Goal: Task Accomplishment & Management: Complete application form

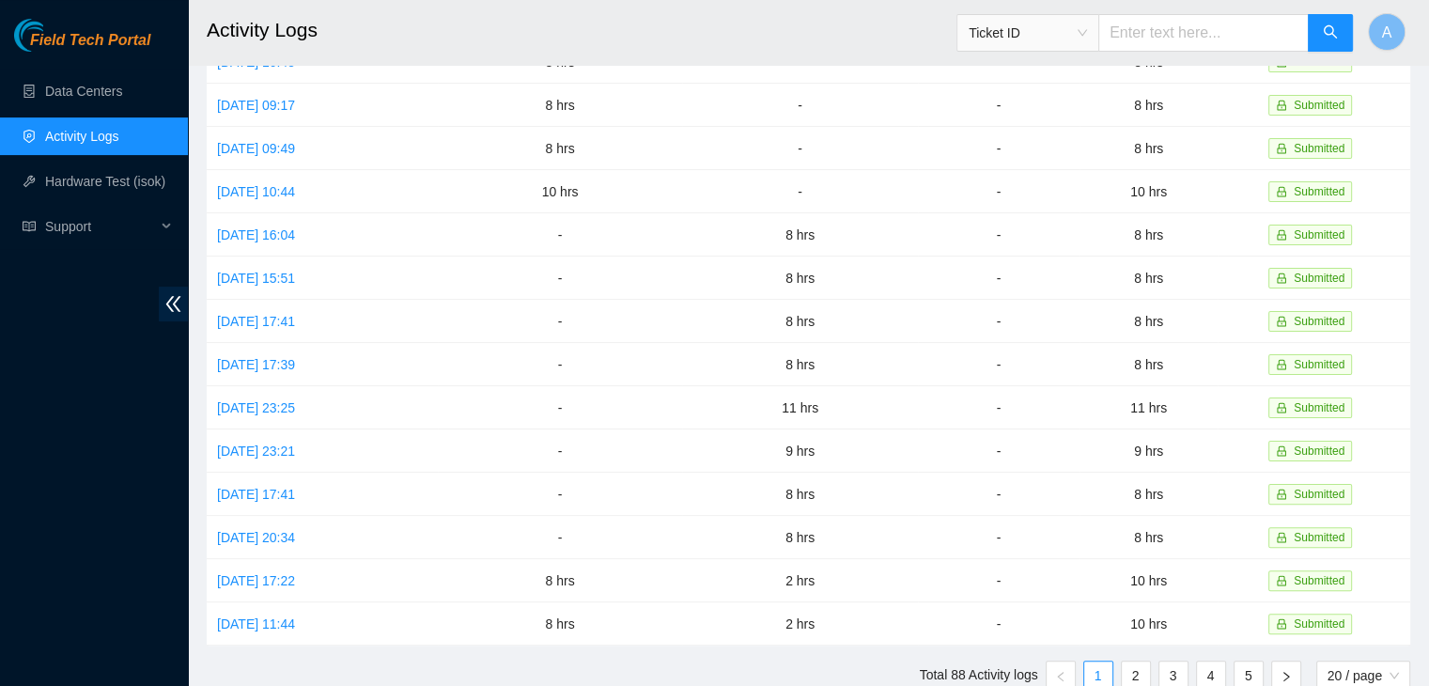
scroll to position [408, 0]
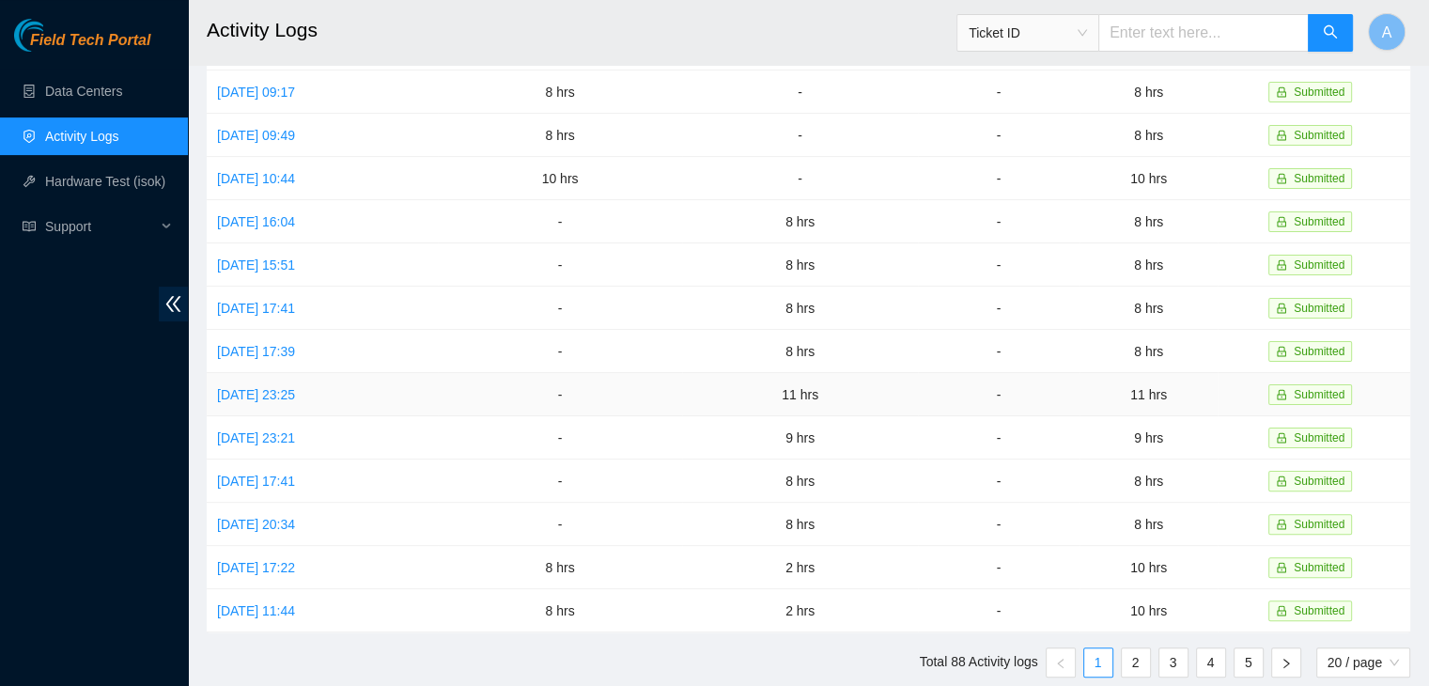
click at [287, 395] on link "[DATE] 23:25" at bounding box center [256, 394] width 78 height 15
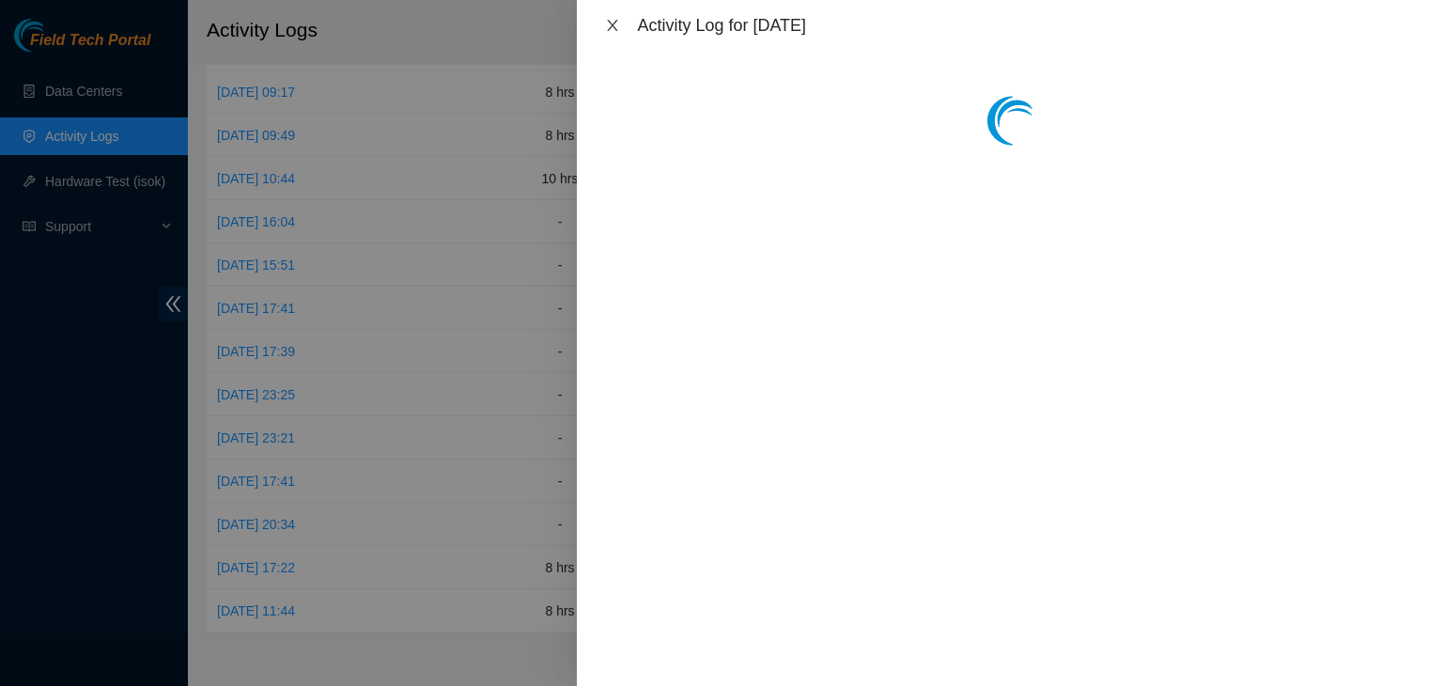
click at [611, 23] on icon "close" at bounding box center [613, 25] width 10 height 11
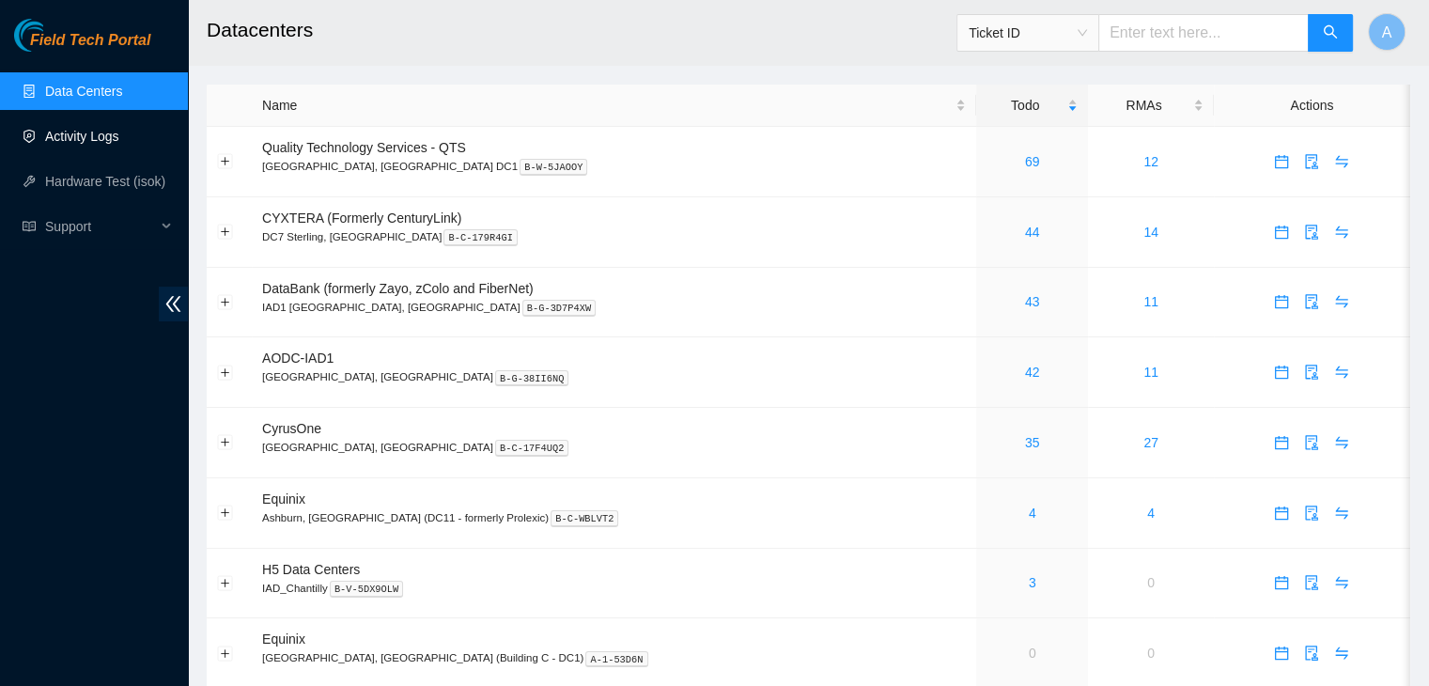
click at [119, 129] on link "Activity Logs" at bounding box center [82, 136] width 74 height 15
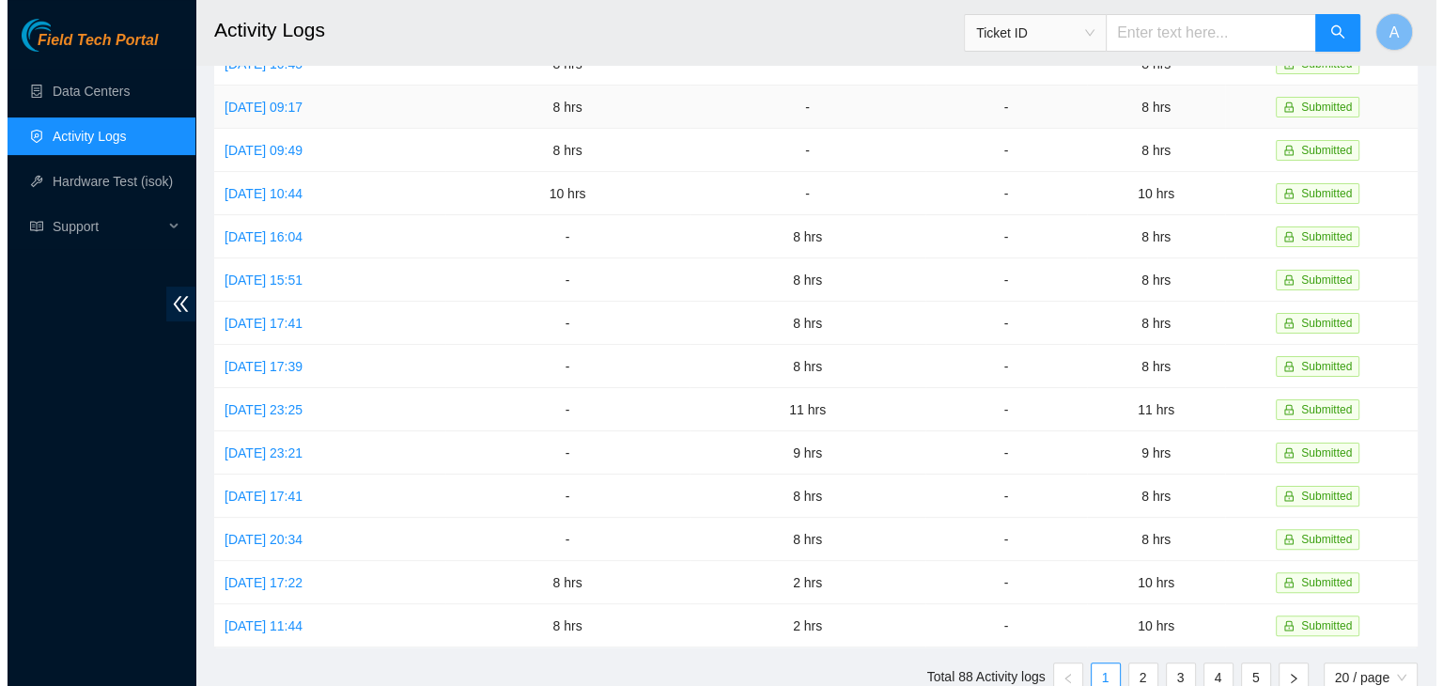
scroll to position [395, 0]
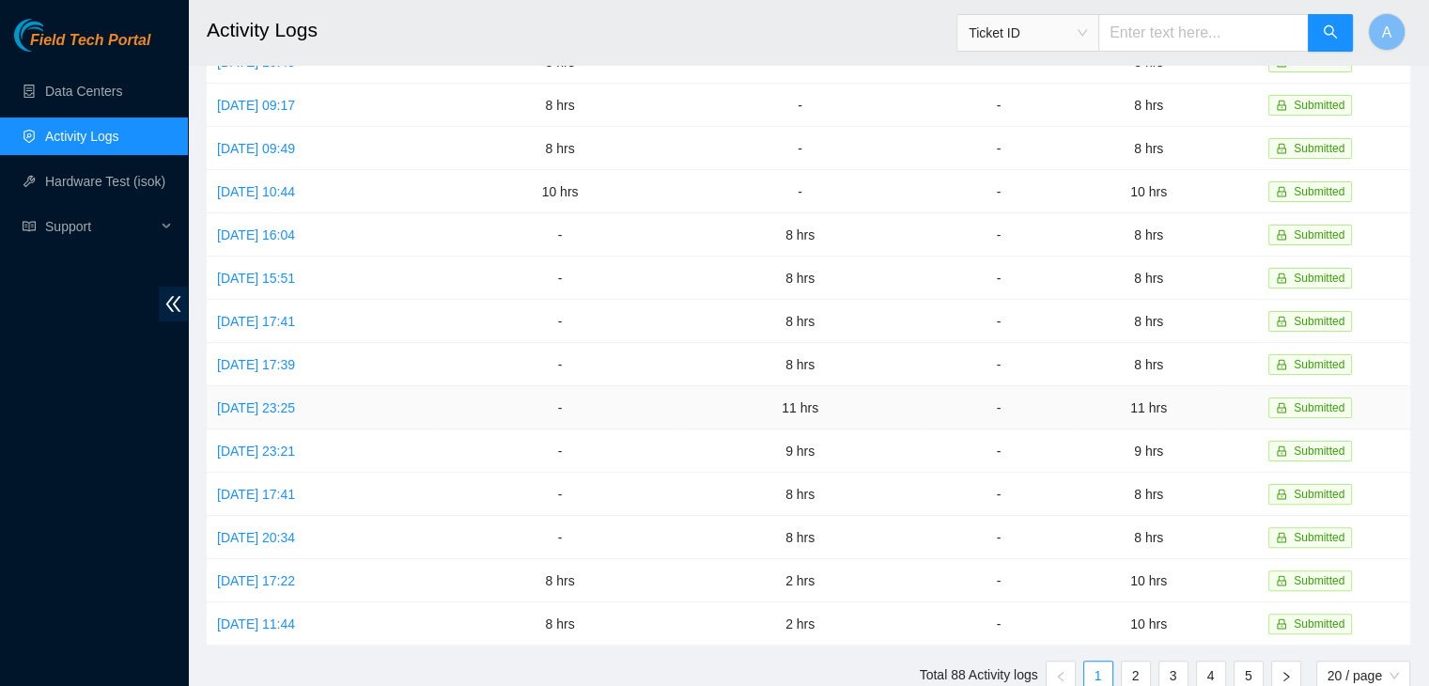
click at [286, 410] on link "Fri, 22 Aug 2025 23:25" at bounding box center [256, 407] width 78 height 15
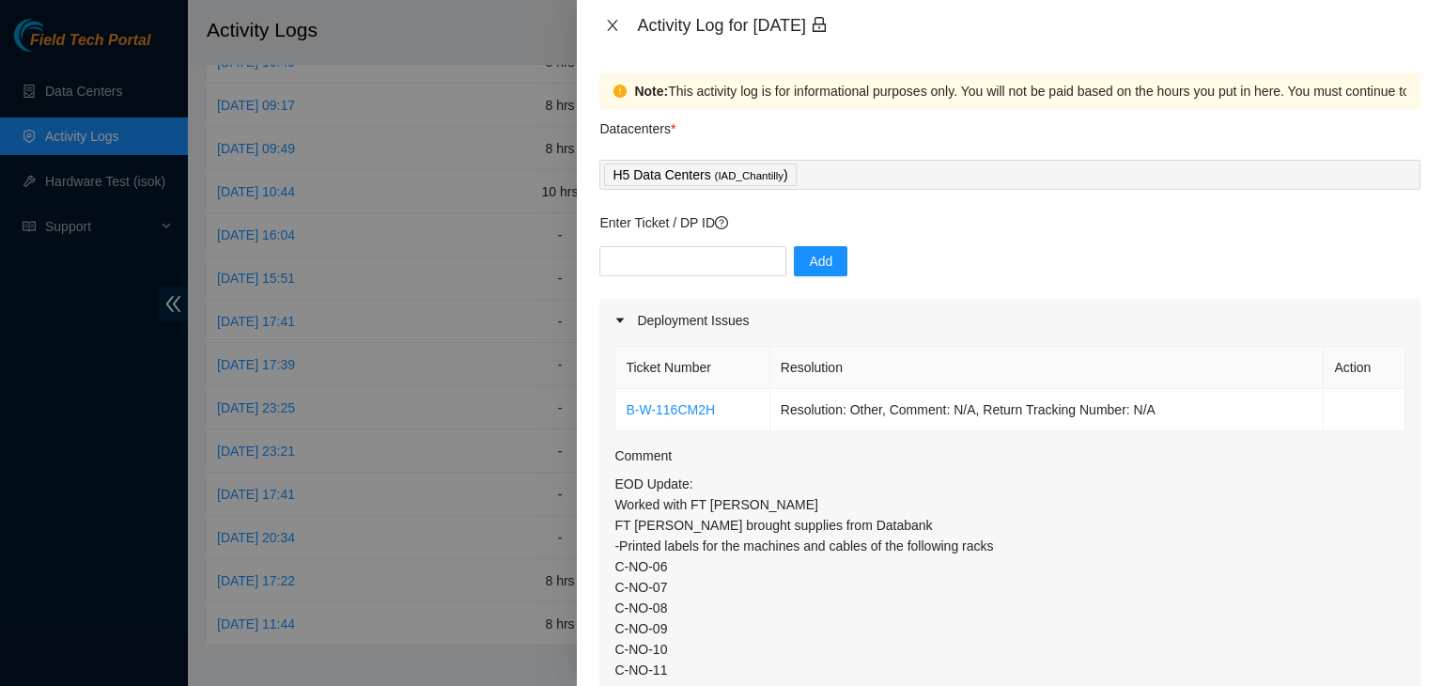
click at [616, 18] on icon "close" at bounding box center [612, 25] width 15 height 15
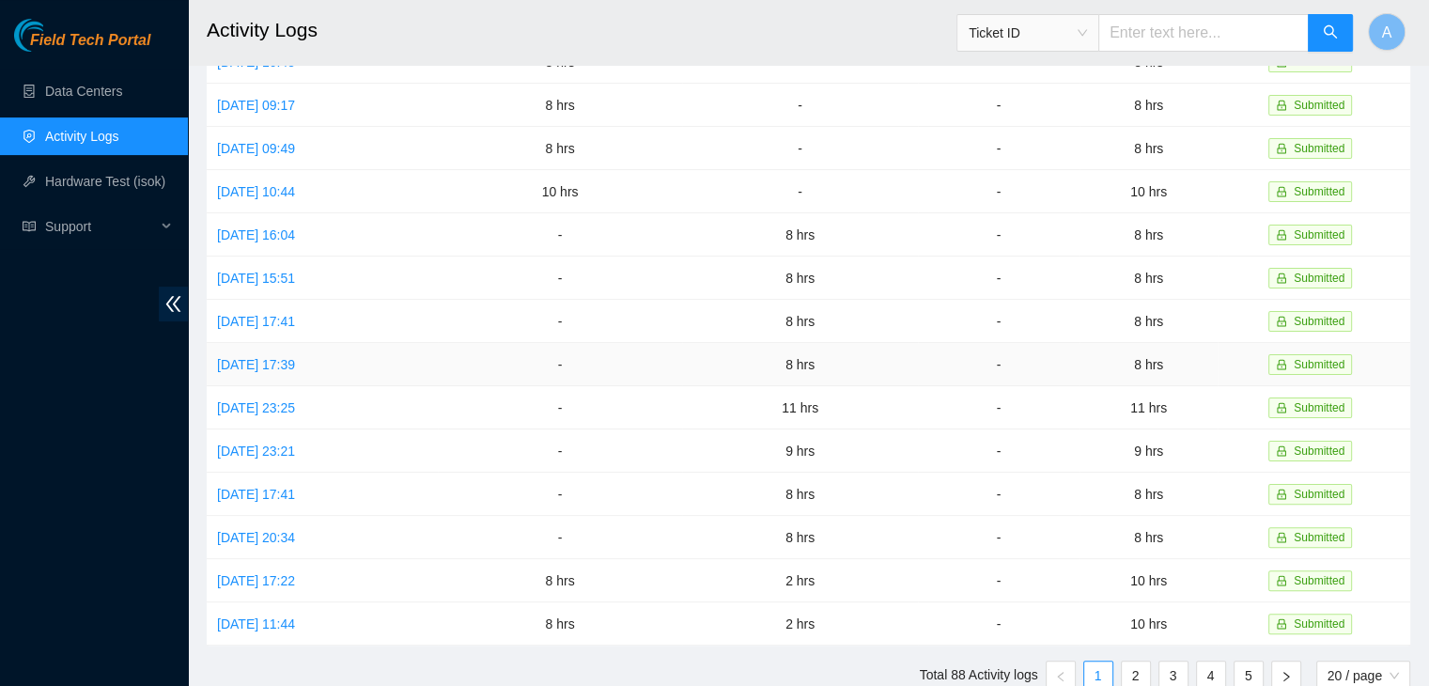
click at [295, 357] on link "Mon, 25 Aug 2025 17:39" at bounding box center [256, 364] width 78 height 15
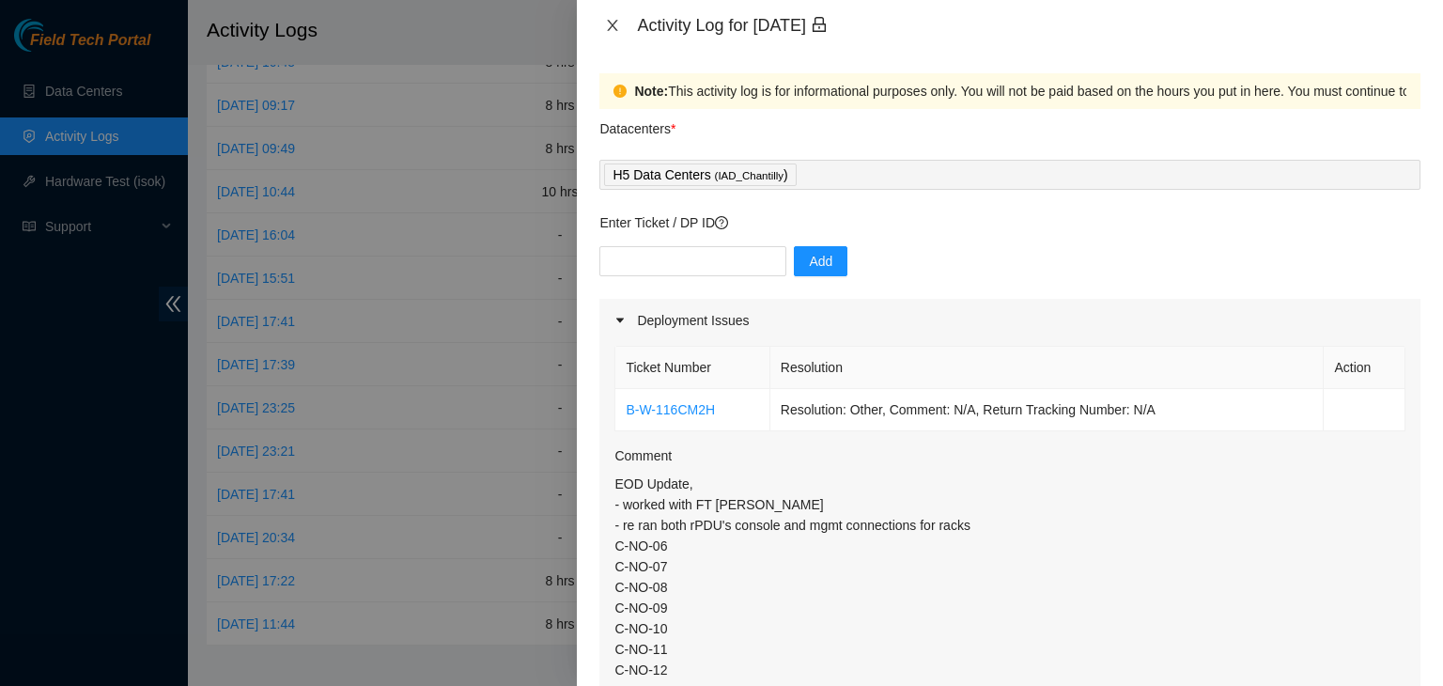
click at [612, 18] on icon "close" at bounding box center [612, 25] width 15 height 15
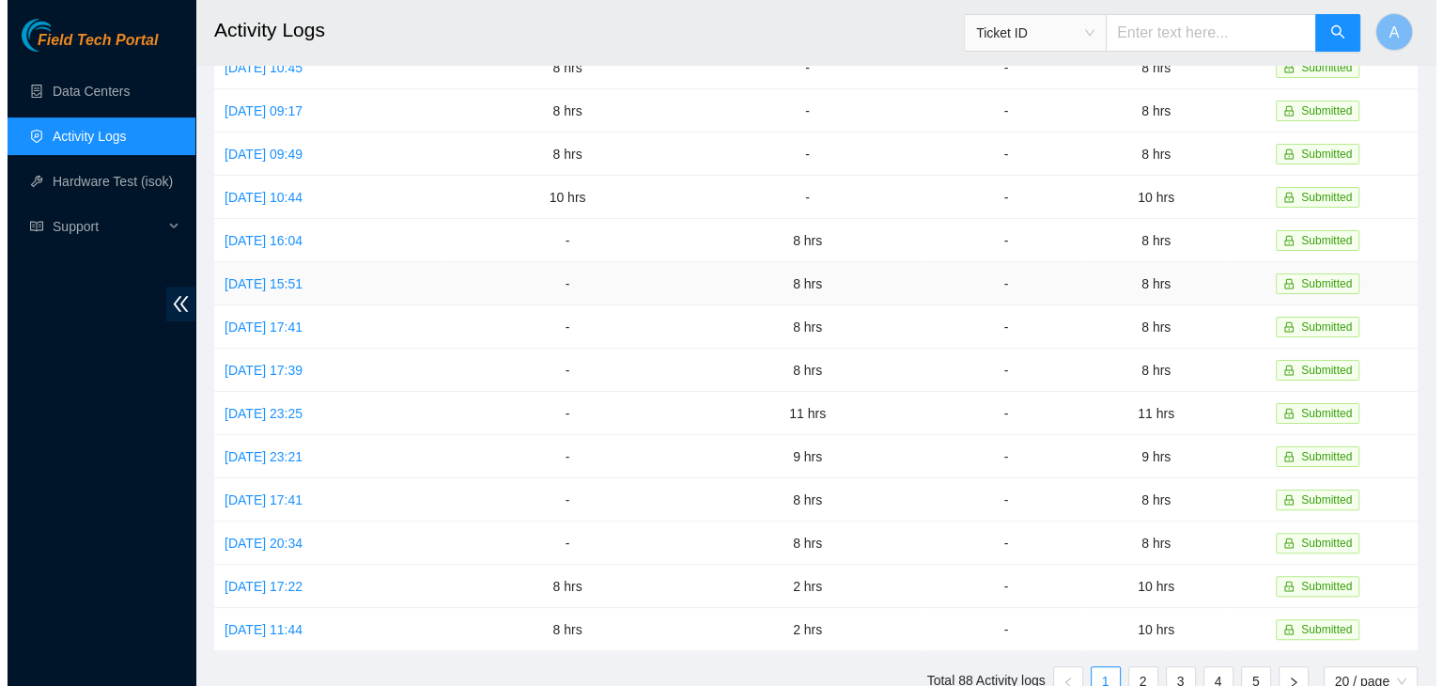
scroll to position [472, 0]
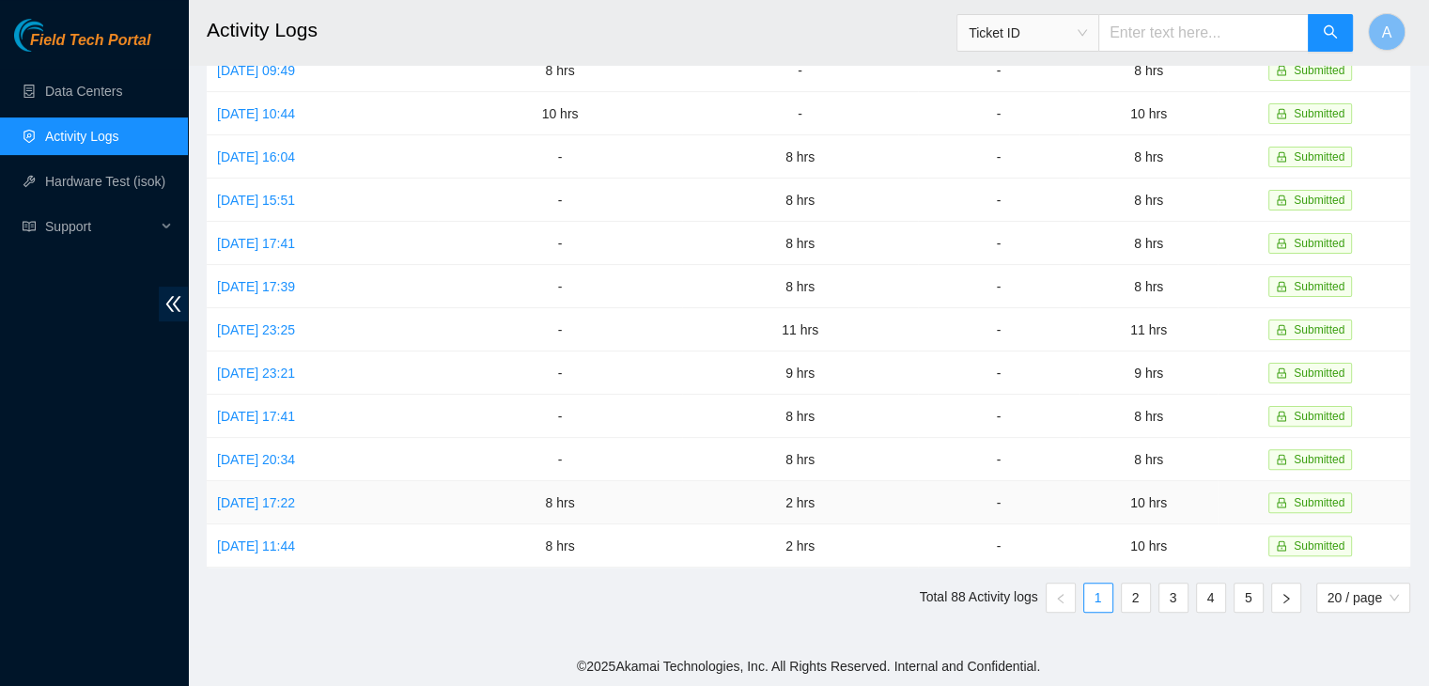
click at [295, 504] on link "Mon, 18 Aug 2025 17:22" at bounding box center [256, 502] width 78 height 15
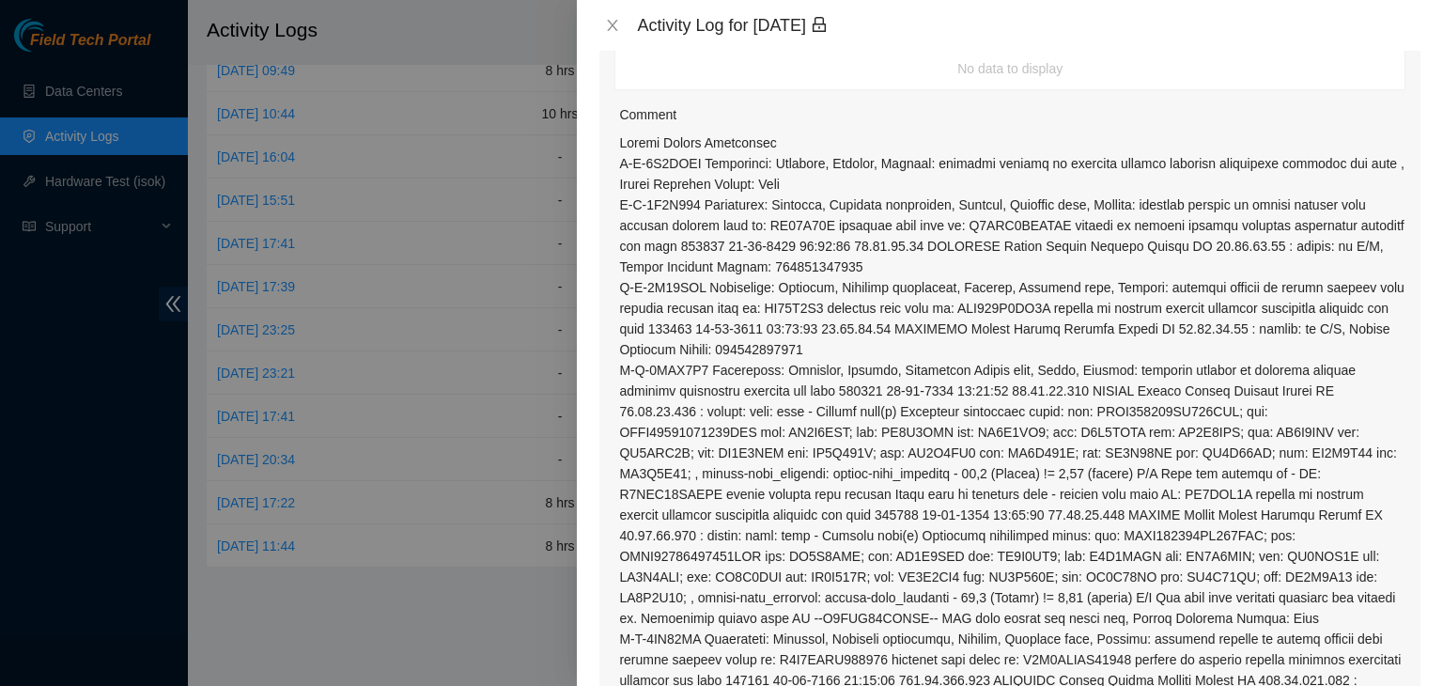
scroll to position [340, 0]
click at [612, 25] on icon "close" at bounding box center [613, 25] width 10 height 11
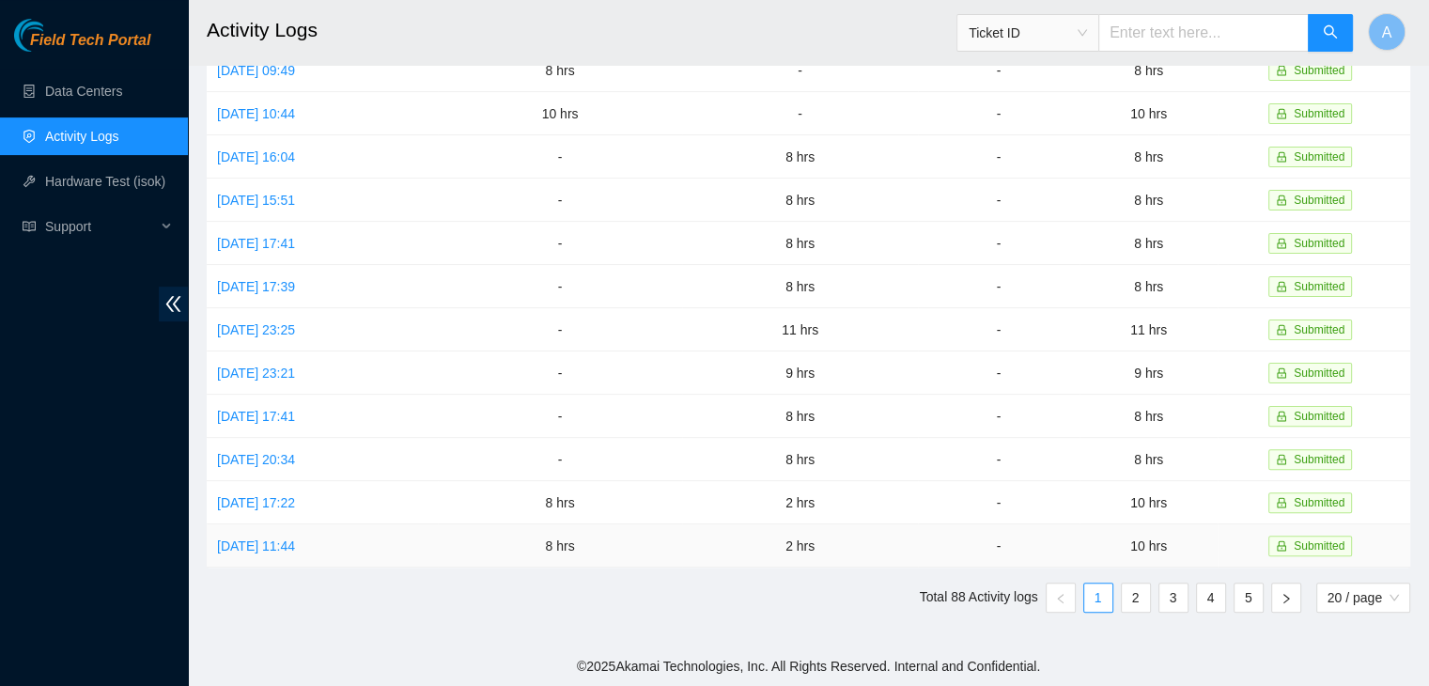
click at [295, 549] on link "Fri, 15 Aug 2025 11:44" at bounding box center [256, 545] width 78 height 15
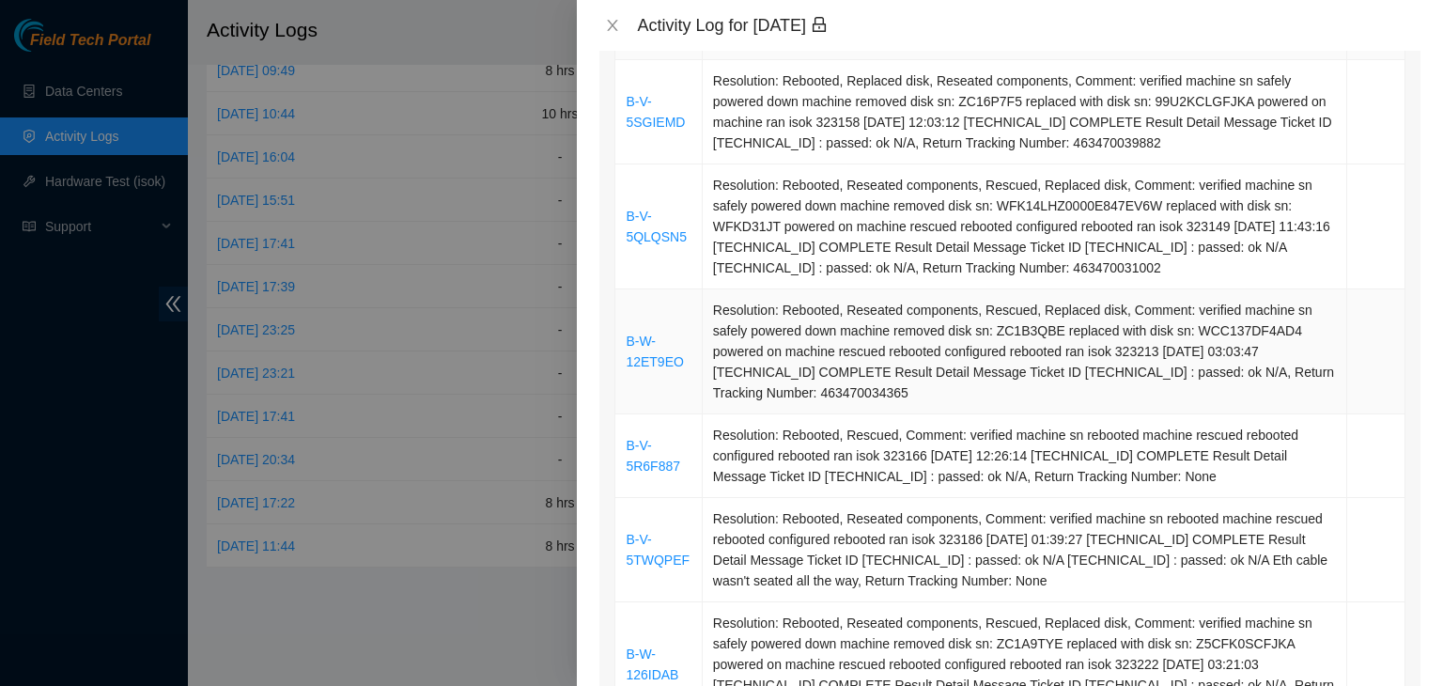
scroll to position [352, 0]
click at [662, 354] on link "B-W-12ET9EO" at bounding box center [654, 349] width 57 height 36
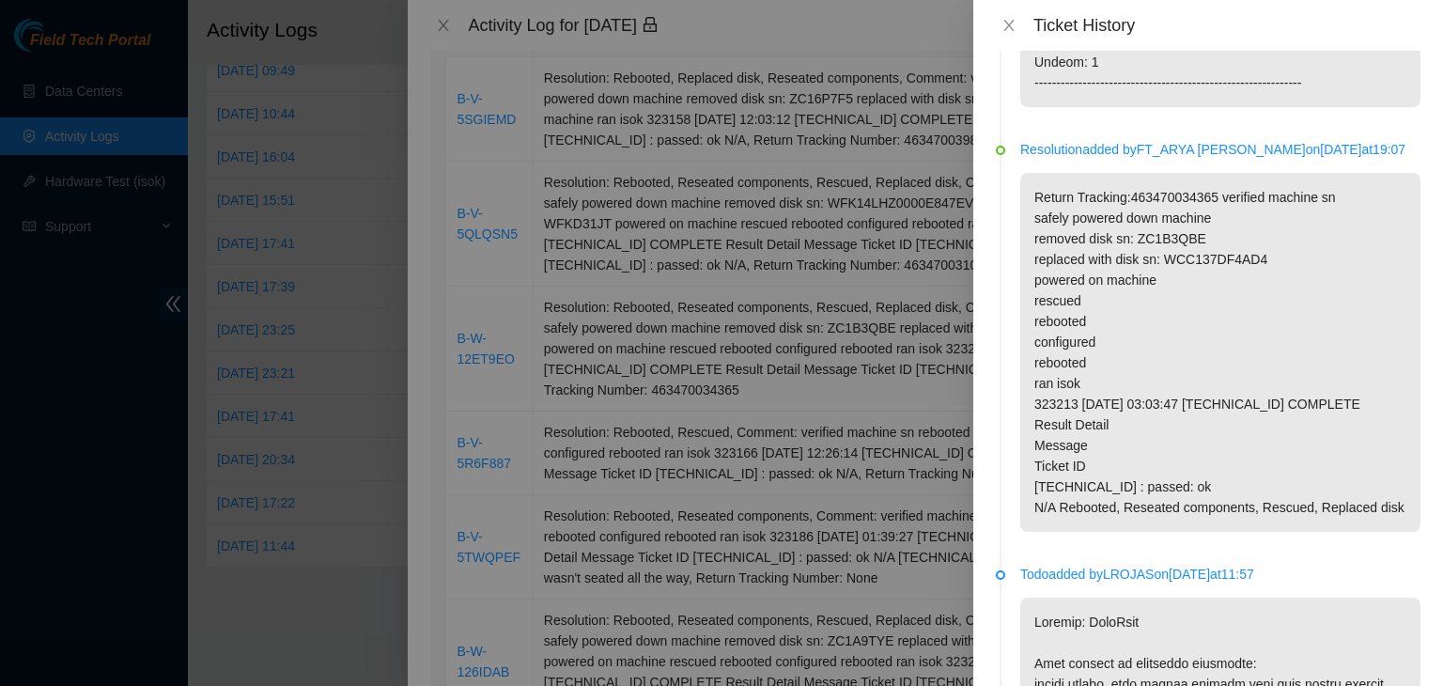
scroll to position [1219, 0]
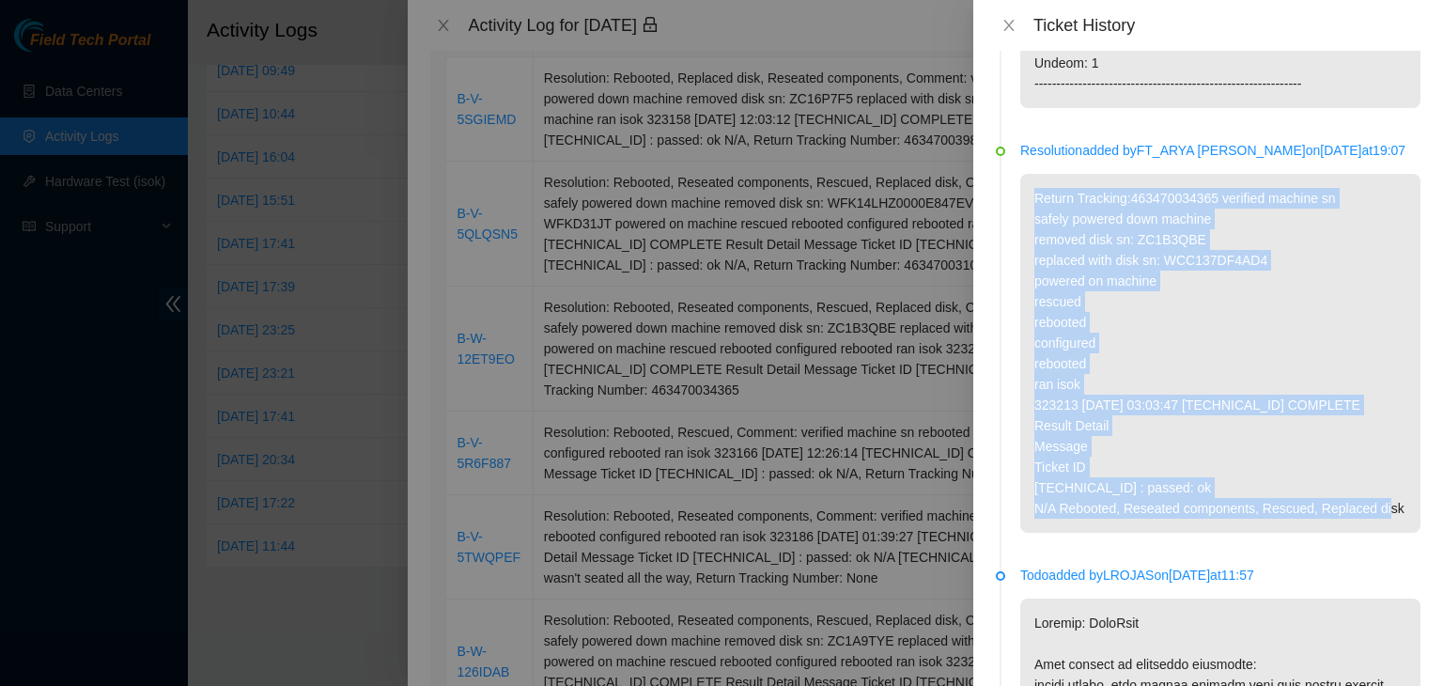
drag, startPoint x: 1074, startPoint y: 532, endPoint x: 1026, endPoint y: 200, distance: 335.0
click at [1026, 200] on p "Return Tracking:463470034365 verified machine sn safely powered down machine re…" at bounding box center [1220, 353] width 400 height 359
copy p "Return Tracking:463470034365 verified machine sn safely powered down machine re…"
click at [1070, 207] on p "Return Tracking:463470034365 verified machine sn safely powered down machine re…" at bounding box center [1220, 353] width 400 height 359
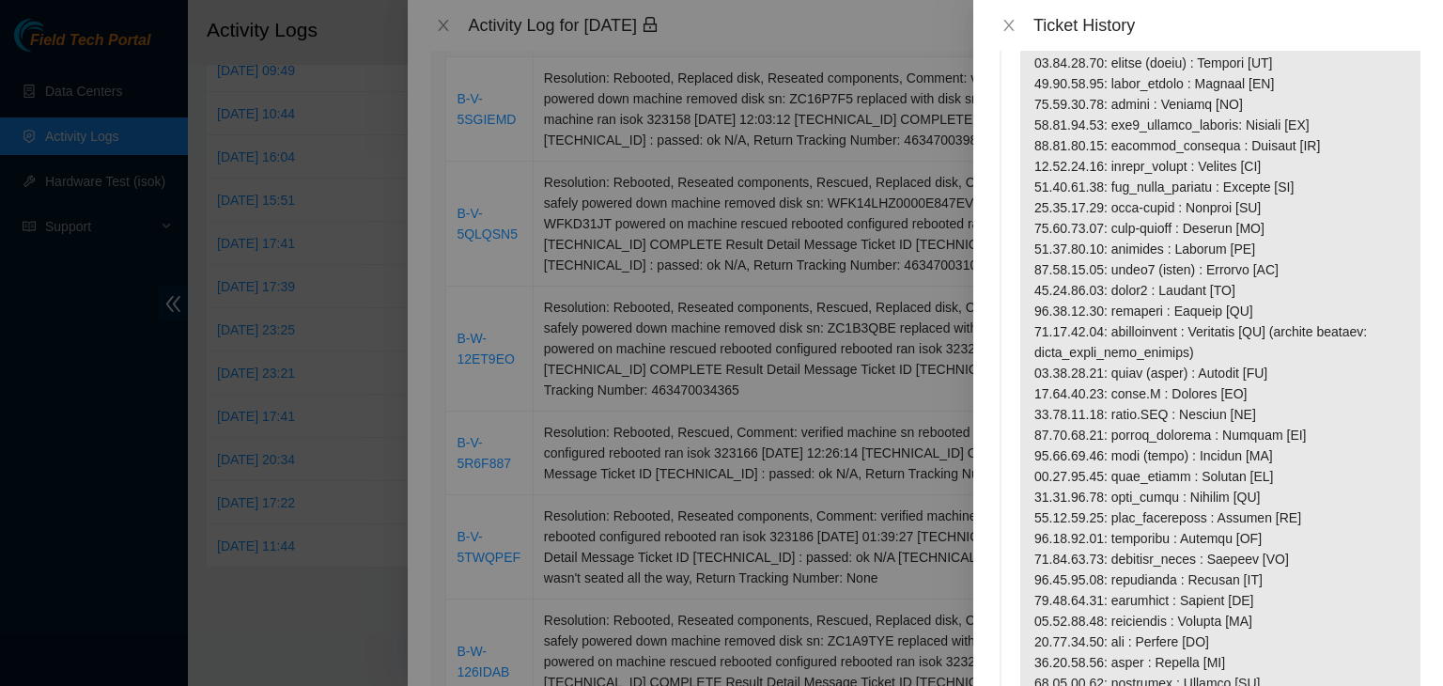
scroll to position [0, 0]
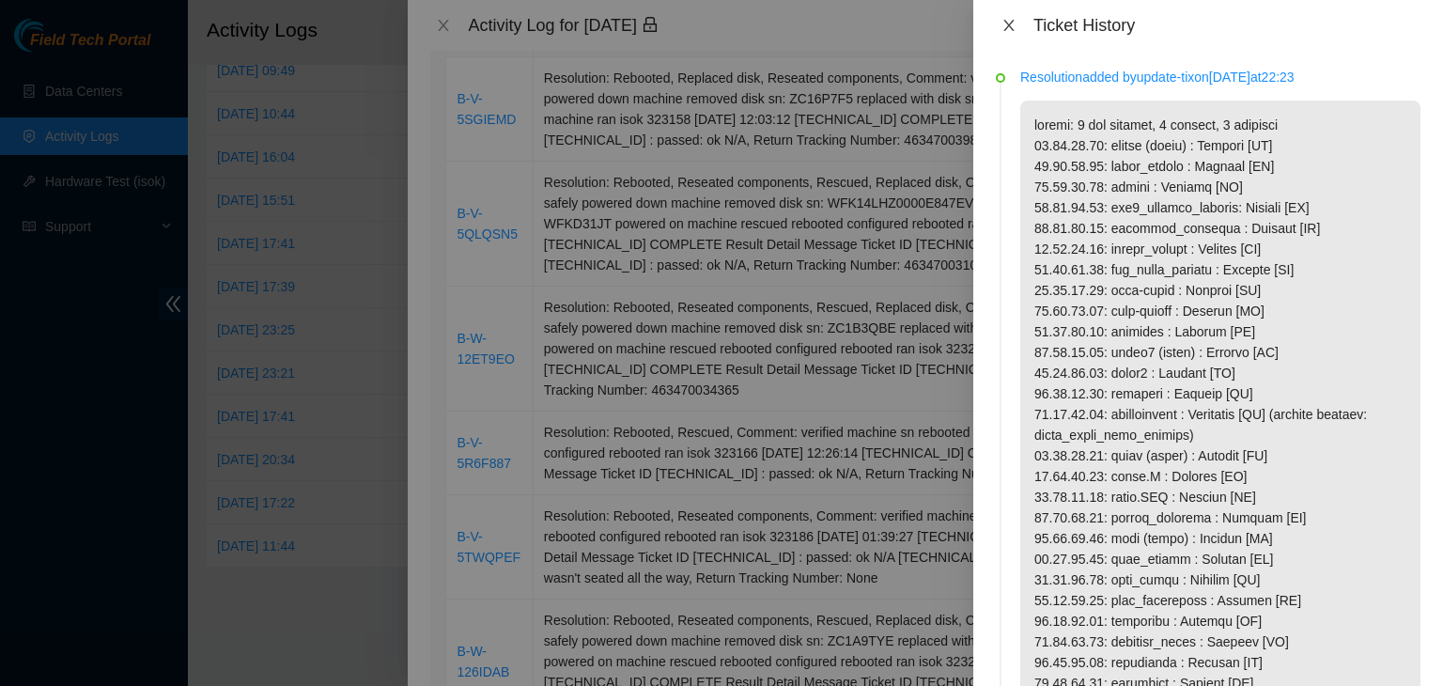
click at [1007, 25] on icon "close" at bounding box center [1008, 25] width 15 height 15
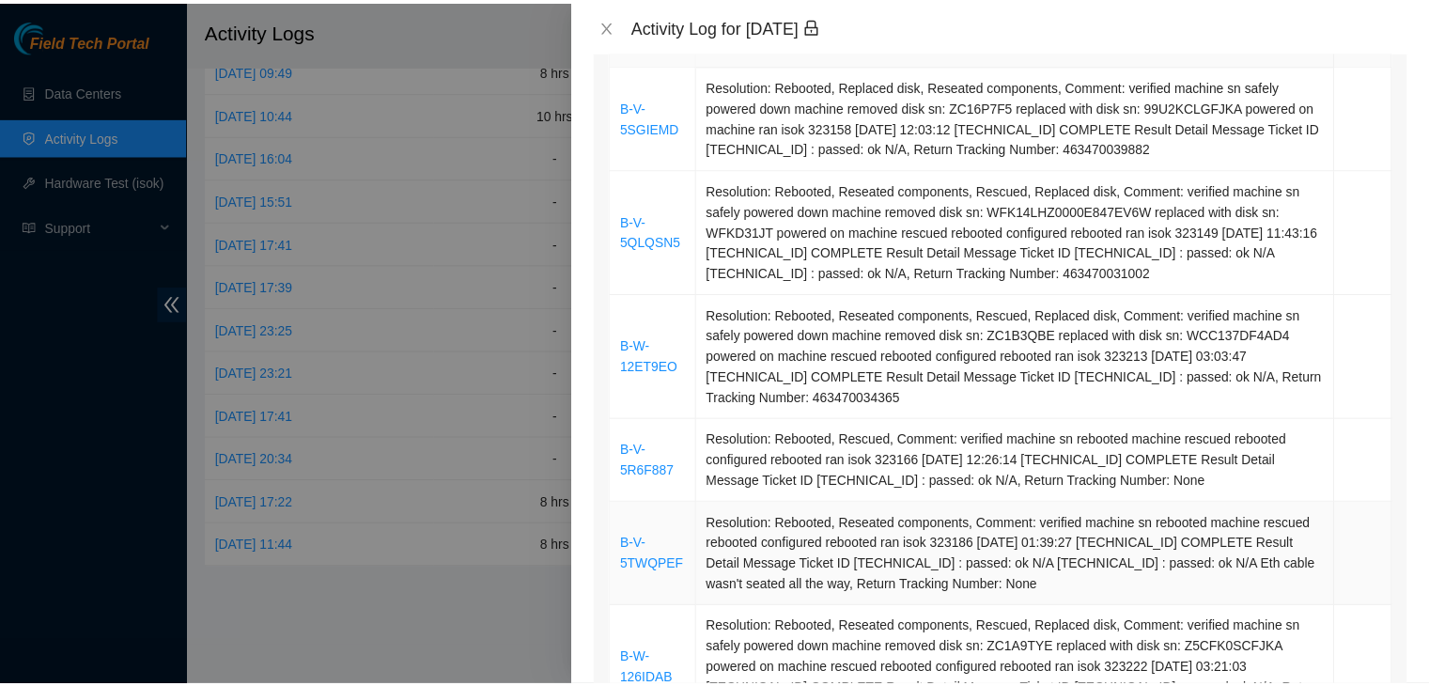
scroll to position [331, 0]
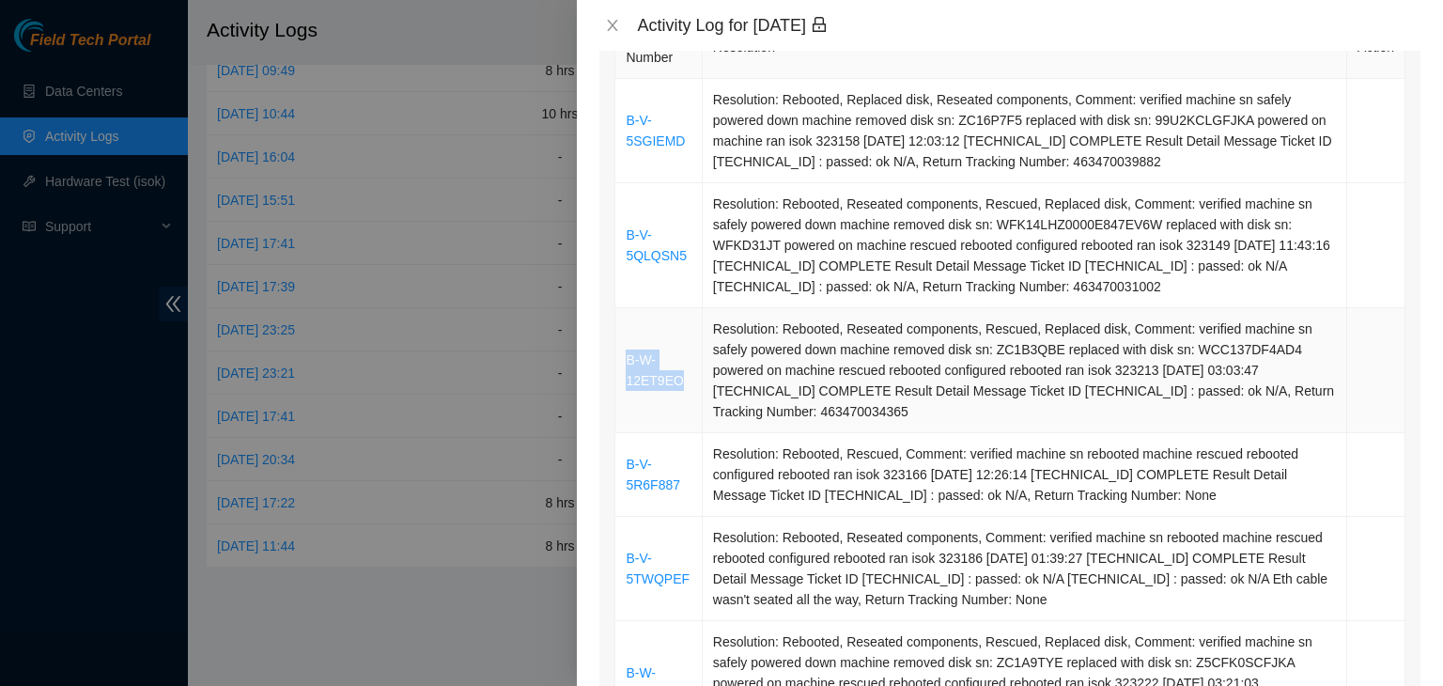
drag, startPoint x: 680, startPoint y: 381, endPoint x: 626, endPoint y: 358, distance: 59.3
click at [626, 358] on td "B-W-12ET9EO" at bounding box center [658, 370] width 86 height 125
copy link "B-W-12ET9EO"
click at [605, 35] on div "Activity Log for 15-08-2025" at bounding box center [1009, 25] width 821 height 21
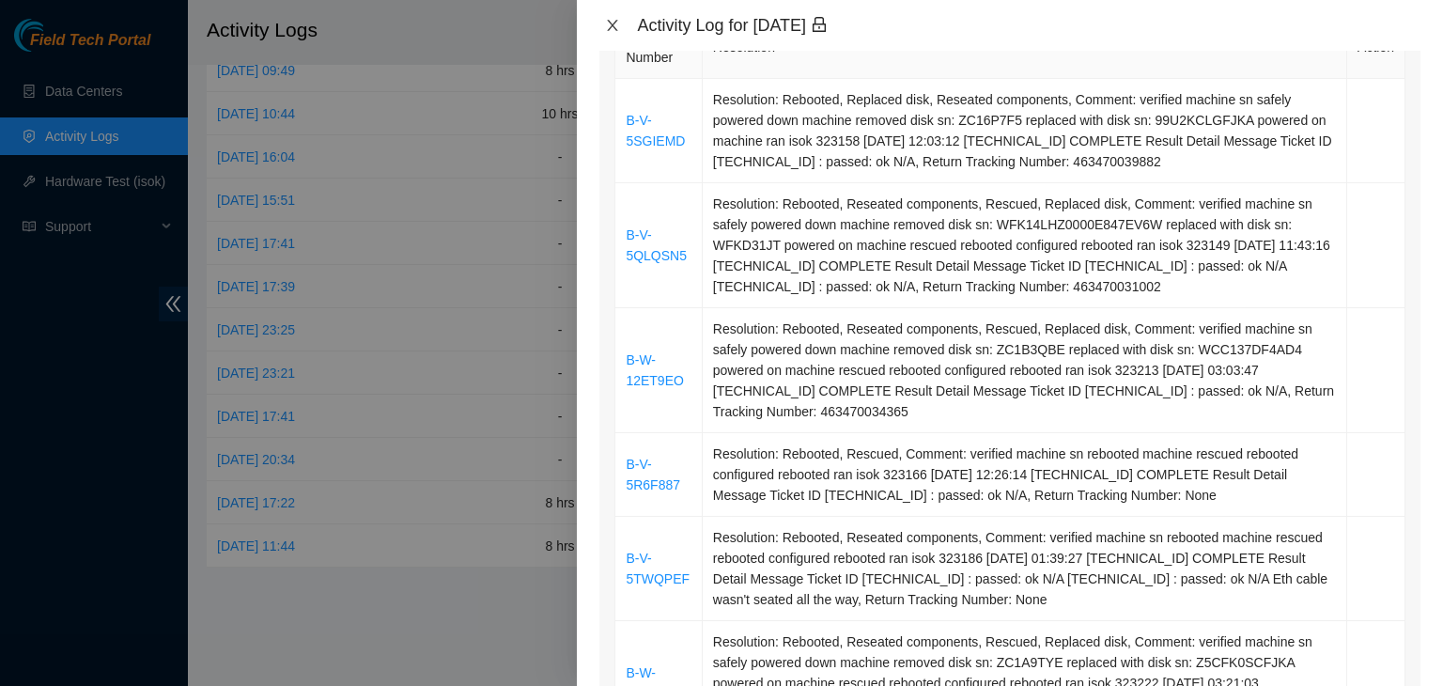
click at [611, 27] on icon "close" at bounding box center [612, 25] width 15 height 15
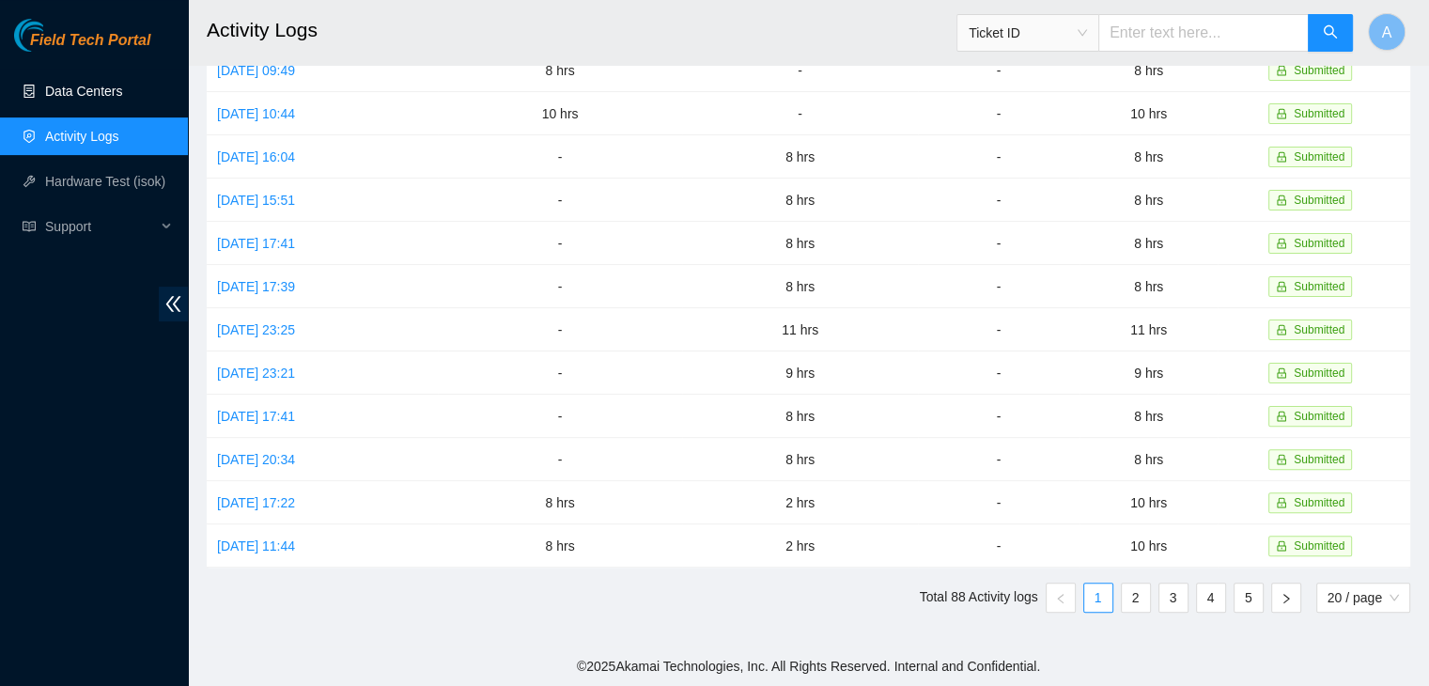
click at [122, 84] on link "Data Centers" at bounding box center [83, 91] width 77 height 15
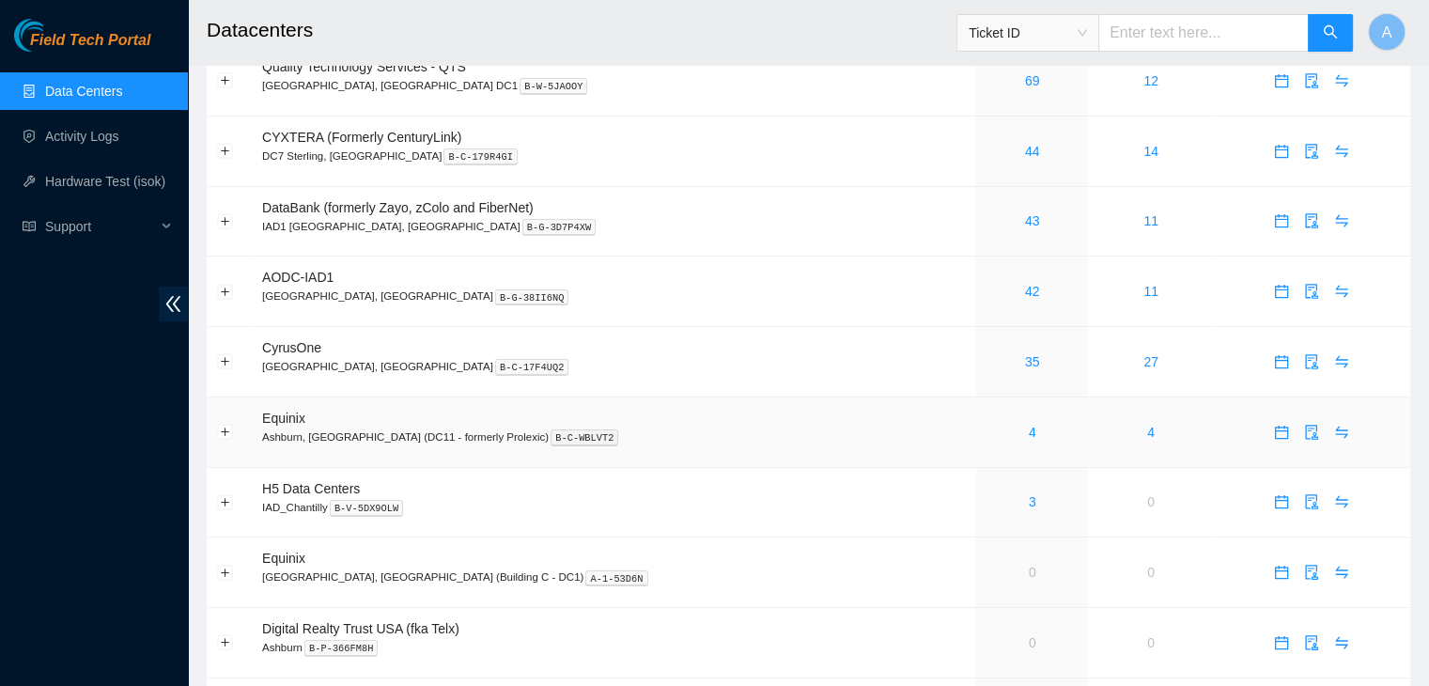
scroll to position [7, 0]
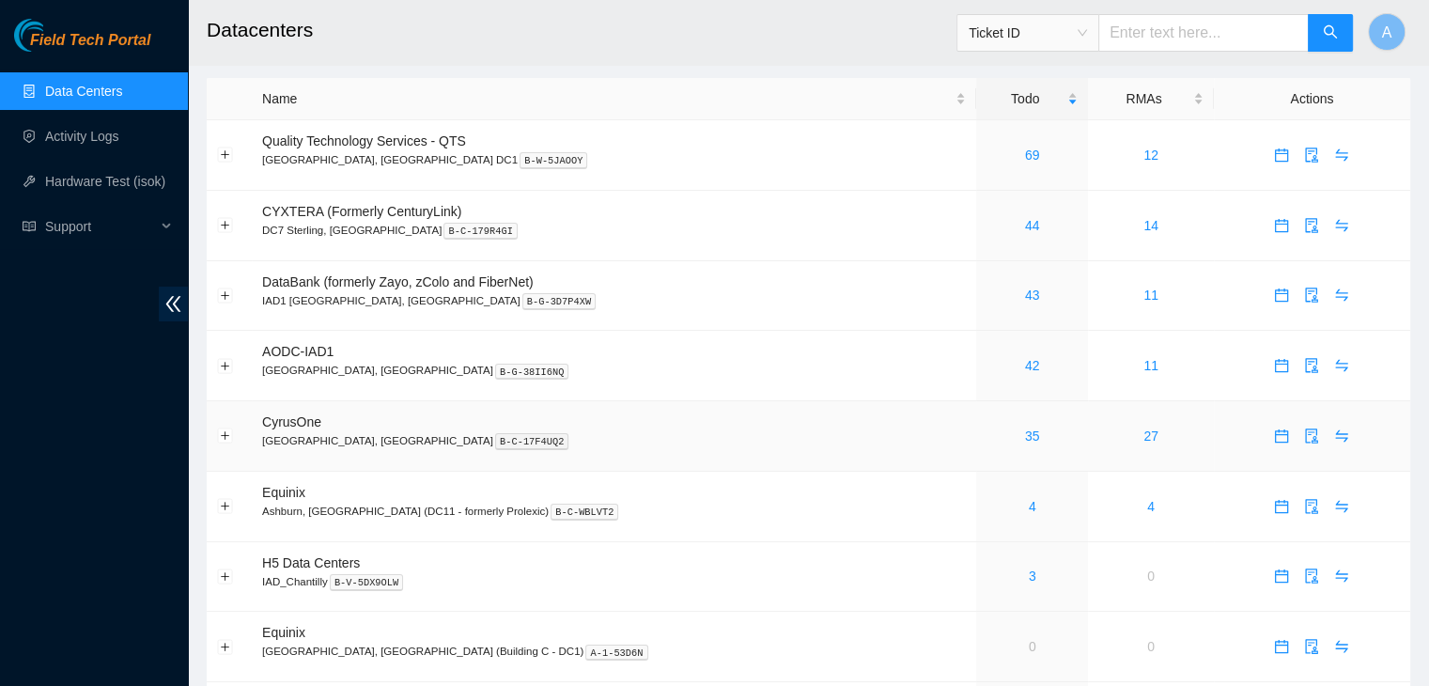
click at [1025, 432] on link "35" at bounding box center [1032, 435] width 15 height 15
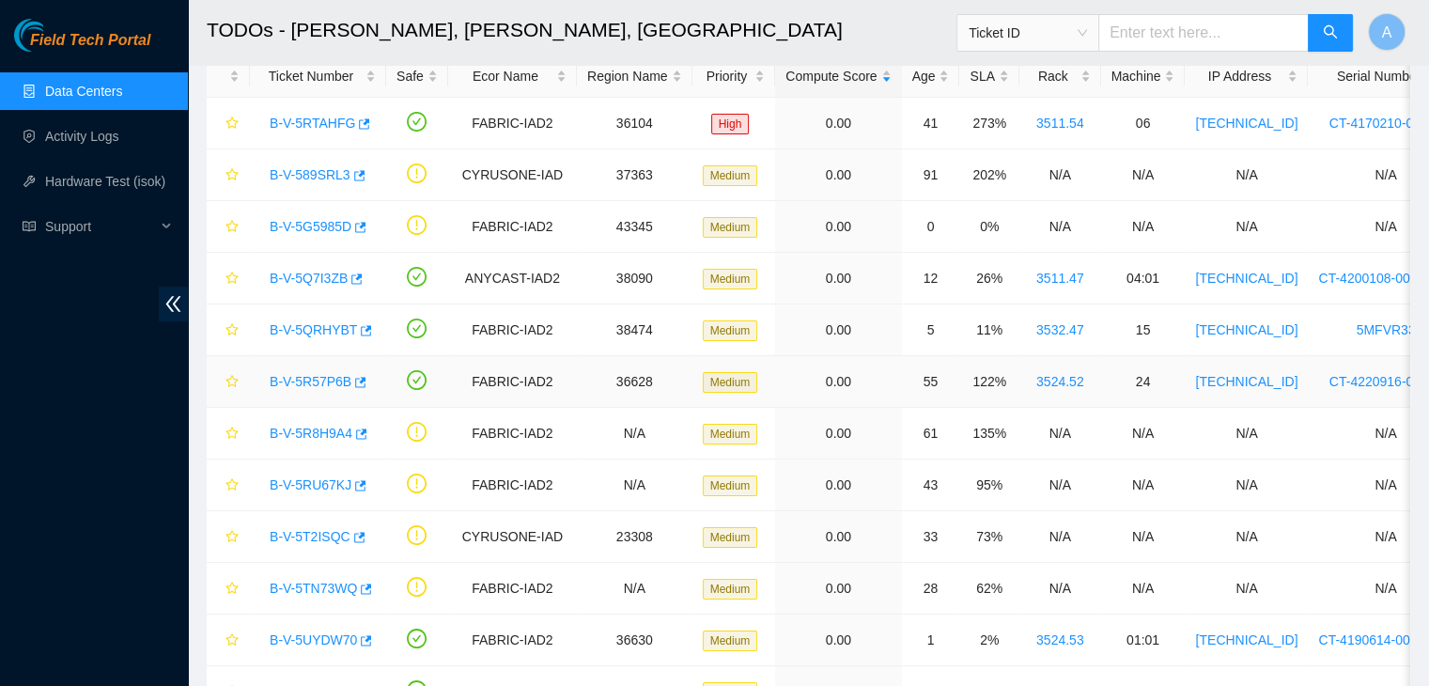
click at [323, 380] on link "B-V-5R57P6B" at bounding box center [311, 381] width 82 height 15
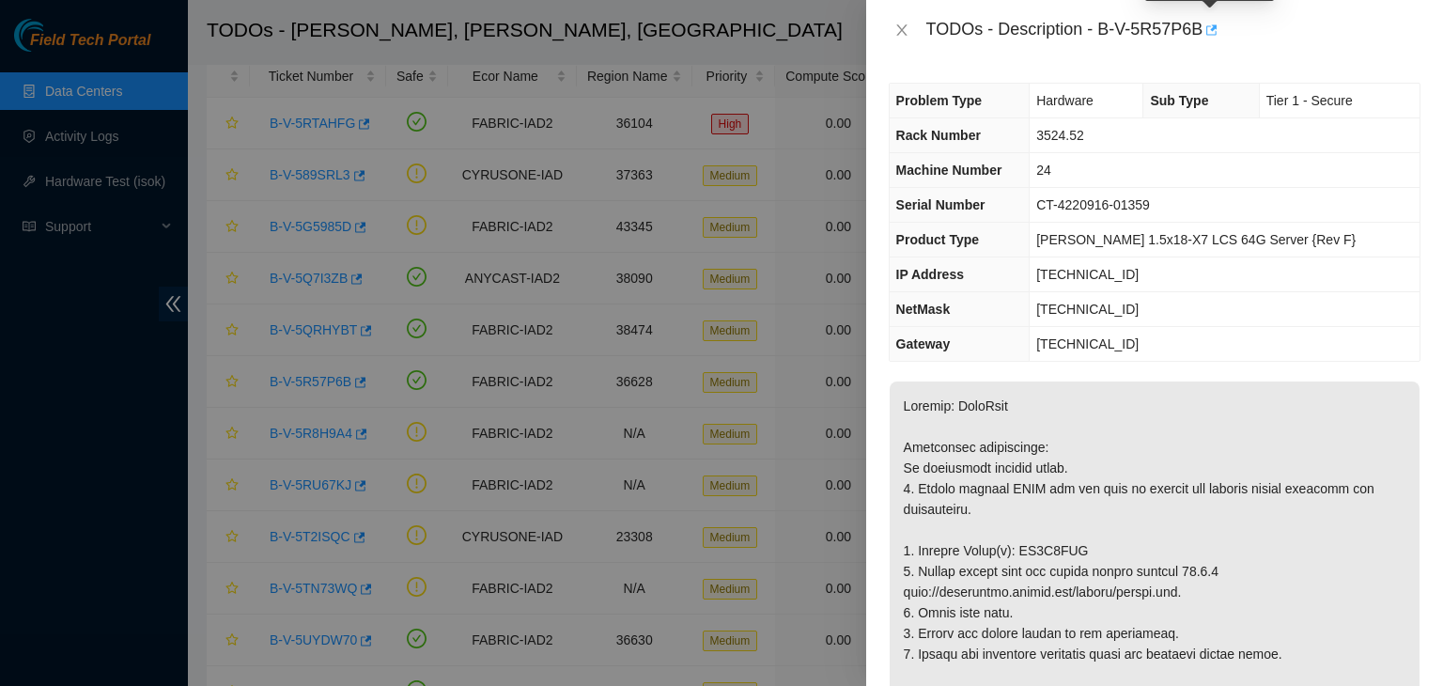
click at [1210, 27] on icon "button" at bounding box center [1209, 29] width 13 height 13
click at [904, 32] on icon "close" at bounding box center [901, 29] width 10 height 11
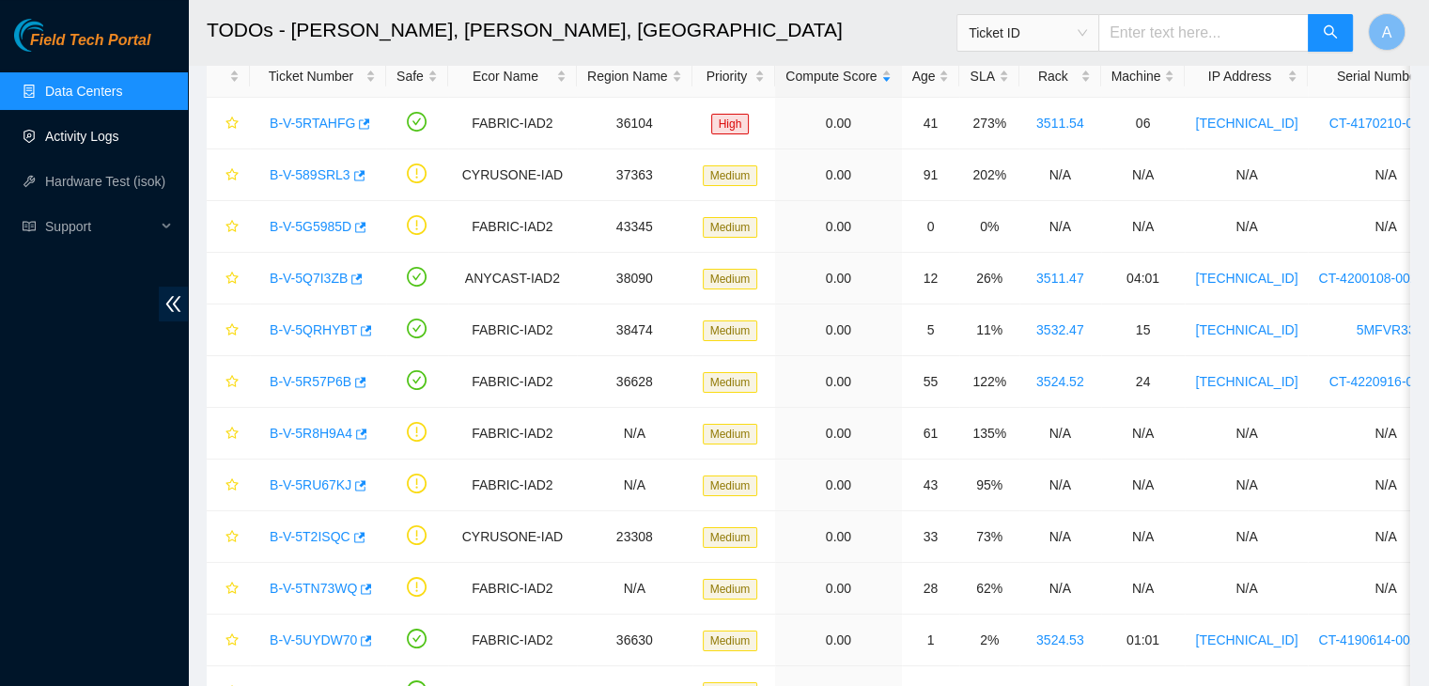
click at [113, 141] on link "Activity Logs" at bounding box center [82, 136] width 74 height 15
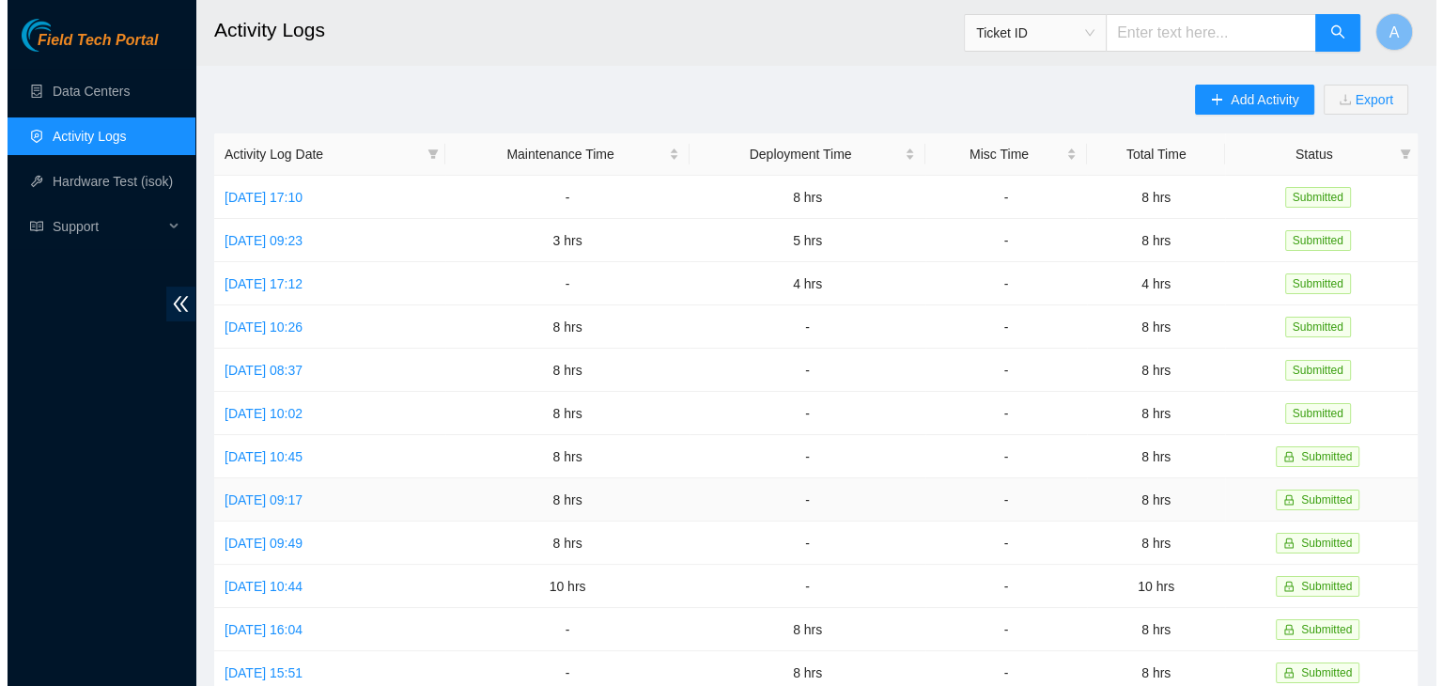
scroll to position [472, 0]
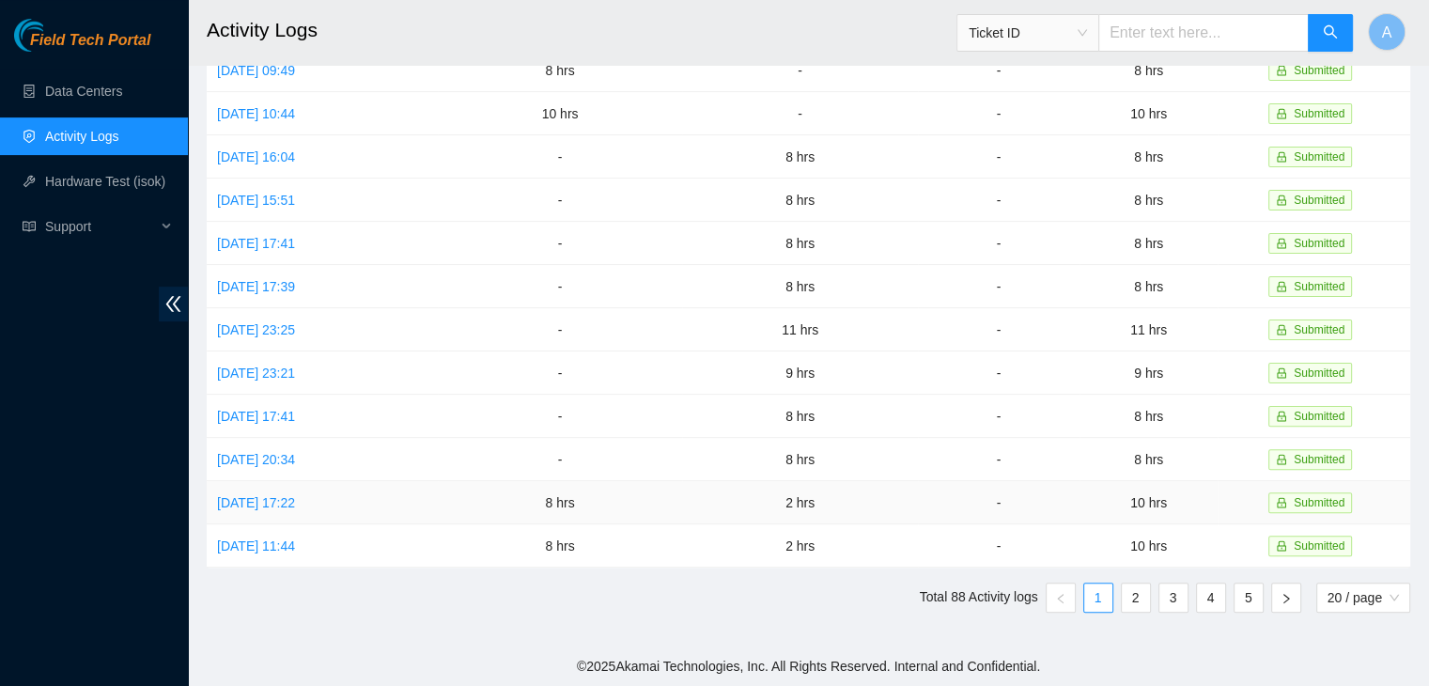
click at [295, 506] on link "Mon, 18 Aug 2025 17:22" at bounding box center [256, 502] width 78 height 15
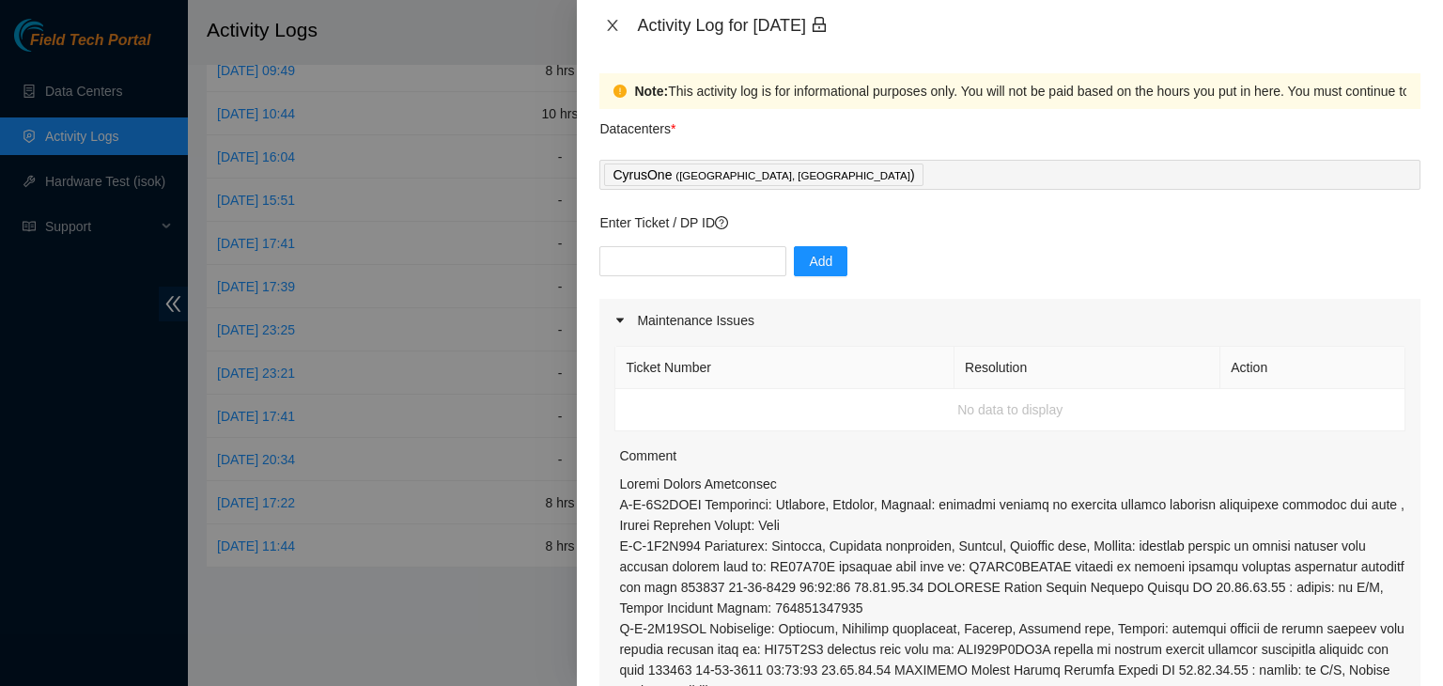
click at [605, 25] on icon "close" at bounding box center [612, 25] width 15 height 15
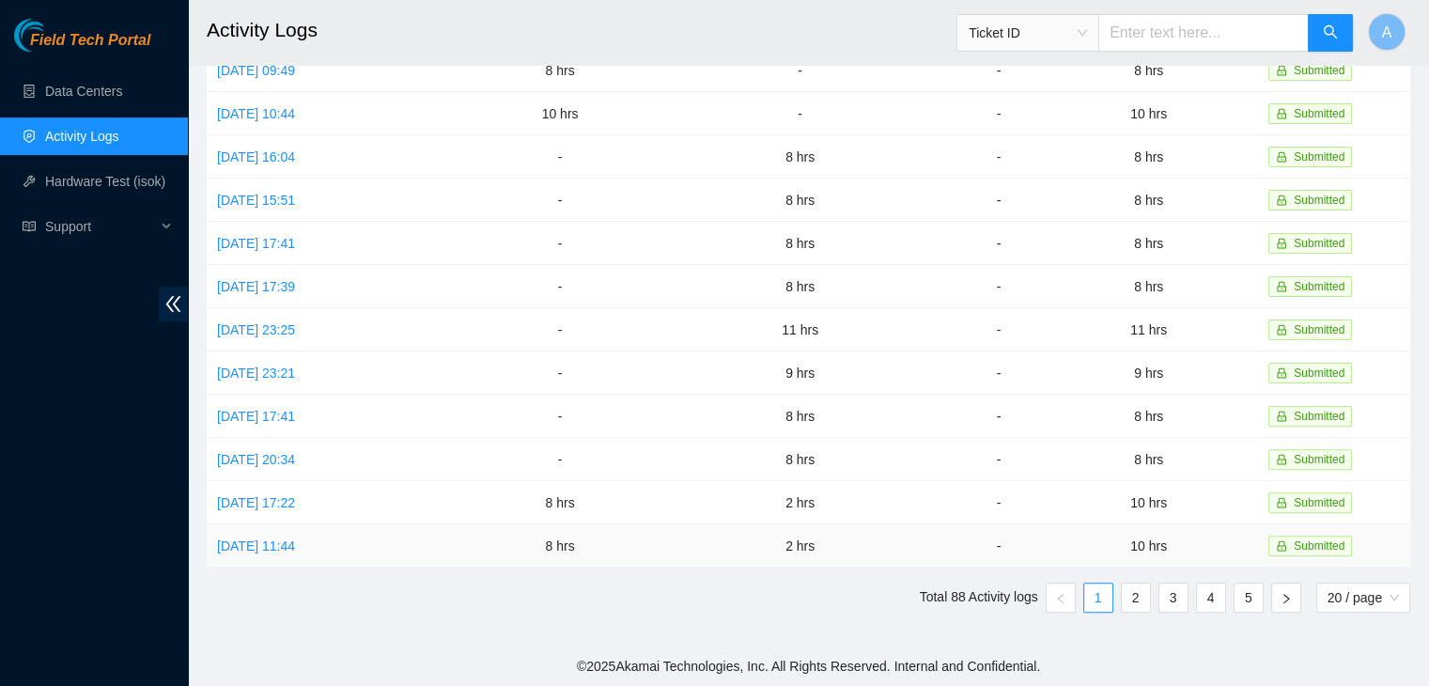
click at [295, 539] on link "Fri, 15 Aug 2025 11:44" at bounding box center [256, 545] width 78 height 15
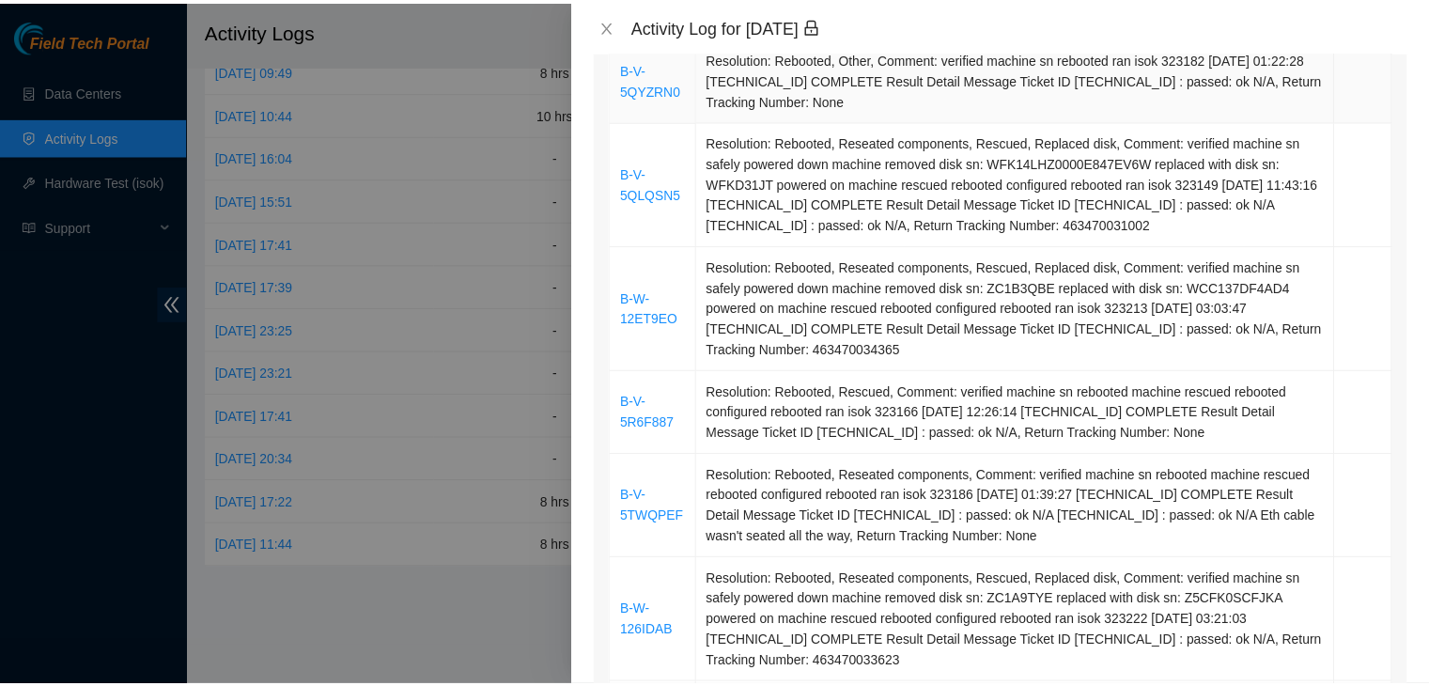
scroll to position [366, 0]
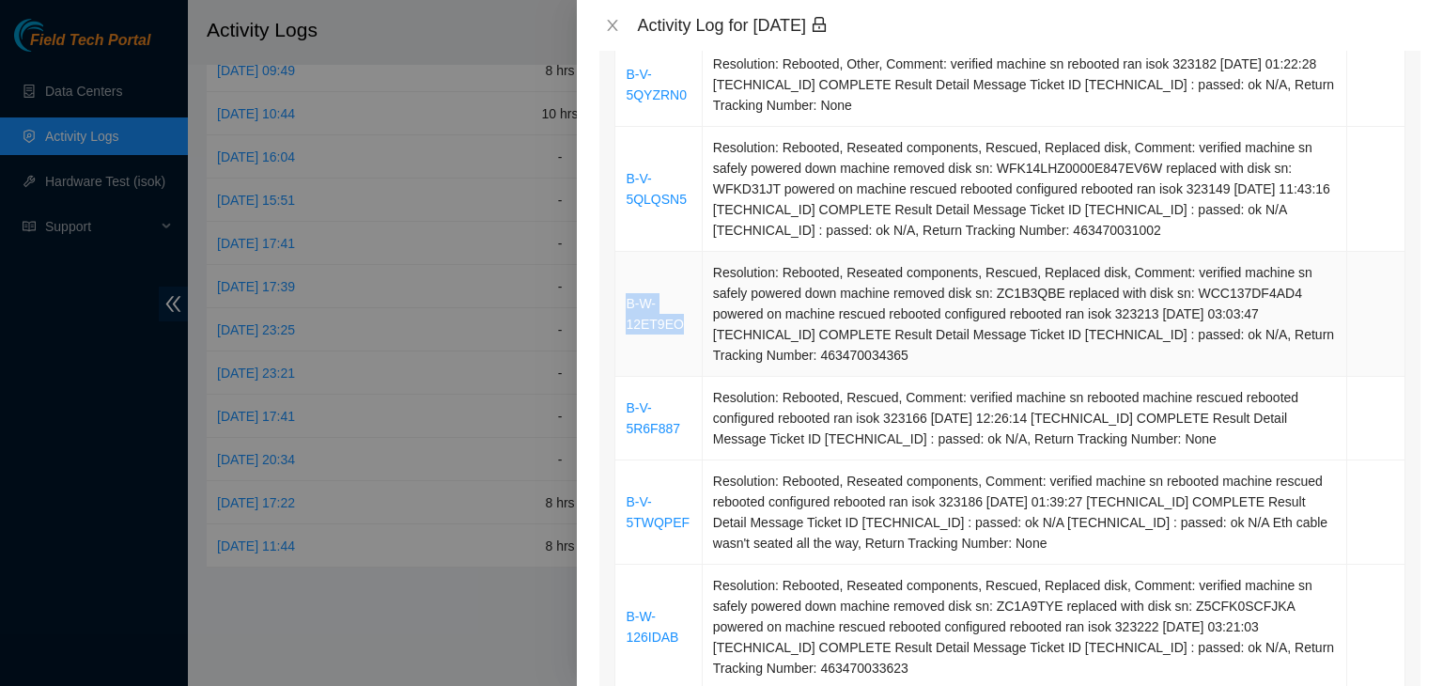
drag, startPoint x: 684, startPoint y: 324, endPoint x: 624, endPoint y: 305, distance: 63.0
click at [624, 305] on td "B-W-12ET9EO" at bounding box center [658, 314] width 86 height 125
copy link "B-W-12ET9EO"
click at [612, 29] on icon "close" at bounding box center [612, 25] width 15 height 15
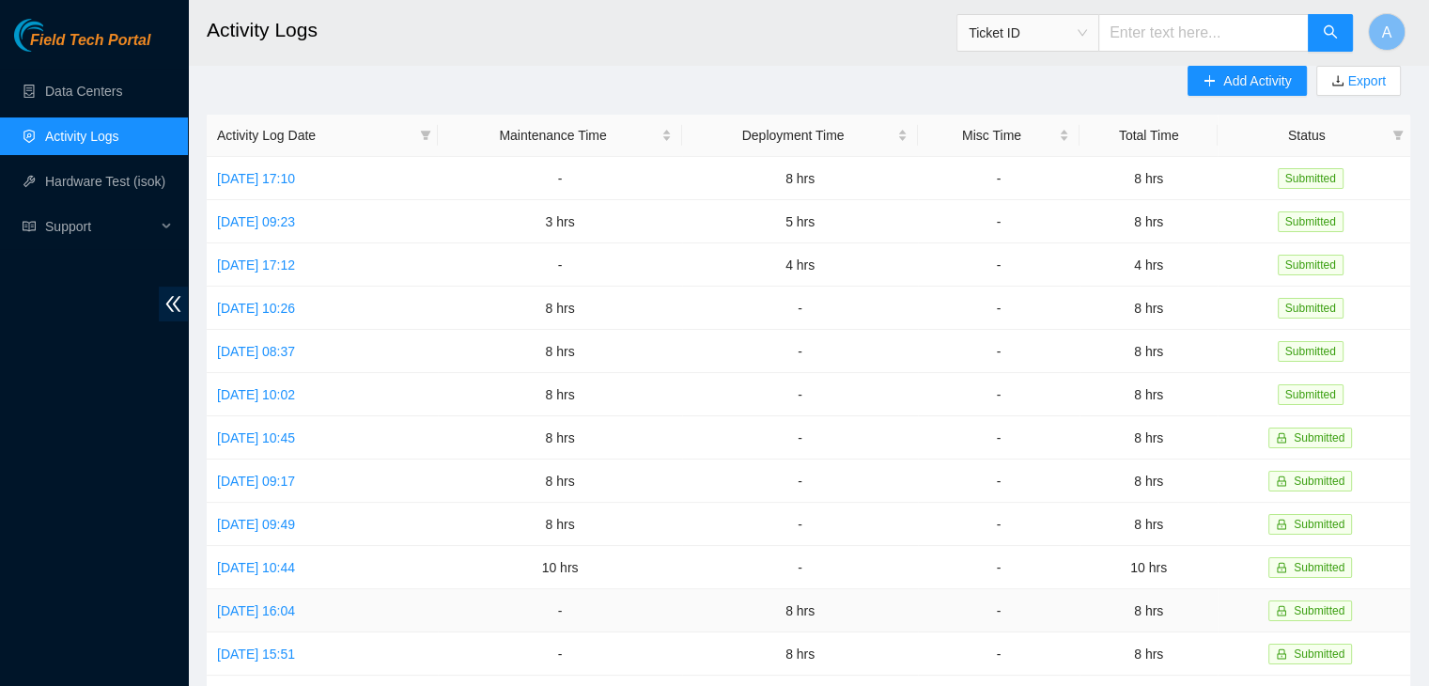
scroll to position [0, 0]
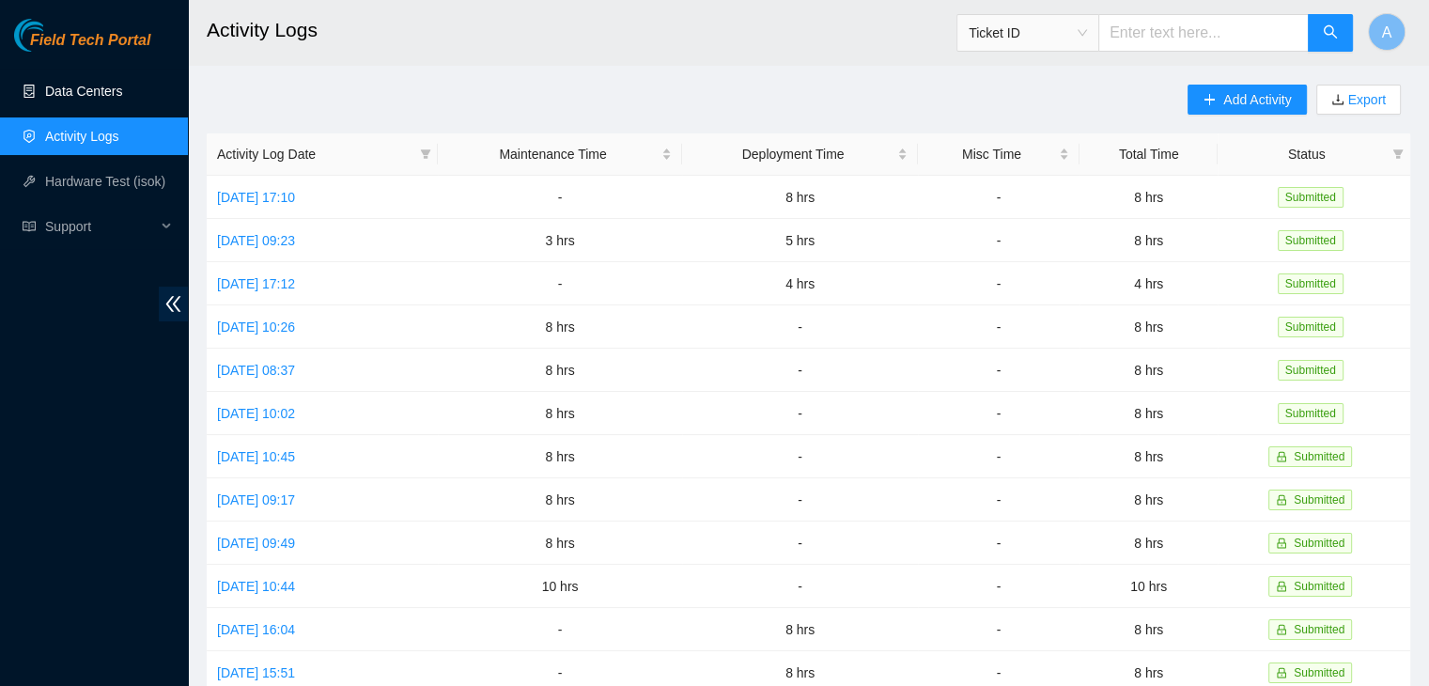
click at [122, 91] on link "Data Centers" at bounding box center [83, 91] width 77 height 15
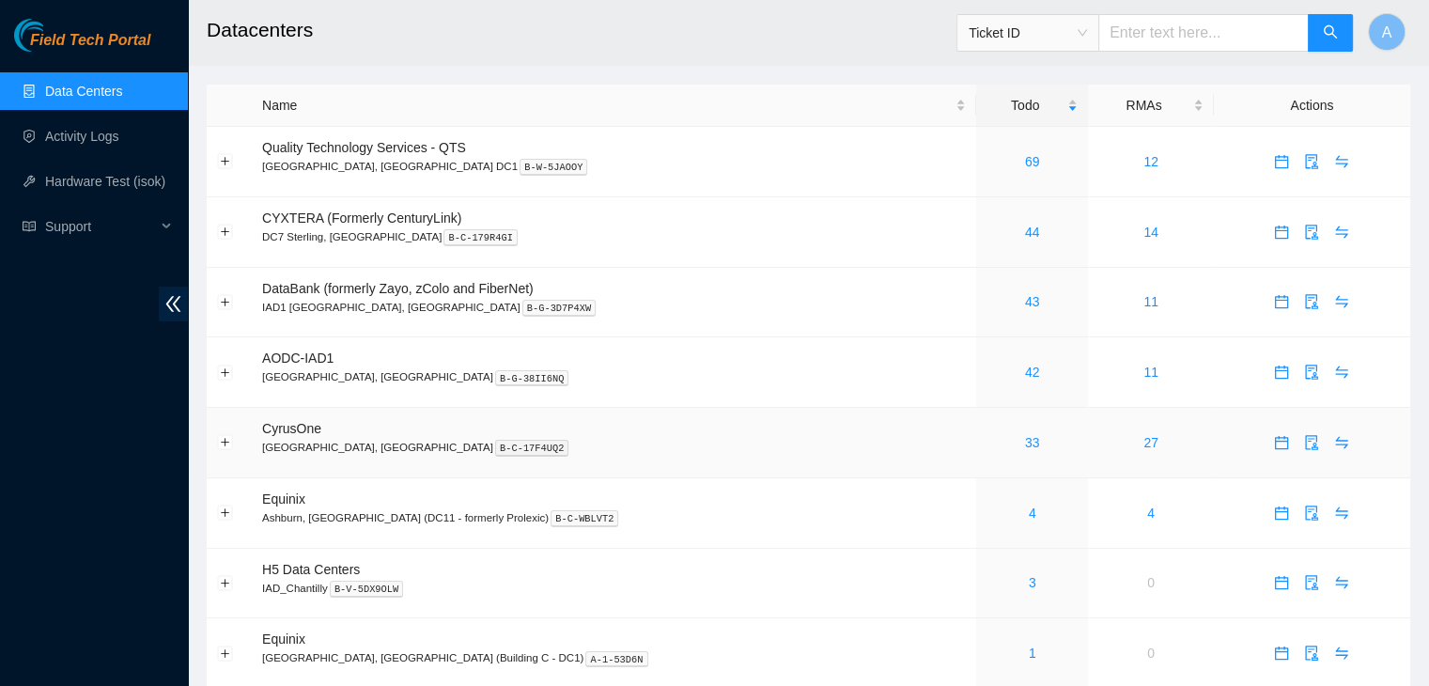
click at [1025, 436] on link "33" at bounding box center [1032, 442] width 15 height 15
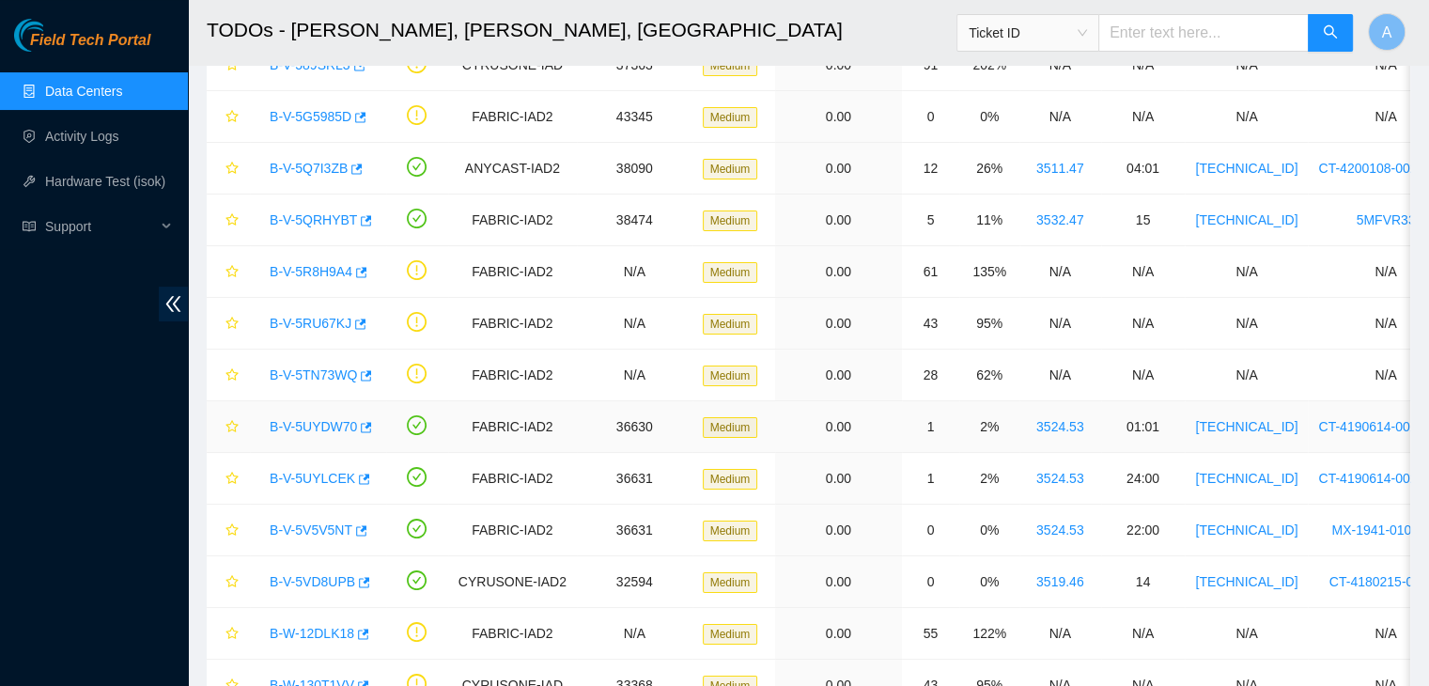
scroll to position [139, 0]
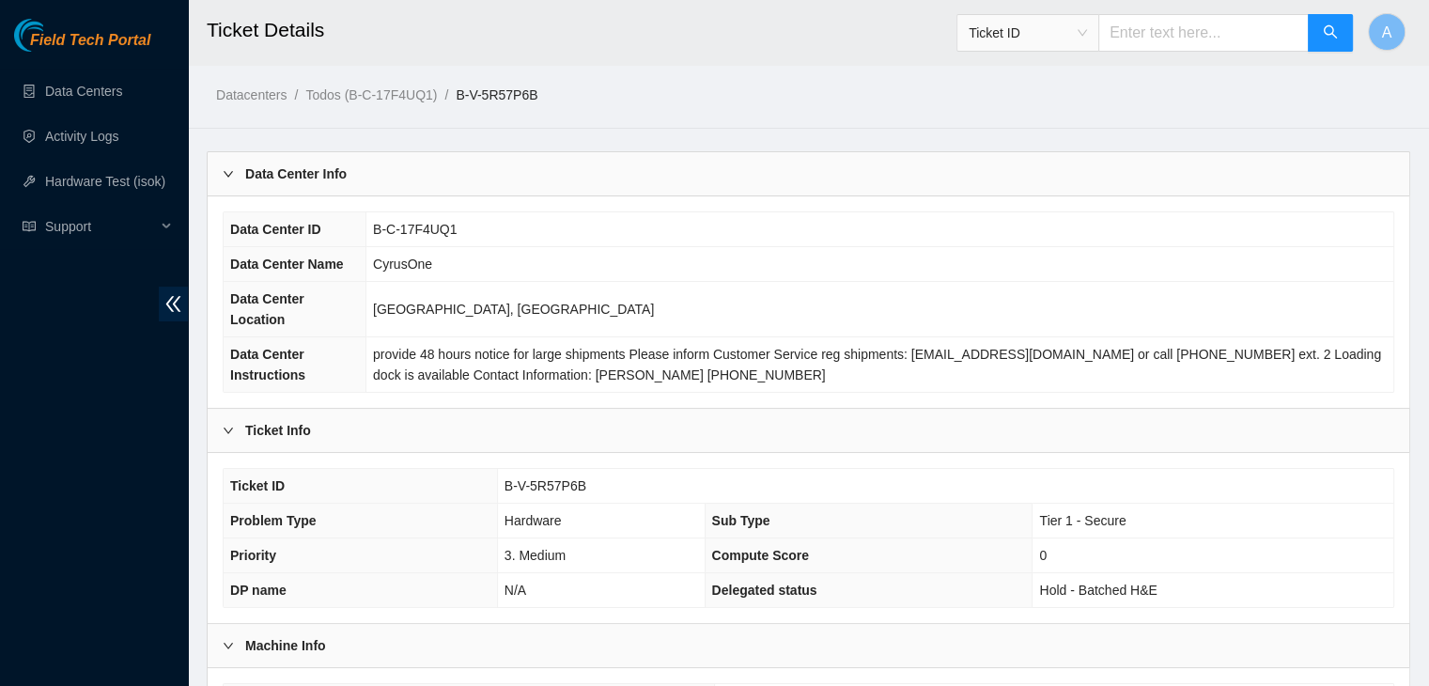
scroll to position [501, 0]
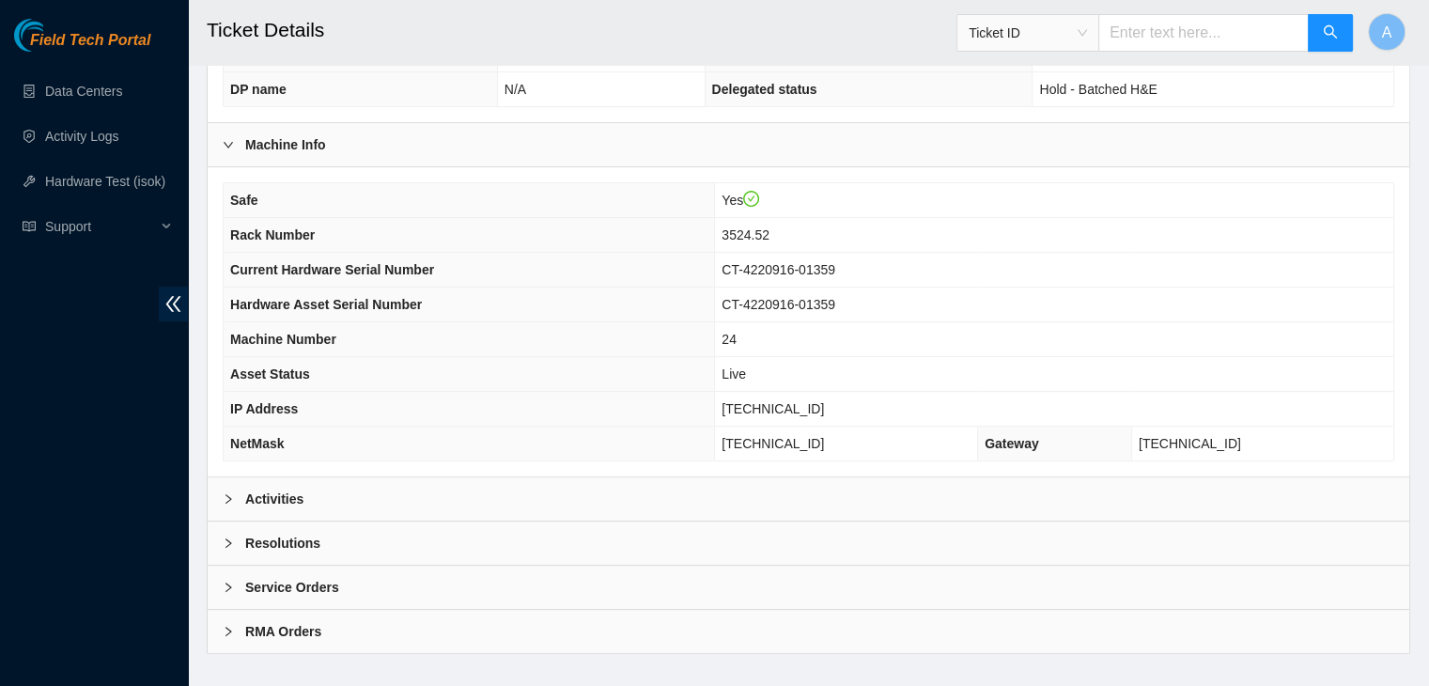
click at [793, 489] on div "Activities" at bounding box center [808, 498] width 1201 height 43
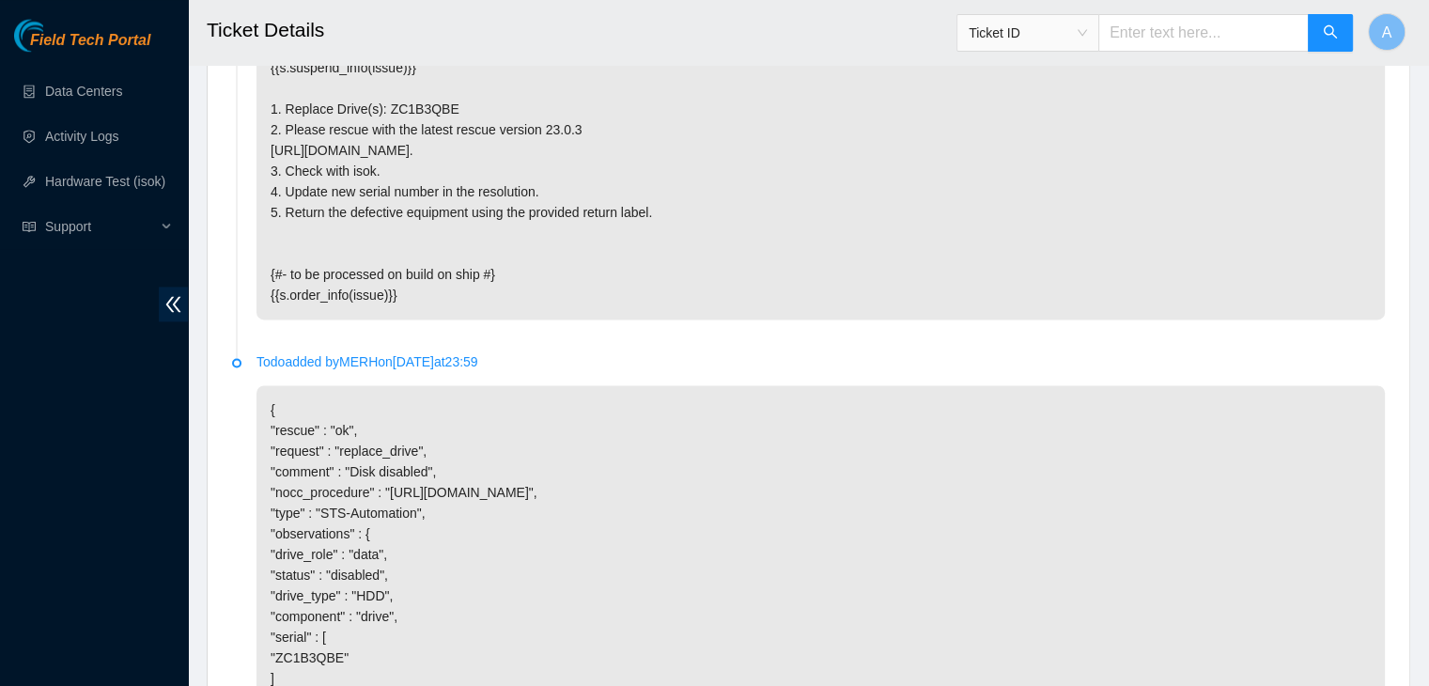
scroll to position [3179, 0]
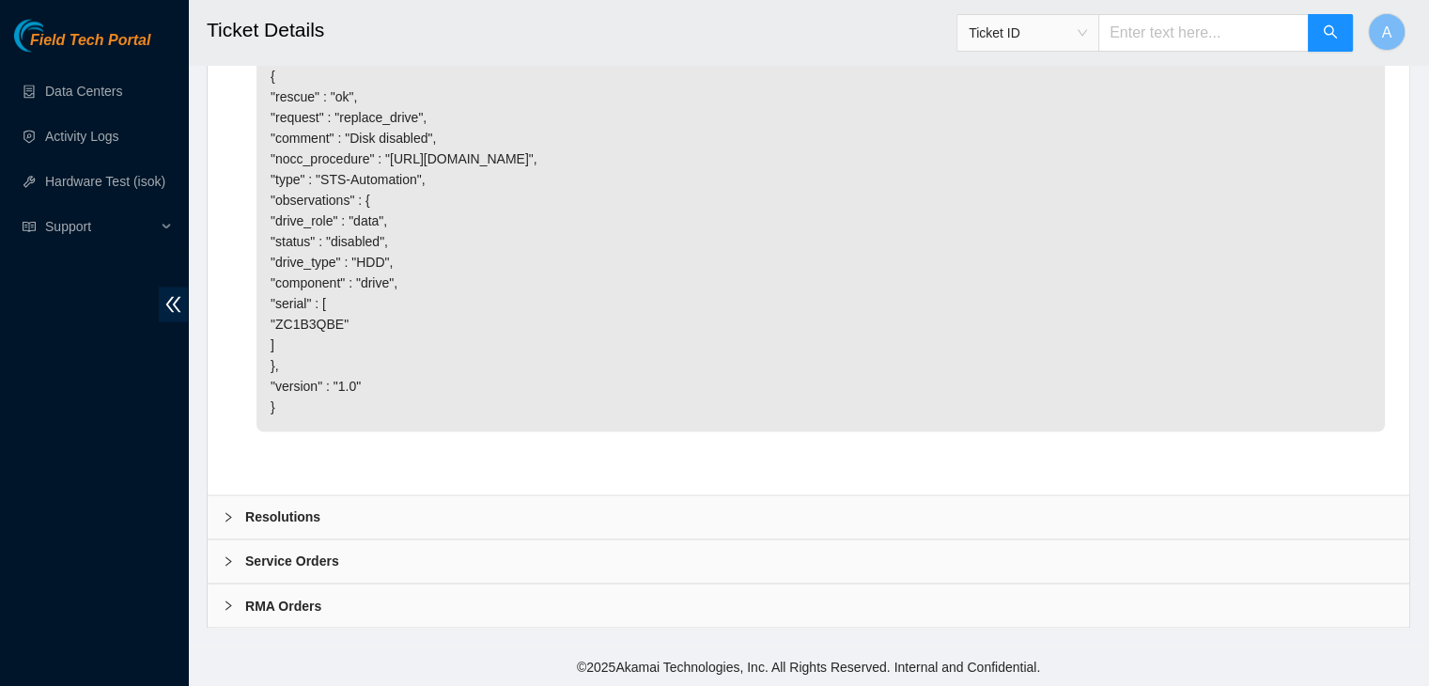
click at [756, 522] on div "Resolutions" at bounding box center [808, 516] width 1201 height 43
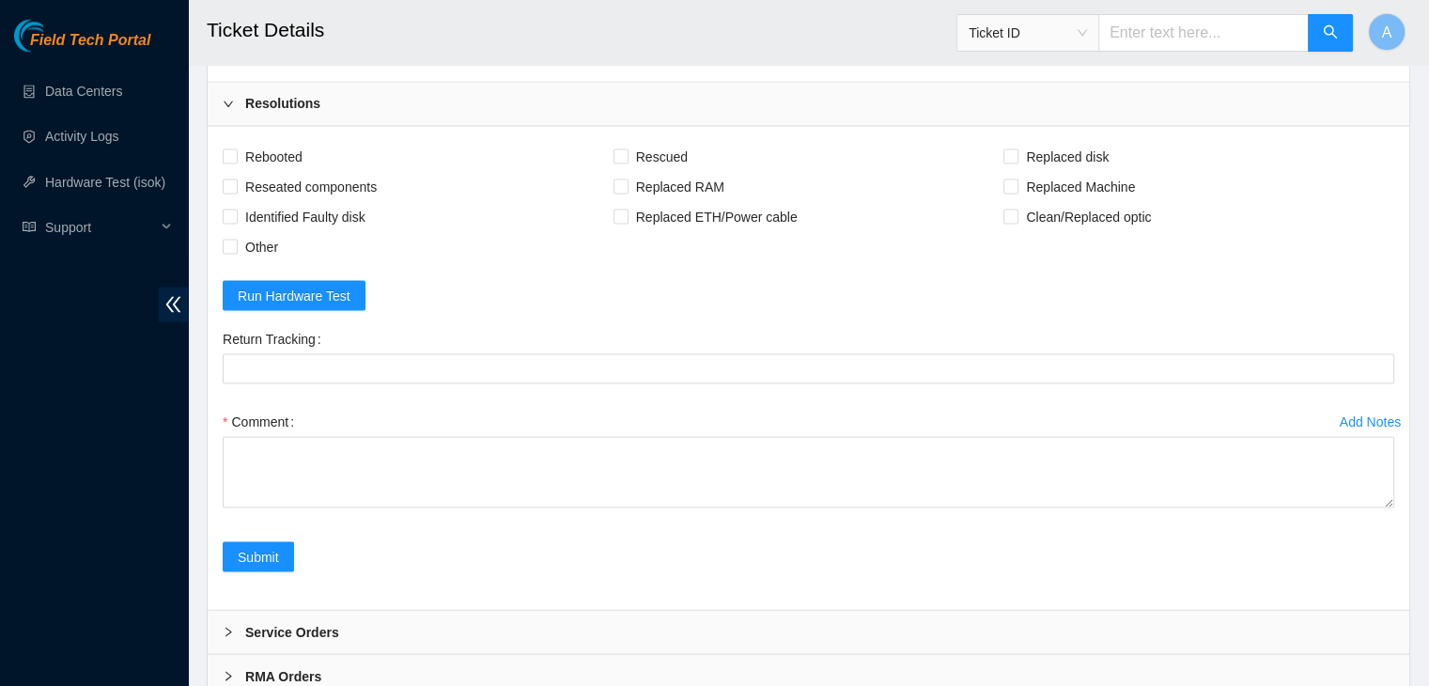
scroll to position [3415, 0]
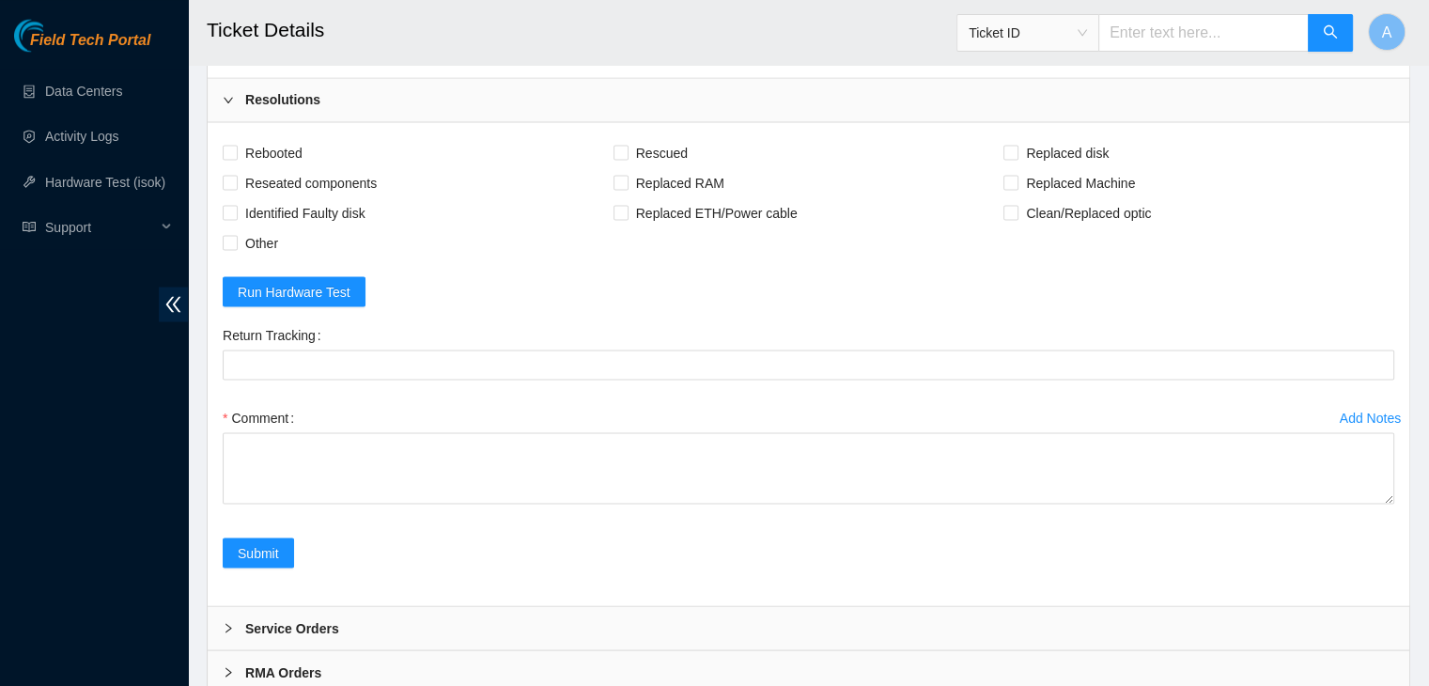
click at [296, 167] on span "Rebooted" at bounding box center [274, 152] width 72 height 30
click at [236, 158] on input "Rebooted" at bounding box center [229, 151] width 13 height 13
checkbox input "true"
click at [650, 167] on span "Rescued" at bounding box center [661, 152] width 67 height 30
click at [627, 158] on input "Rescued" at bounding box center [619, 151] width 13 height 13
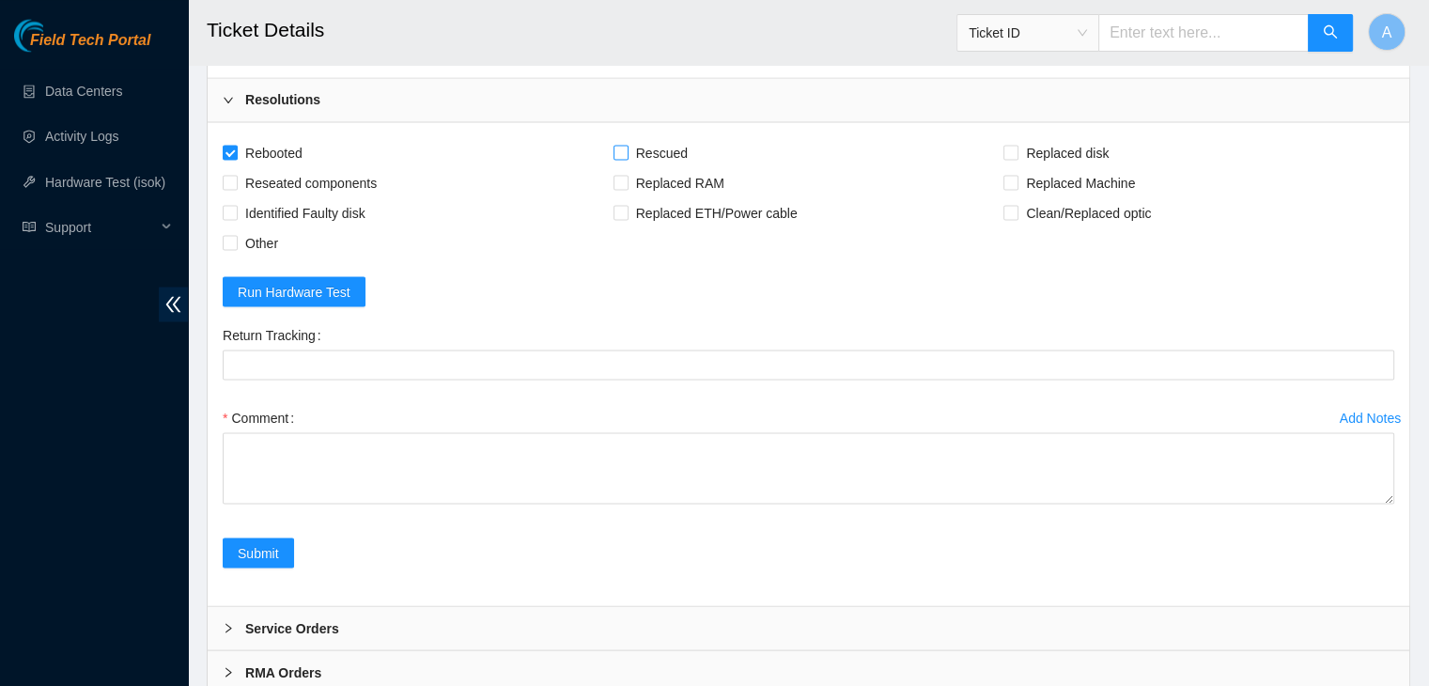
checkbox input "true"
click at [1015, 158] on input "Replaced disk" at bounding box center [1009, 151] width 13 height 13
checkbox input "true"
click at [353, 197] on span "Reseated components" at bounding box center [311, 182] width 147 height 30
click at [236, 188] on input "Reseated components" at bounding box center [229, 181] width 13 height 13
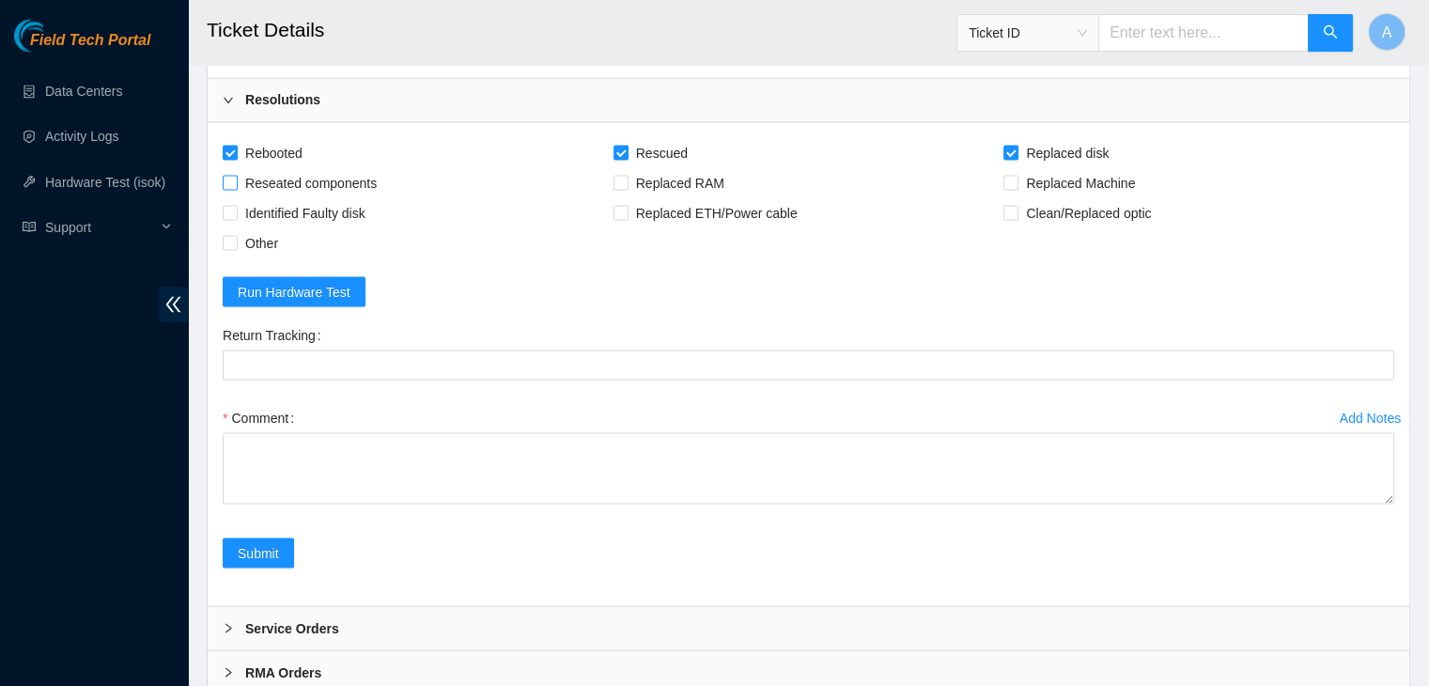
checkbox input "true"
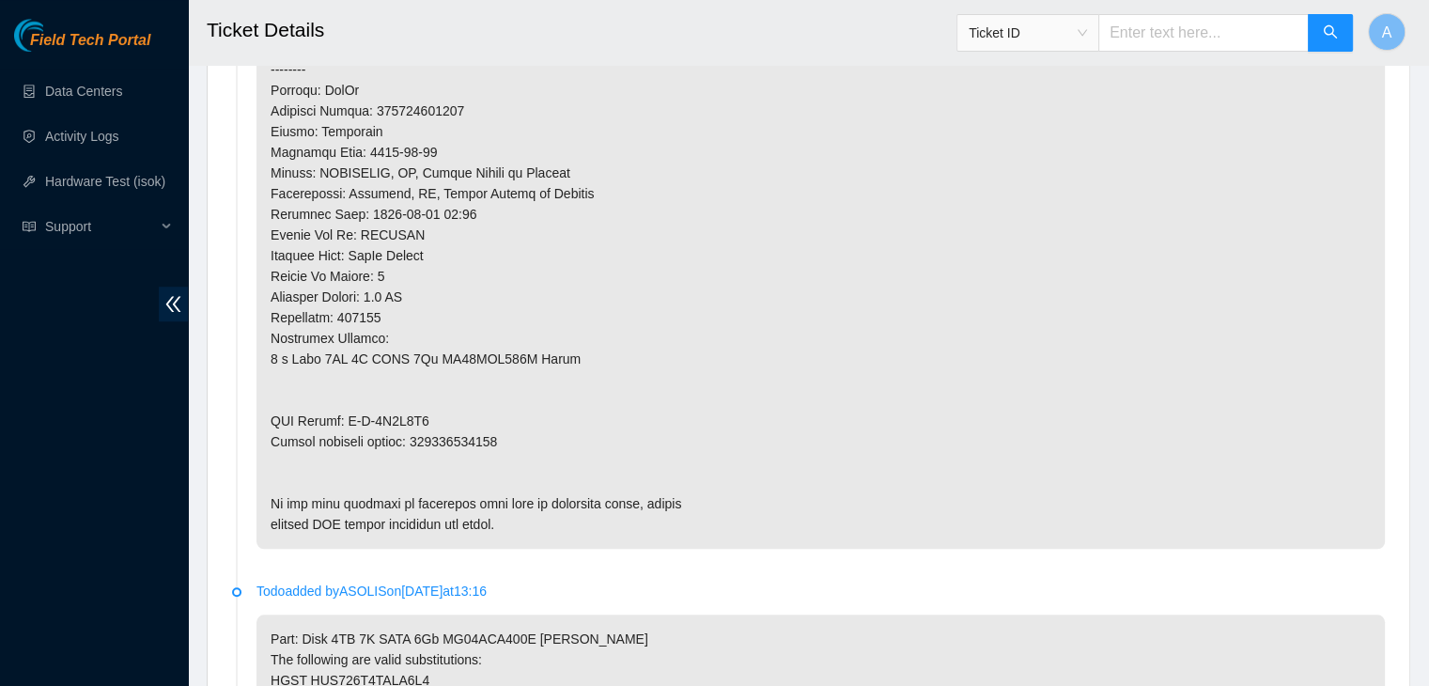
scroll to position [1401, 0]
click at [478, 405] on p at bounding box center [820, 109] width 1128 height 875
copy p "463470032400"
click at [478, 405] on p at bounding box center [820, 109] width 1128 height 875
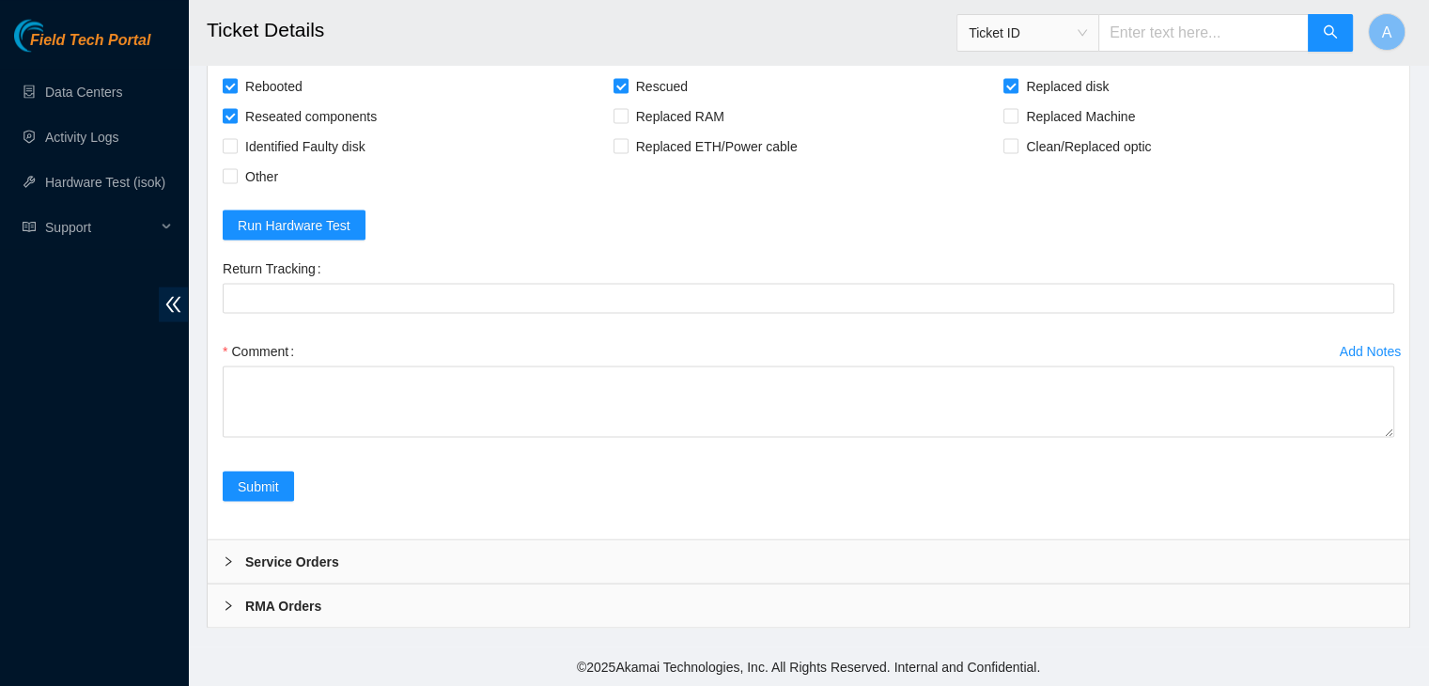
scroll to position [3661, 0]
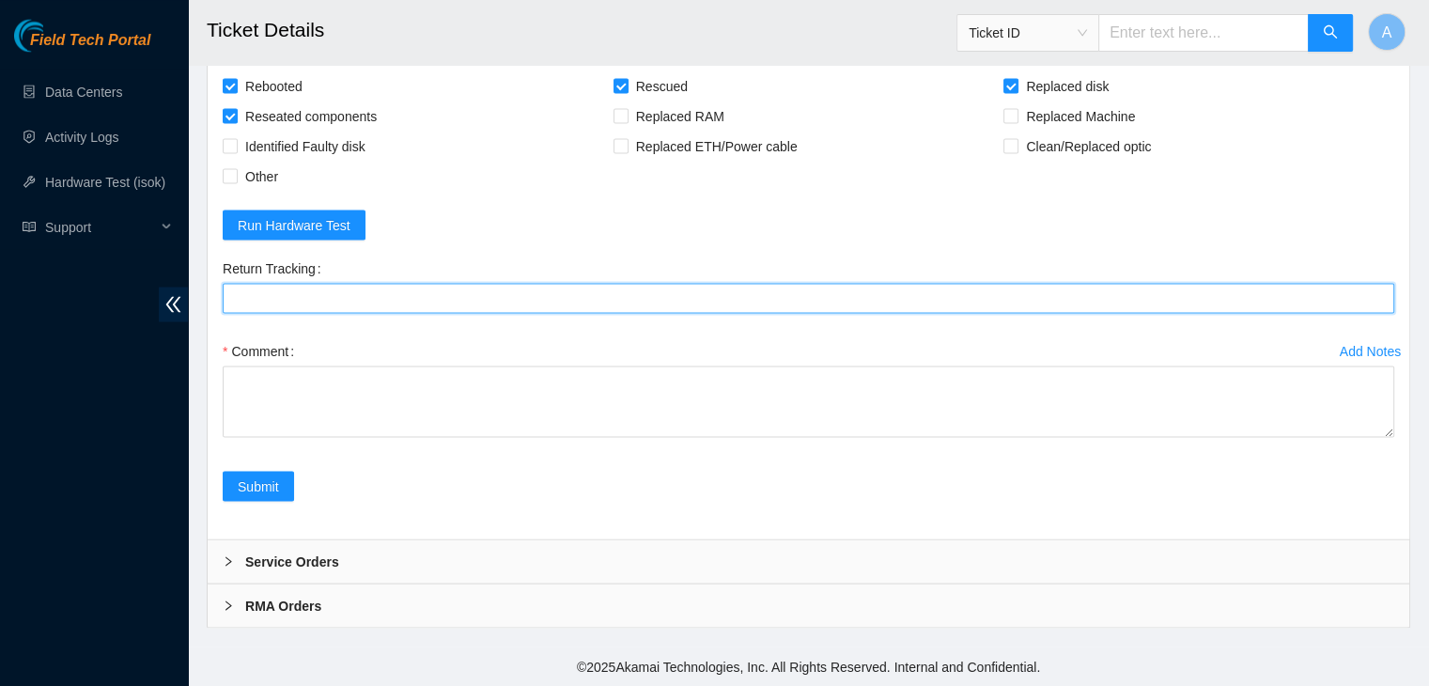
click at [549, 298] on Tracking "Return Tracking" at bounding box center [808, 298] width 1171 height 30
paste Tracking "463470032400"
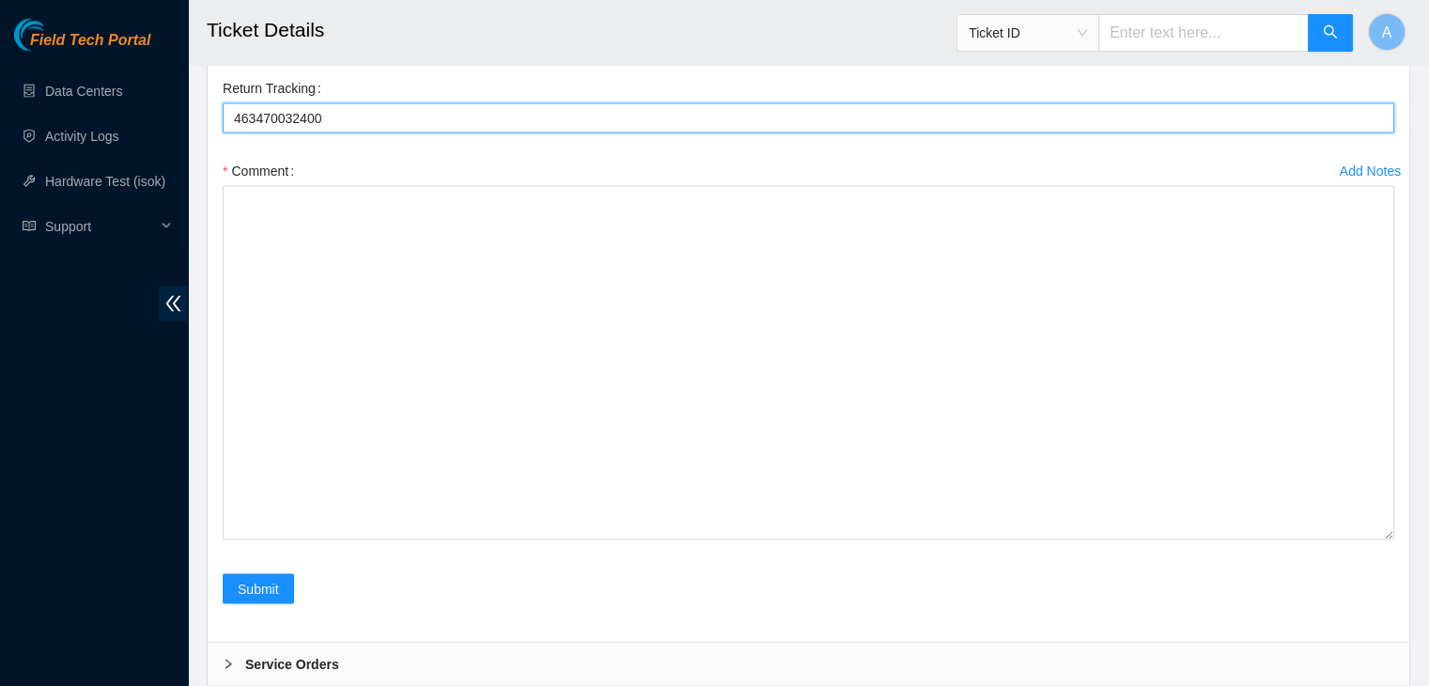
drag, startPoint x: 1387, startPoint y: 434, endPoint x: 1304, endPoint y: 657, distance: 237.8
type Tracking "463470032400"
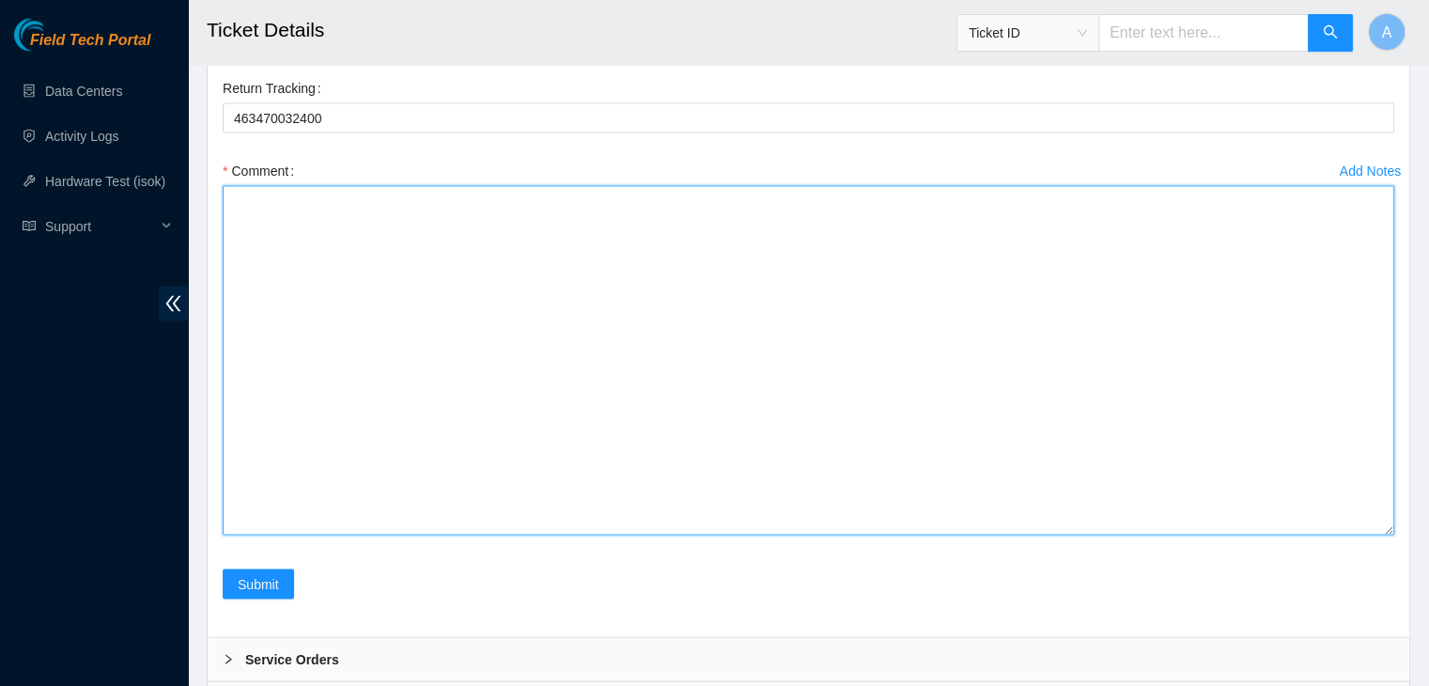
click at [1157, 535] on textarea "Comment" at bounding box center [808, 360] width 1171 height 349
click at [383, 510] on textarea "Comment" at bounding box center [808, 360] width 1171 height 349
paste textarea "verified machine sn safely powered down machine removed disk sn: ZC1B3QBE repla…"
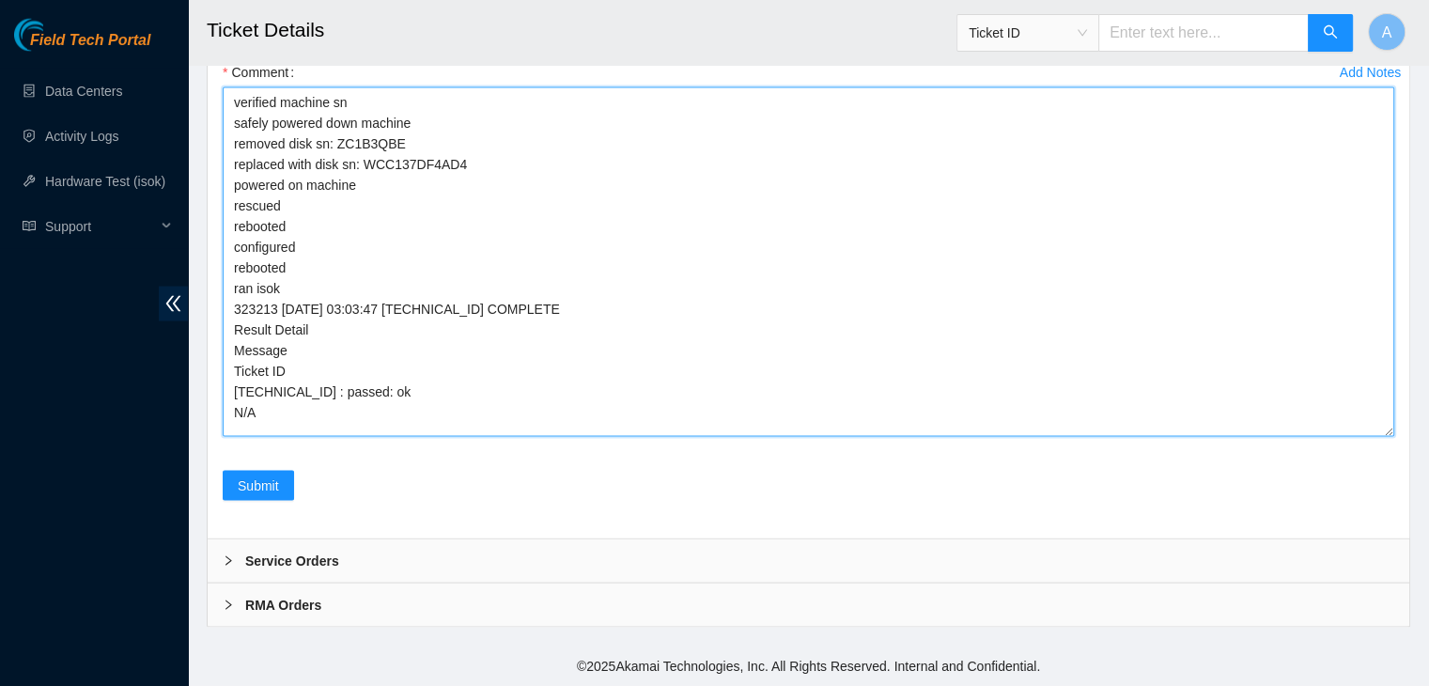
scroll to position [3847, 0]
click at [233, 192] on textarea "verified machine sn safely powered down machine removed disk sn: ZC1B3QBE repla…" at bounding box center [808, 261] width 1171 height 349
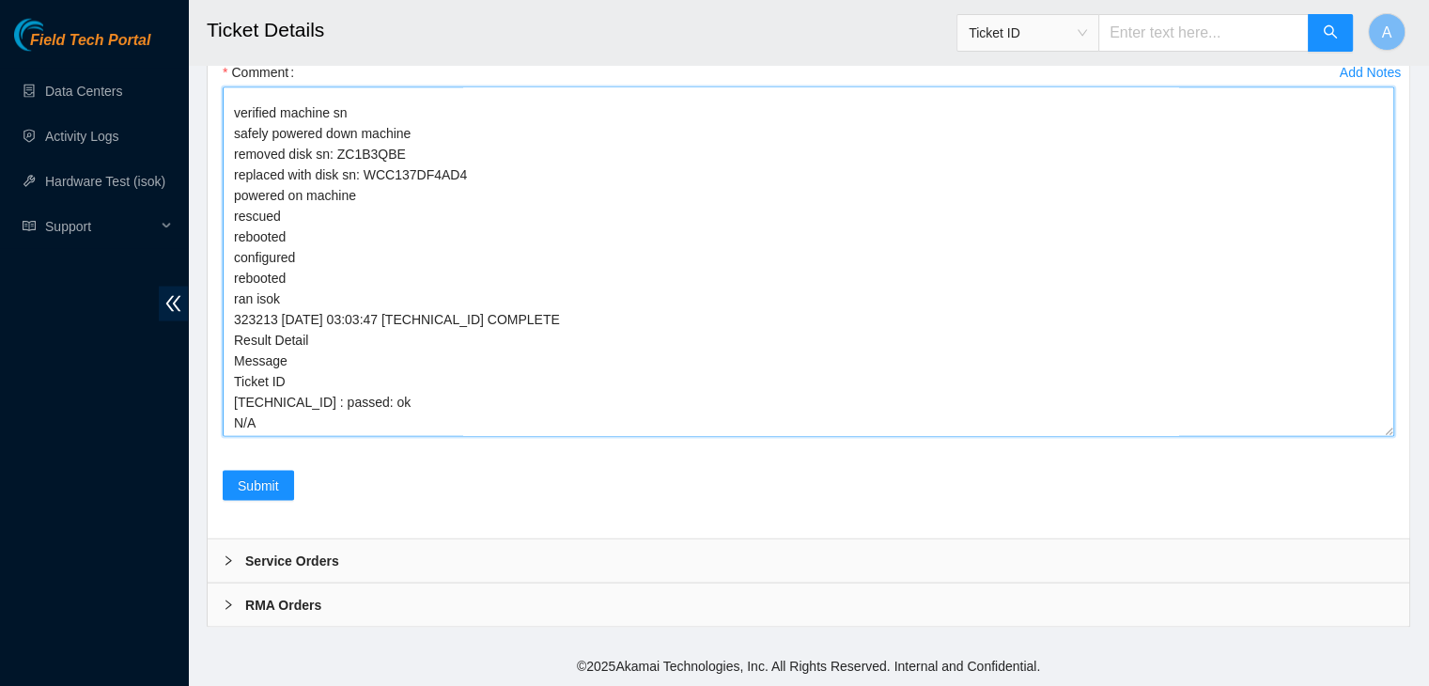
scroll to position [0, 0]
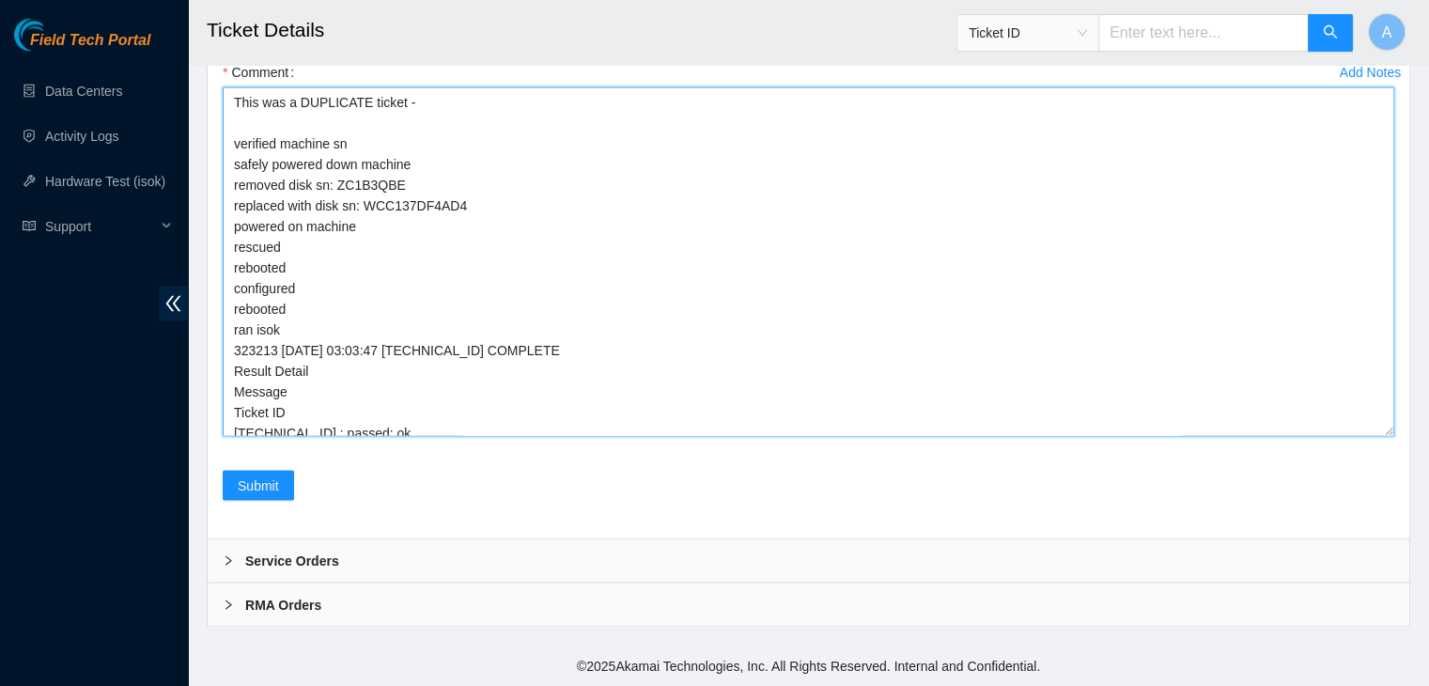
paste textarea "B-W-12ET9EO"
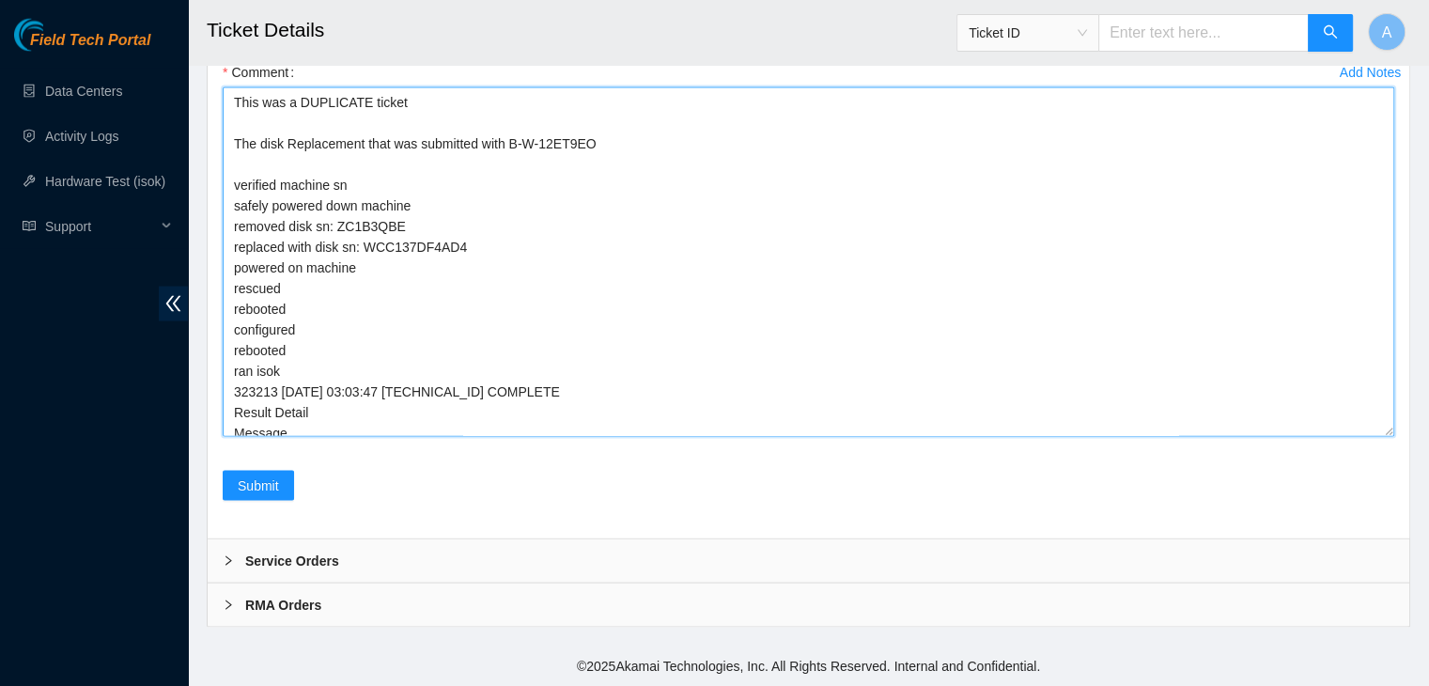
click at [389, 236] on textarea "This was a DUPLICATE ticket The disk Replacement that was submitted with B-W-12…" at bounding box center [808, 261] width 1171 height 349
click at [474, 240] on textarea "This was a DUPLICATE ticket The disk Replacement was submitted with B-W-12ET9EO…" at bounding box center [808, 261] width 1171 height 349
click at [291, 237] on textarea "This was a DUPLICATE ticket The disk Replacement was submitted with ticket B-W-…" at bounding box center [808, 261] width 1171 height 349
click at [410, 193] on textarea "This was a DUPLICATE ticket The disk replacement was submitted with ticket B-W-…" at bounding box center [808, 261] width 1171 height 349
click at [278, 200] on textarea "This was a DUPLICATE ticket The disk replacement was submitted with ticket B-W-…" at bounding box center [808, 261] width 1171 height 349
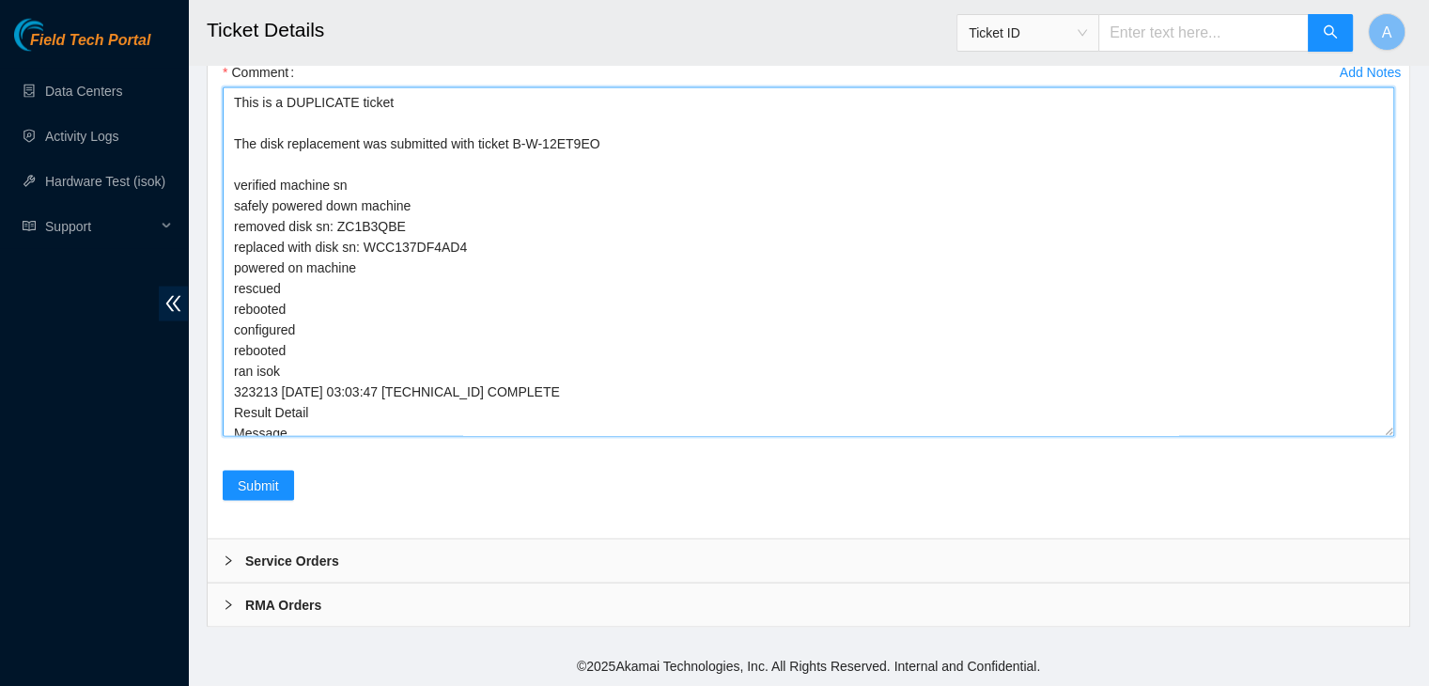
click at [426, 260] on textarea "This is a DUPLICATE ticket The disk replacement was submitted with ticket B-W-1…" at bounding box center [808, 261] width 1171 height 349
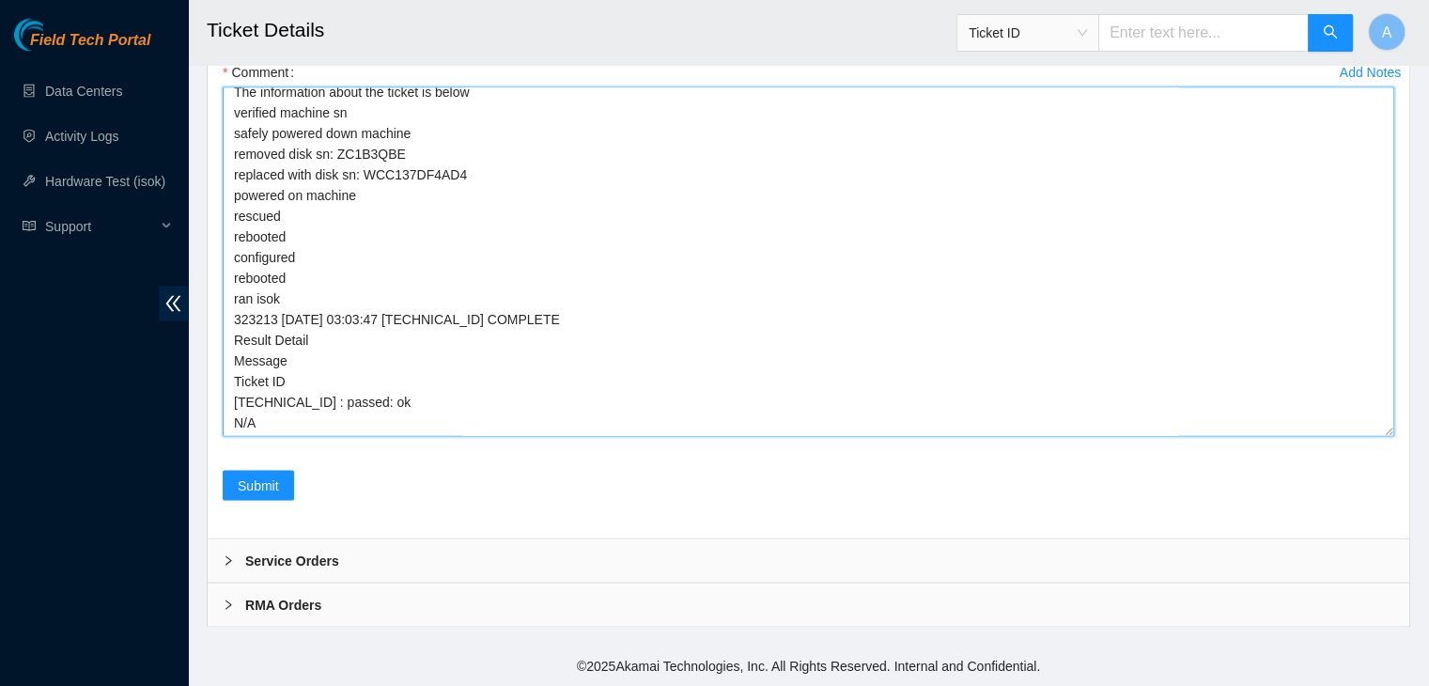
click at [407, 437] on textarea "This is a DUPLICATE ticket The disk replacement was submitted with ticket B-W-1…" at bounding box center [808, 261] width 1171 height 349
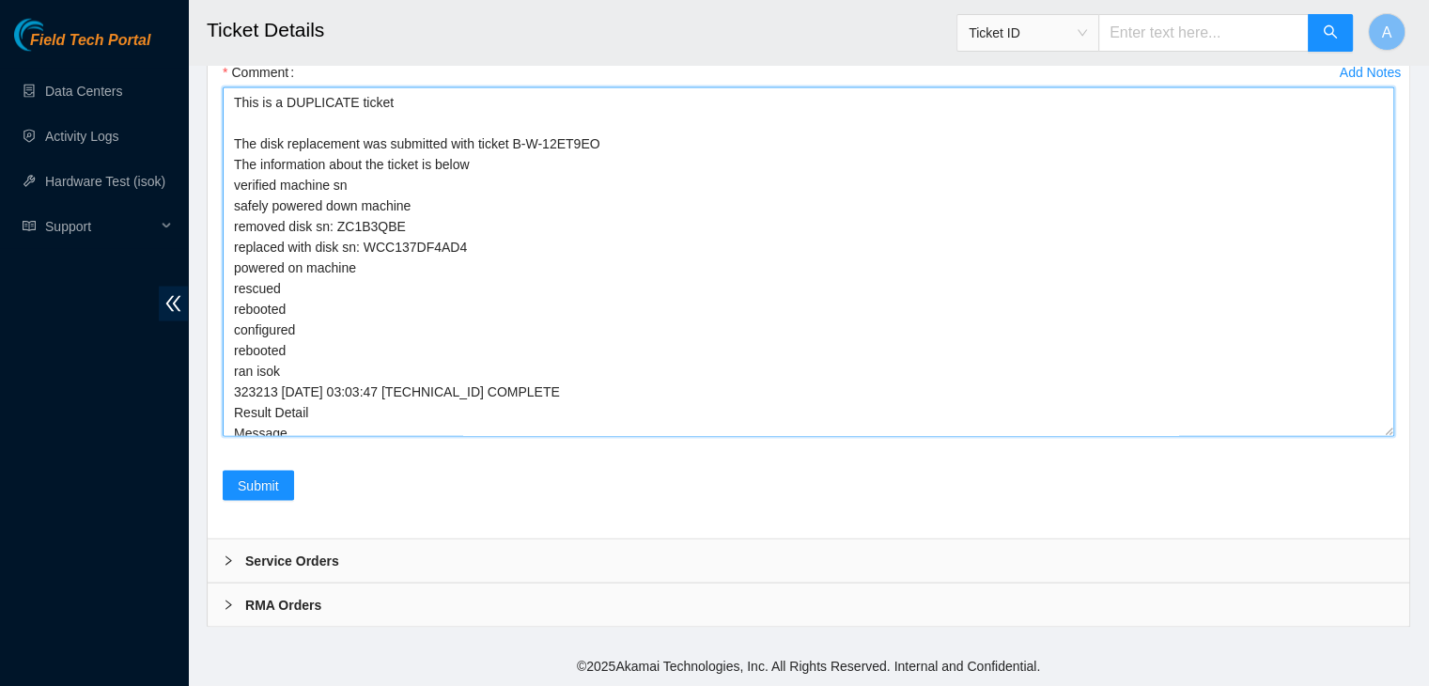
click at [417, 263] on textarea "This is a DUPLICATE ticket The disk replacement was submitted with ticket B-W-1…" at bounding box center [808, 261] width 1171 height 349
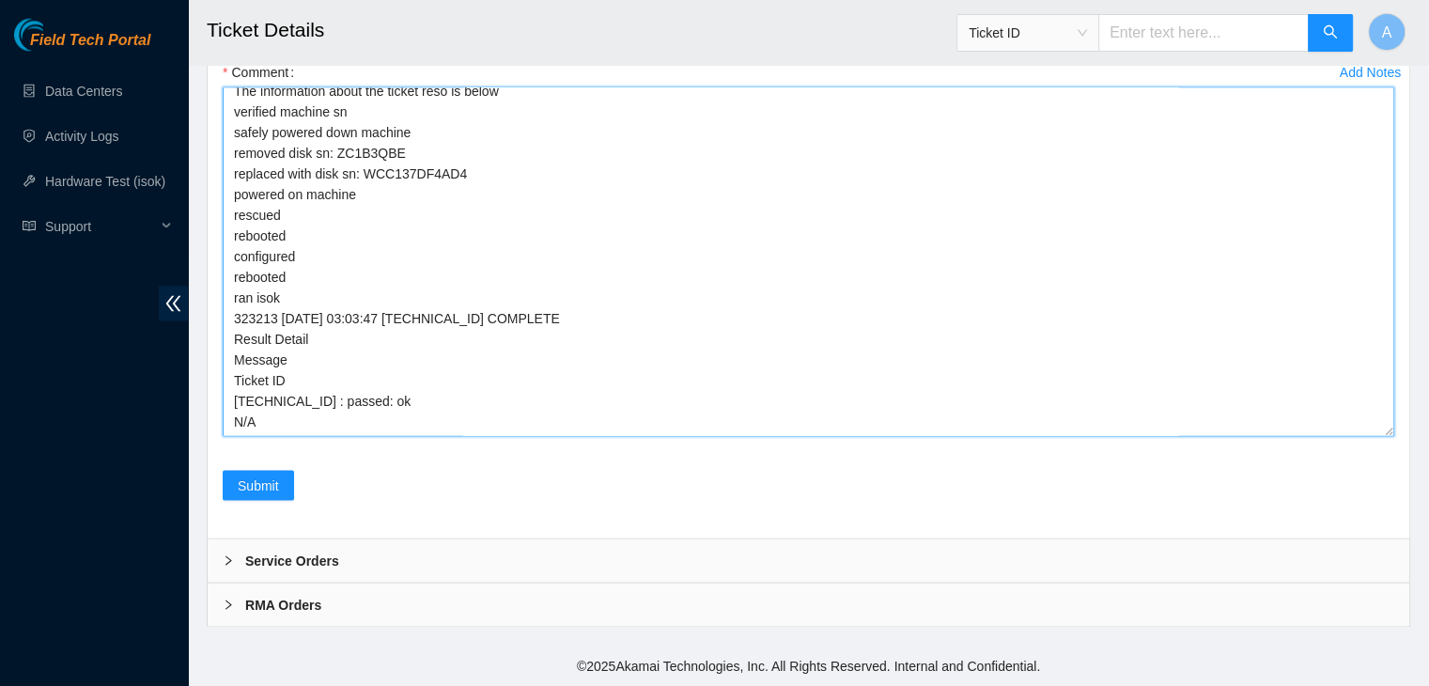
scroll to position [114, 0]
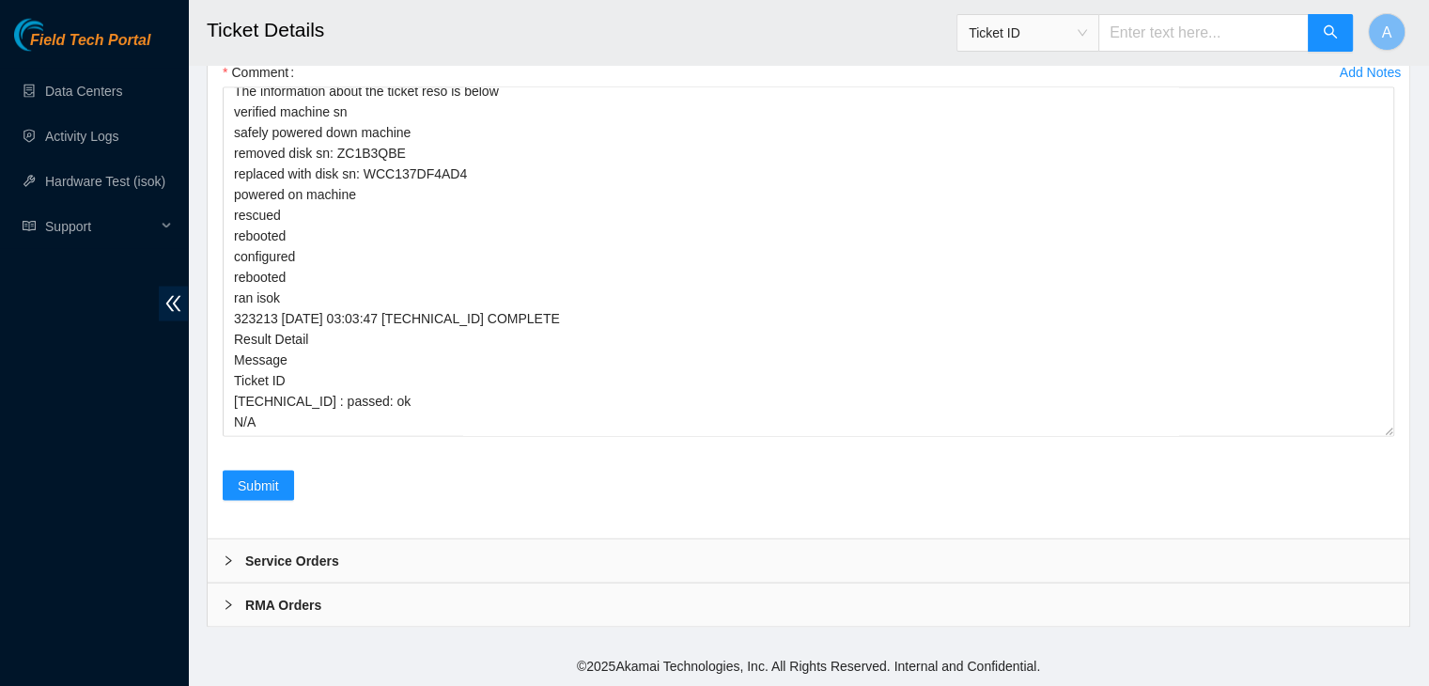
click at [358, 448] on div "Comment This is a DUPLICATE ticket The disk replacement was submitted with tick…" at bounding box center [808, 252] width 1171 height 391
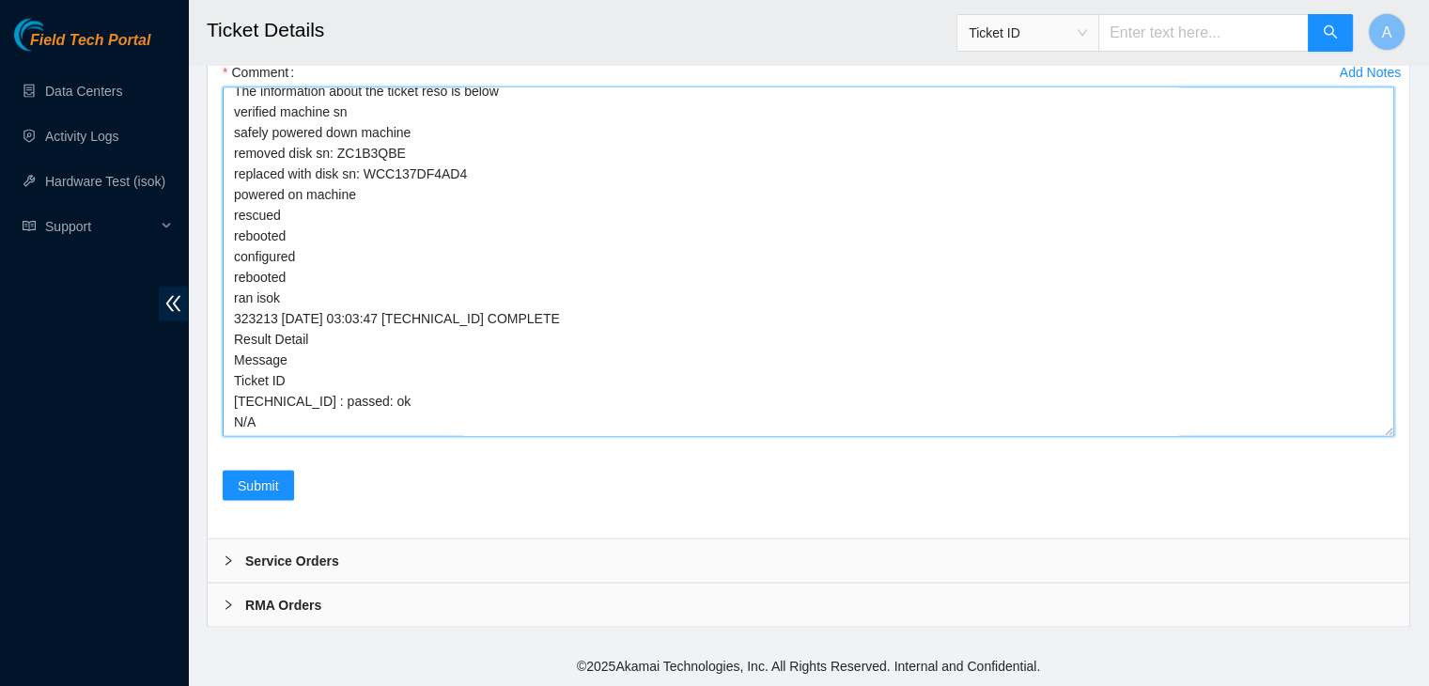
click at [366, 437] on textarea "This is a DUPLICATE ticket The disk replacement was submitted with ticket B-W-1…" at bounding box center [808, 261] width 1171 height 349
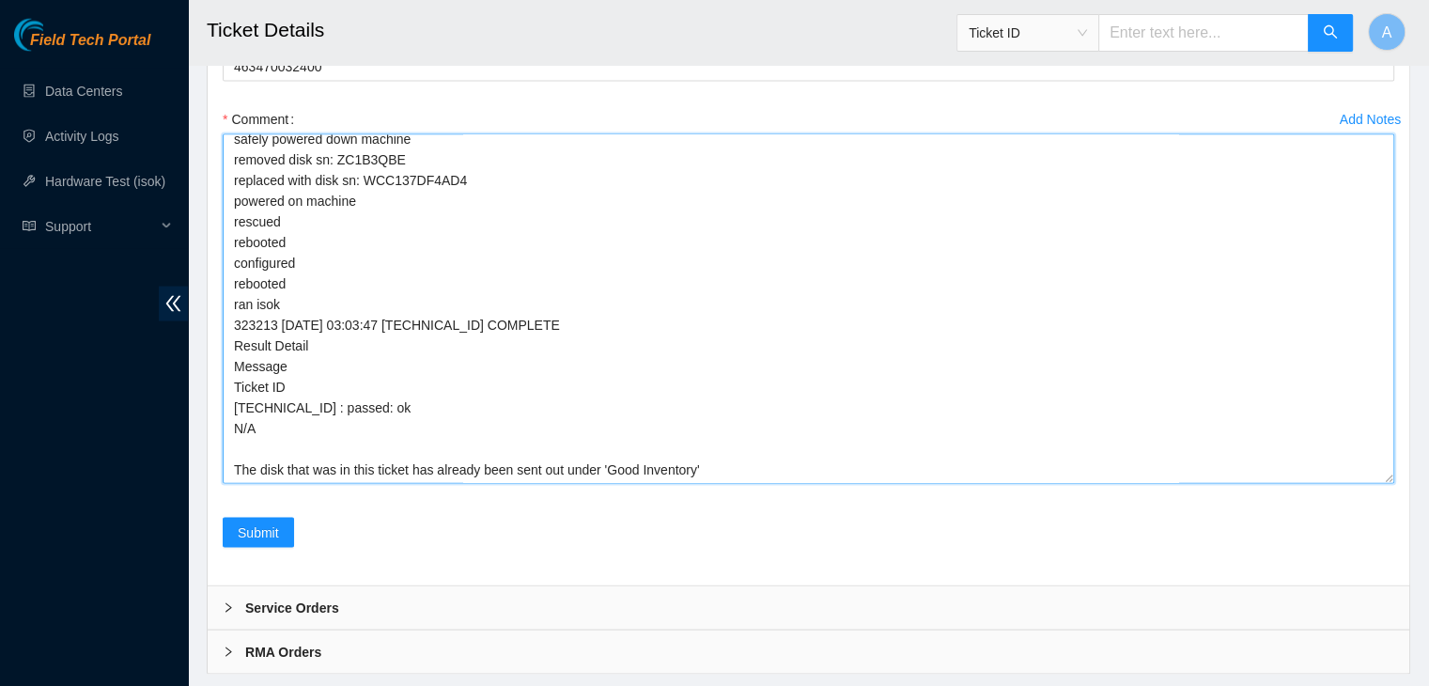
scroll to position [0, 0]
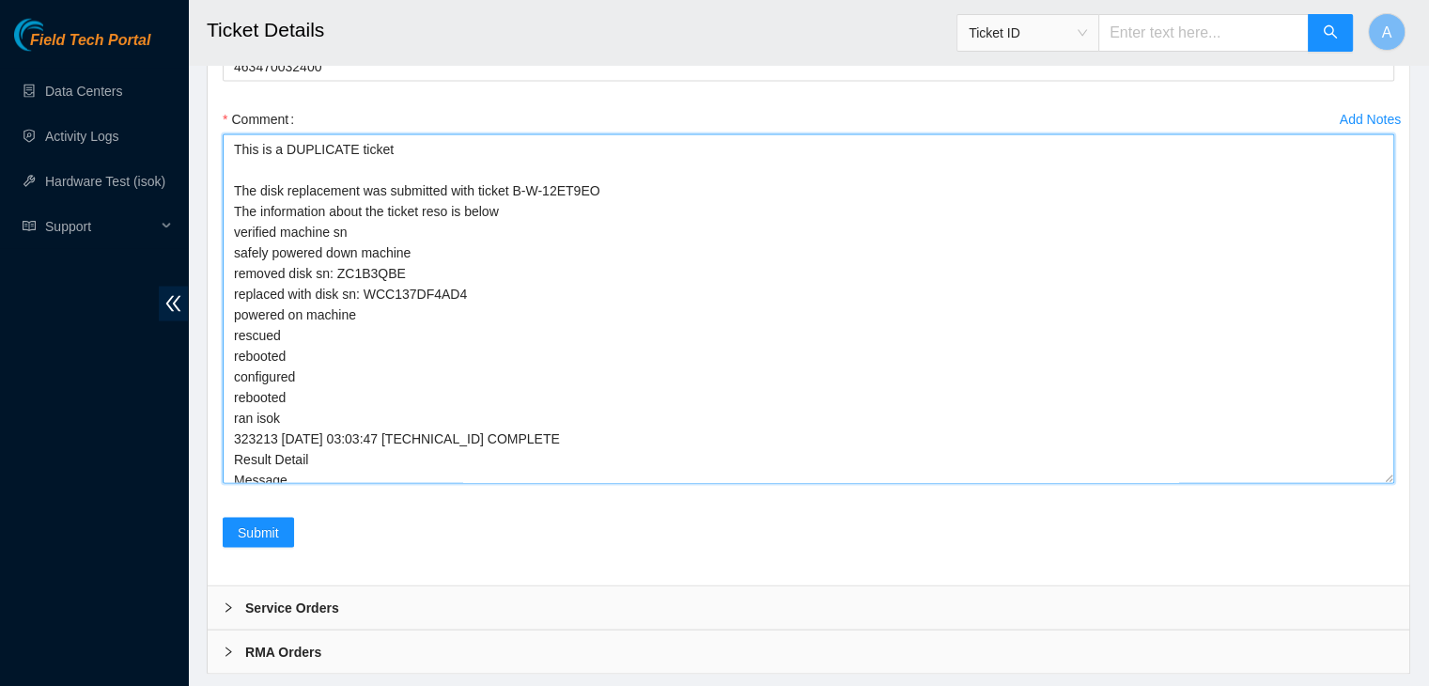
click at [507, 372] on textarea "This is a DUPLICATE ticket The disk replacement was submitted with ticket B-W-1…" at bounding box center [808, 308] width 1171 height 349
click at [545, 392] on textarea "This is a DUPLICATE ticket The disk replacement was submitted with ticket B-W-1…" at bounding box center [808, 308] width 1171 height 349
drag, startPoint x: 592, startPoint y: 368, endPoint x: 514, endPoint y: 369, distance: 78.0
click at [514, 369] on textarea "This is a DUPLICATE ticket The disk replacement was submitted with ticket B-W-1…" at bounding box center [808, 308] width 1171 height 349
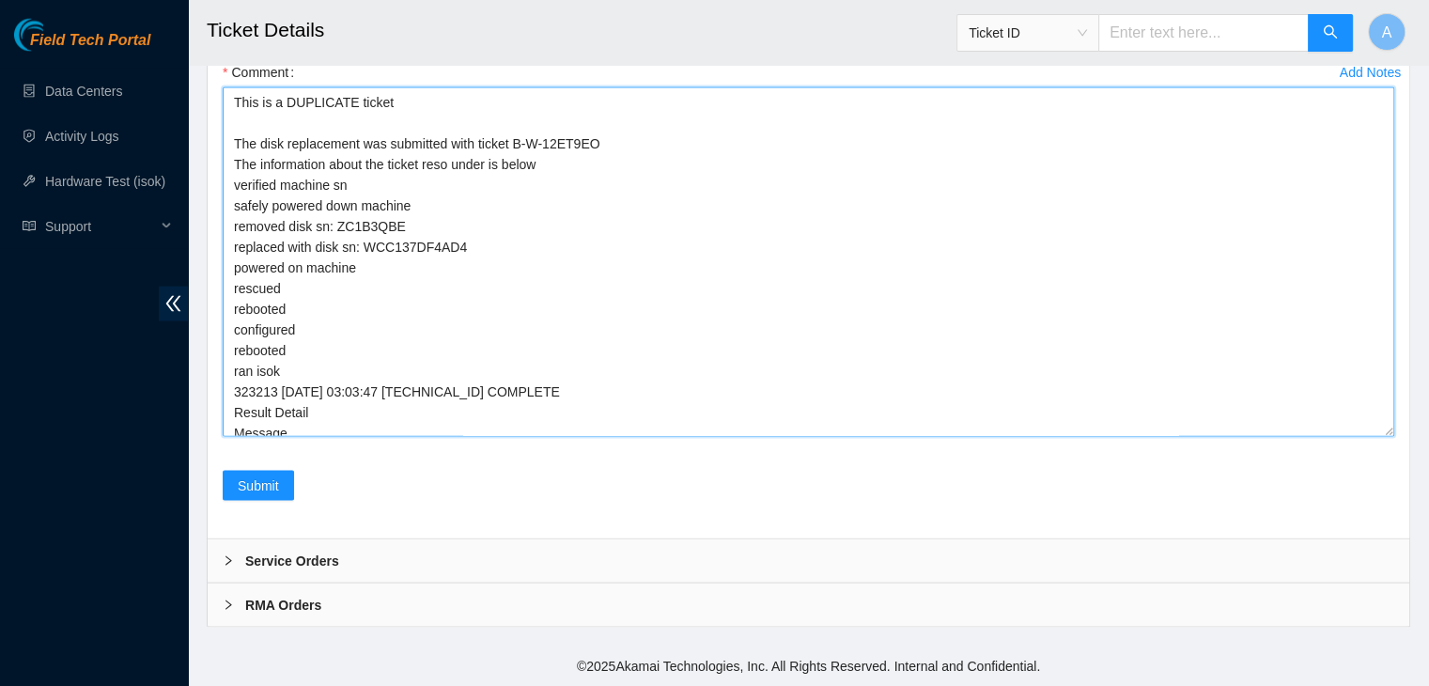
click at [560, 239] on textarea "This is a DUPLICATE ticket The disk replacement was submitted with ticket B-W-1…" at bounding box center [808, 261] width 1171 height 349
click at [323, 260] on textarea "This is a DUPLICATE ticket The disk replacement was submitted with ticket B-W-1…" at bounding box center [808, 261] width 1171 height 349
click at [417, 258] on textarea "This is a DUPLICATE ticket The disk replacement was submitted with ticket B-W-1…" at bounding box center [808, 261] width 1171 height 349
paste textarea "B-W-12ET9EO"
click at [428, 200] on textarea "This is a DUPLICATE ticket The disk replacement was submitted with ticket B-W-1…" at bounding box center [808, 261] width 1171 height 349
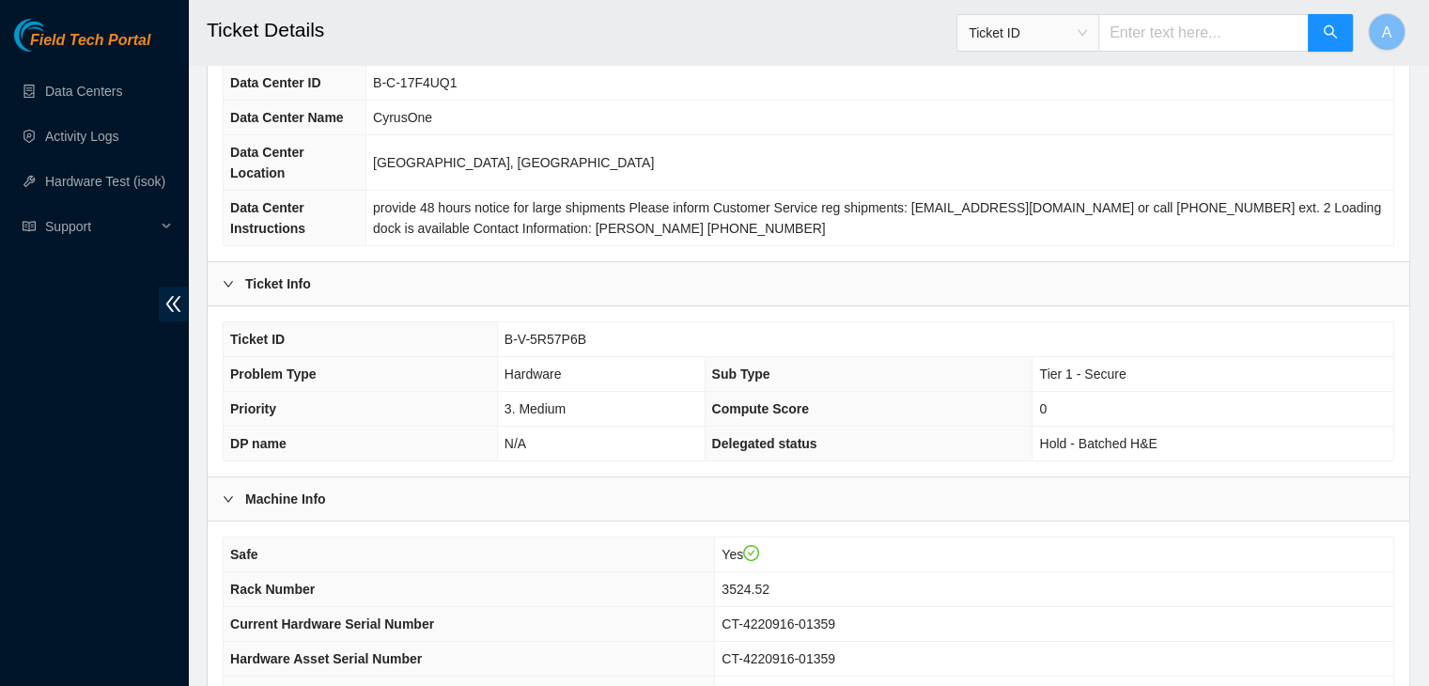
scroll to position [148, 0]
drag, startPoint x: 588, startPoint y: 316, endPoint x: 505, endPoint y: 328, distance: 83.6
click at [505, 328] on td "B-V-5R57P6B" at bounding box center [945, 337] width 896 height 35
copy span "B-V-5R57P6B"
click at [505, 328] on td "B-V-5R57P6B" at bounding box center [945, 337] width 896 height 35
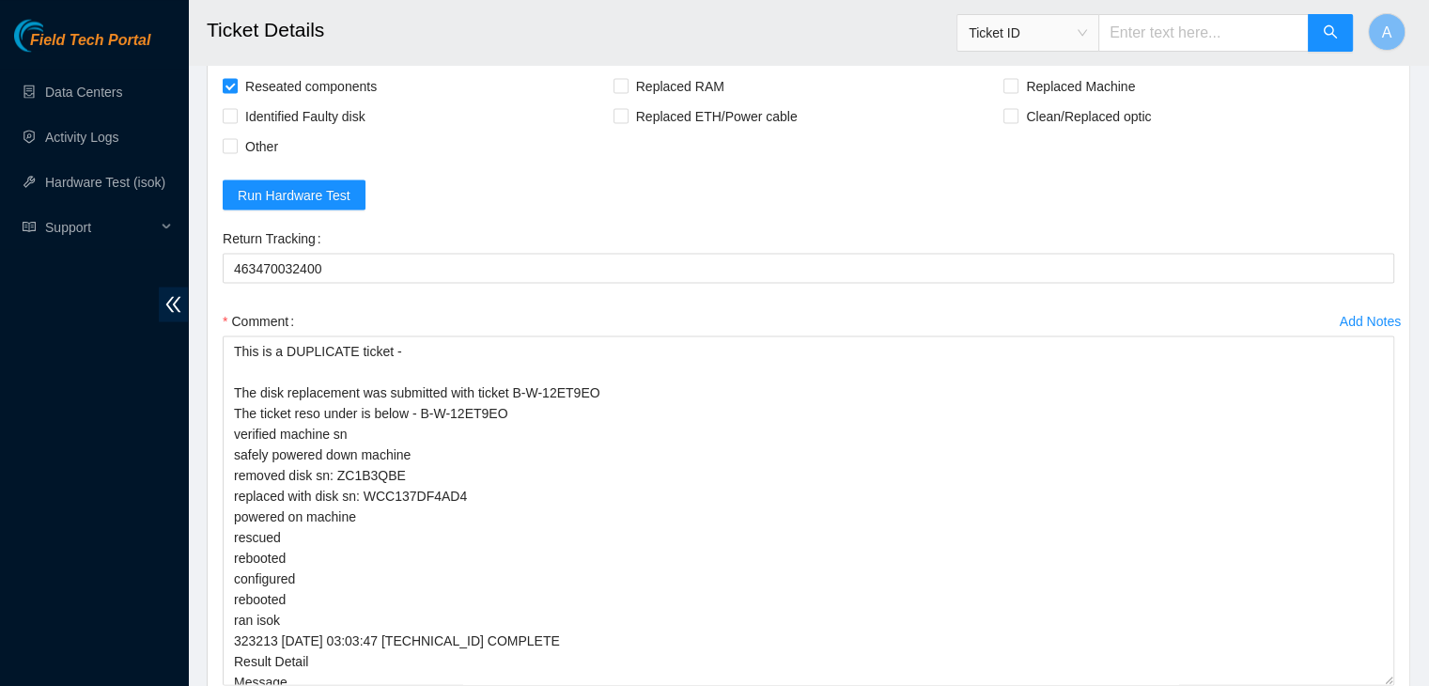
scroll to position [3515, 0]
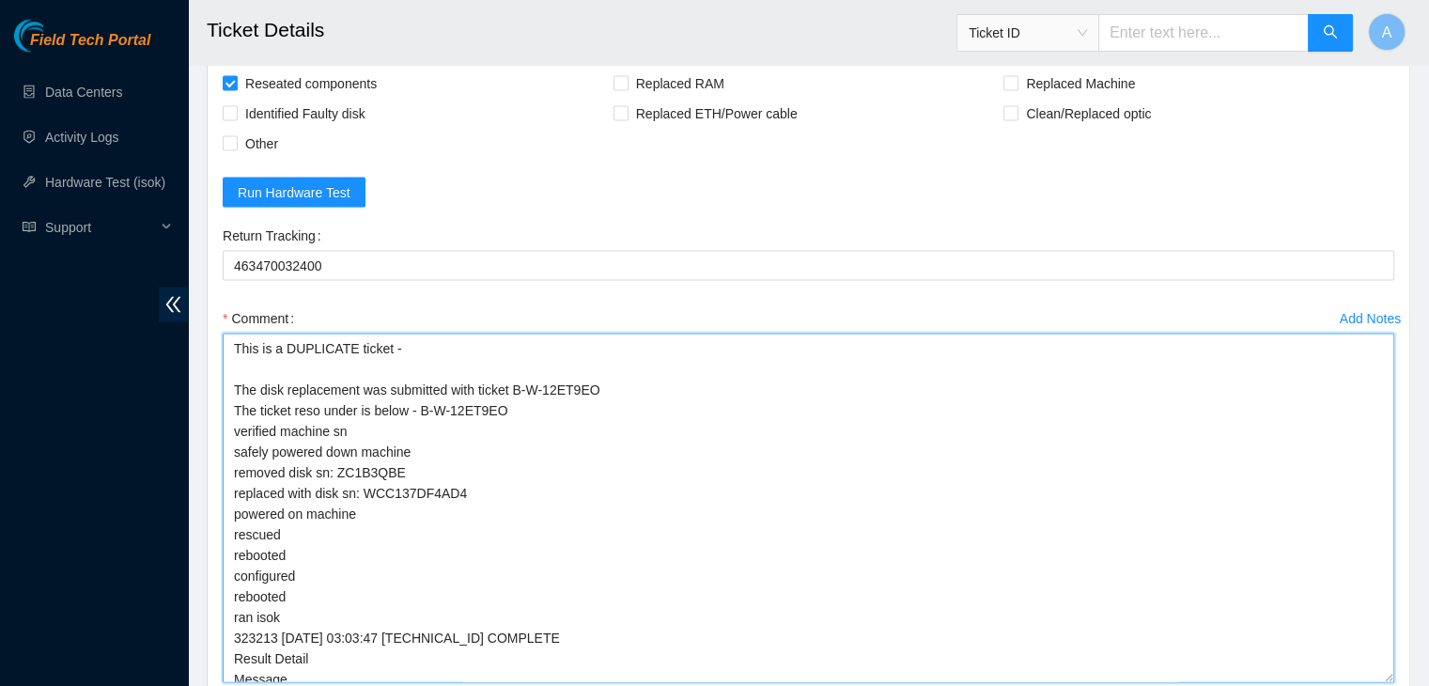
click at [479, 523] on textarea "This is a DUPLICATE ticket - The disk replacement was submitted with ticket B-W…" at bounding box center [808, 507] width 1171 height 349
paste textarea "B-V-5R57P6B"
click at [539, 531] on textarea "This is a DUPLICATE ticket - B-V-5R57P6B (Duplicate) The disk replacement was s…" at bounding box center [808, 507] width 1171 height 349
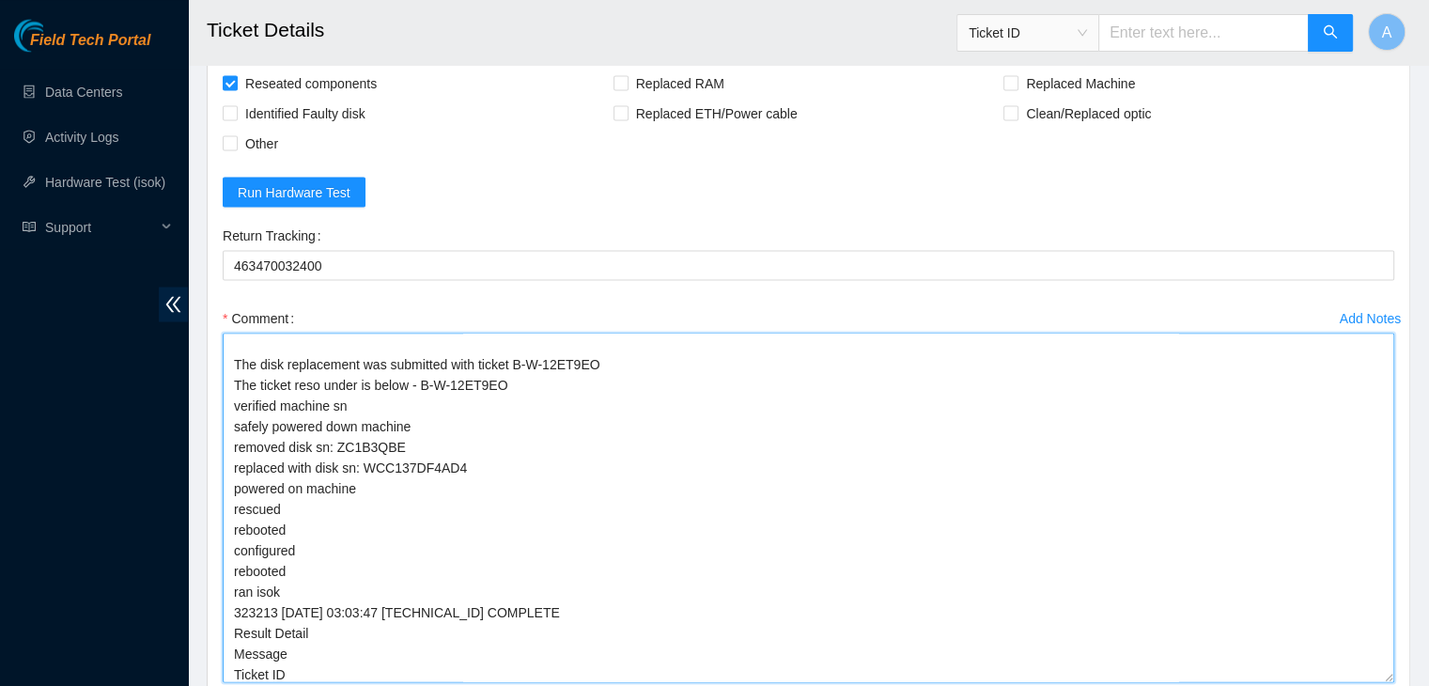
scroll to position [24, 0]
click at [359, 569] on textarea "This is a DUPLICATE ticket - B-V-5R57P6B The disk replacement was submitted wit…" at bounding box center [808, 507] width 1171 height 349
click at [377, 565] on textarea "This is a DUPLICATE ticket - B-V-5R57P6B The disk replacement was submitted wit…" at bounding box center [808, 507] width 1171 height 349
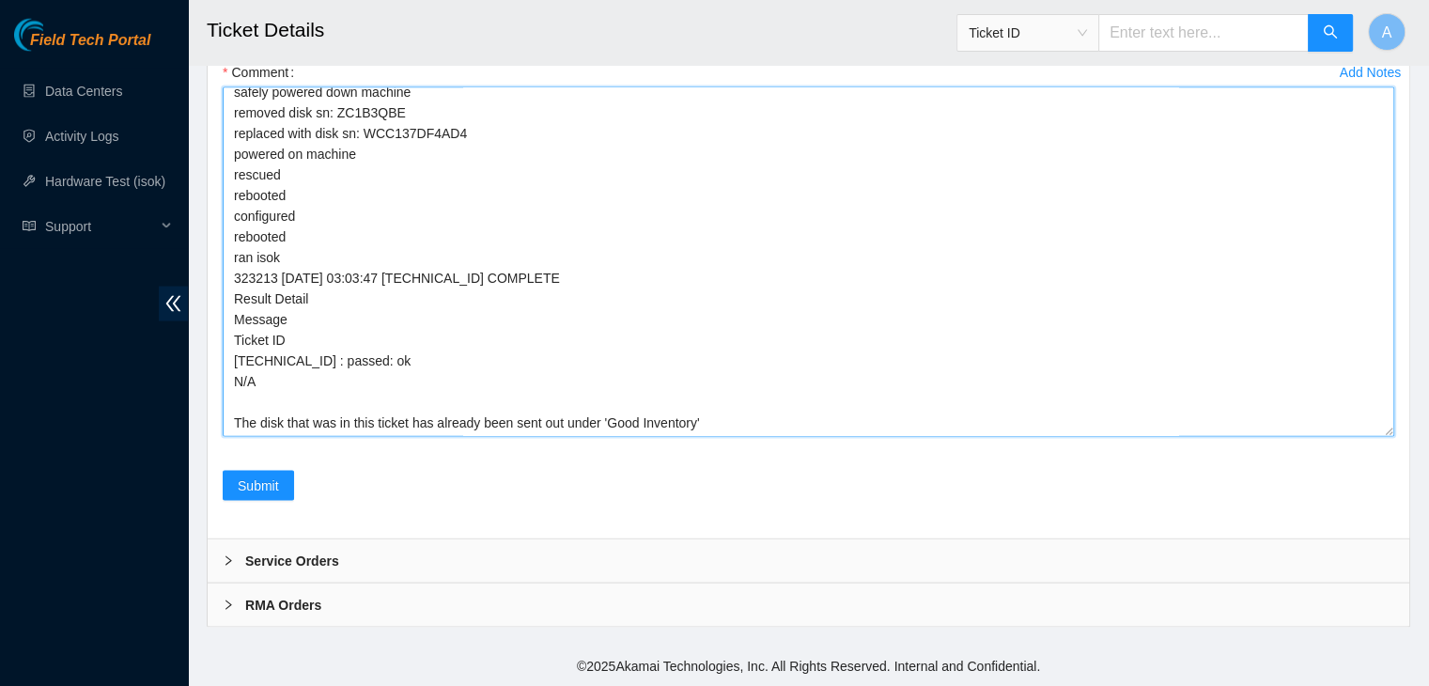
scroll to position [3840, 0]
click at [721, 437] on textarea "This is a DUPLICATE ticket - B-V-5R57P6B The disk replacement was submitted wit…" at bounding box center [808, 261] width 1171 height 349
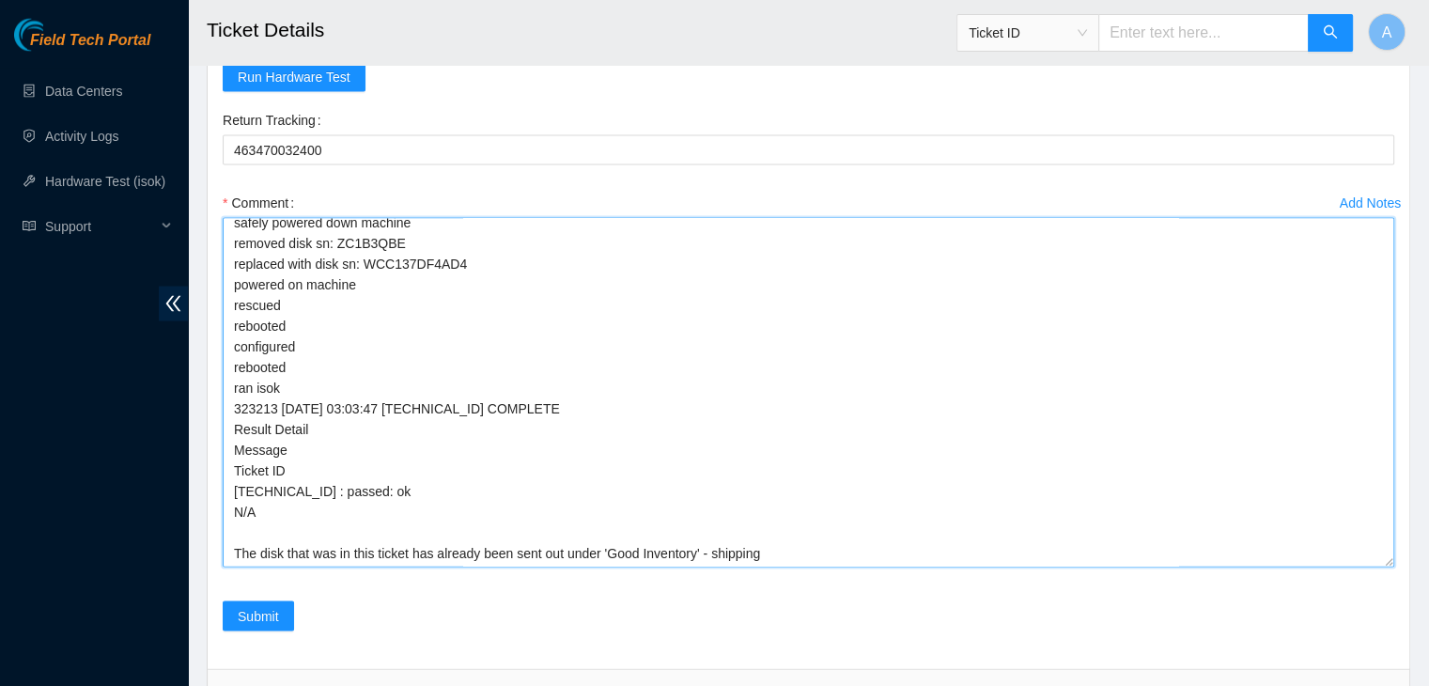
scroll to position [3629, 0]
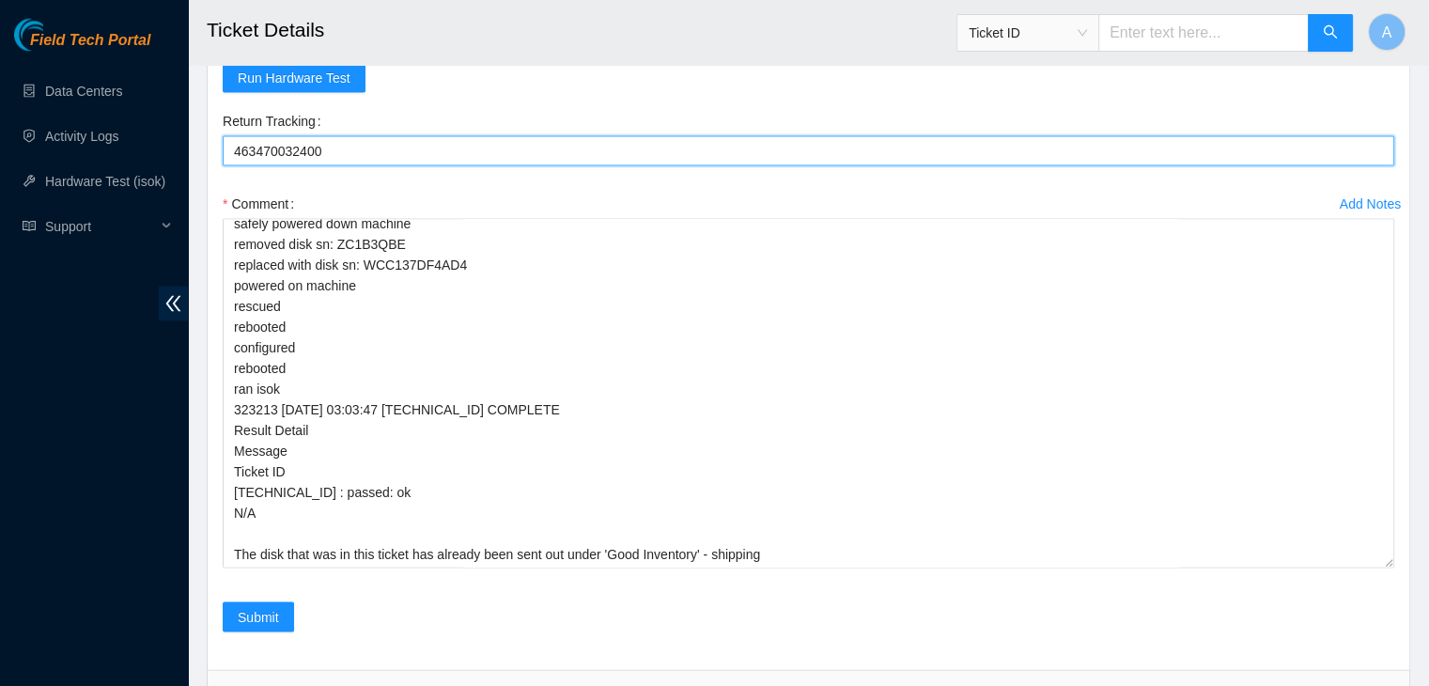
drag, startPoint x: 348, startPoint y: 335, endPoint x: 220, endPoint y: 320, distance: 129.6
click at [220, 189] on div "Return Tracking 463470032400" at bounding box center [808, 147] width 1186 height 83
click at [254, 166] on Tracking "463470032400" at bounding box center [808, 151] width 1171 height 30
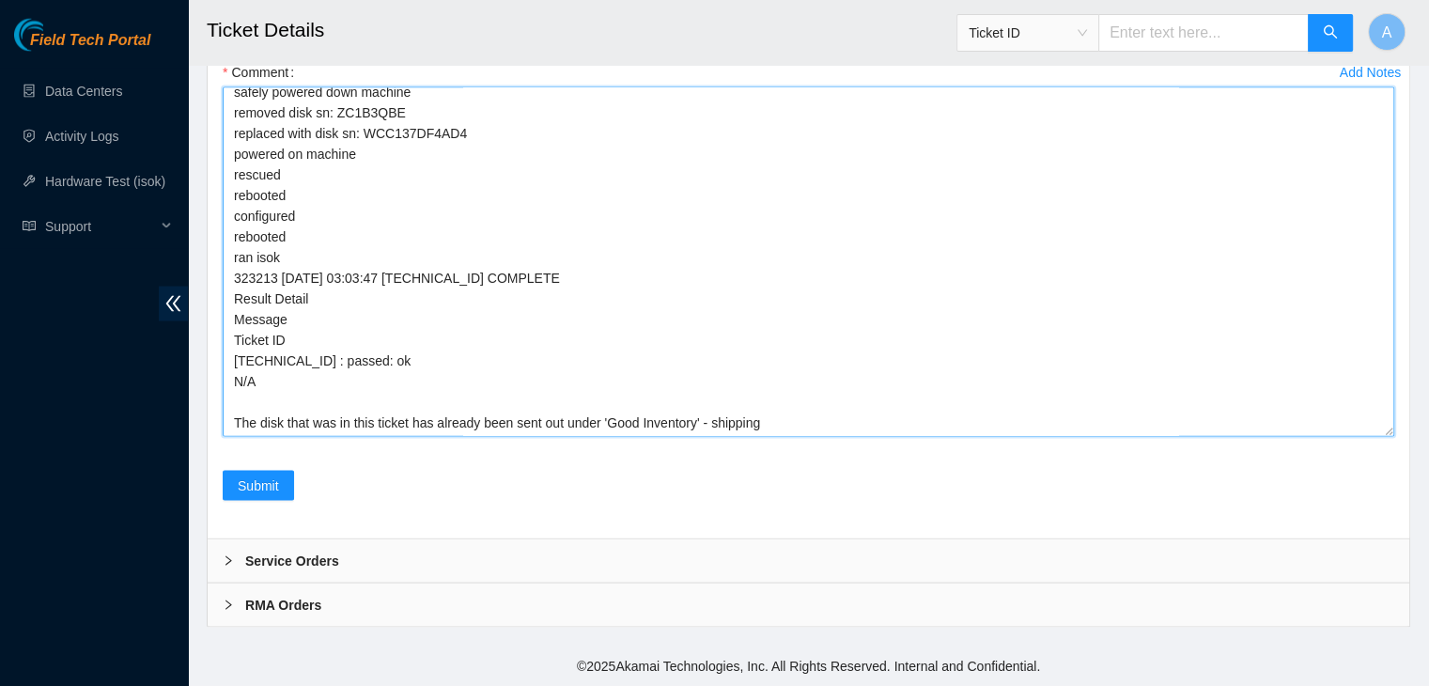
click at [778, 412] on textarea "This is a DUPLICATE ticket - B-V-5R57P6B The disk replacement was submitted wit…" at bounding box center [808, 261] width 1171 height 349
paste textarea "463470032400"
click at [409, 425] on textarea "This is a DUPLICATE ticket - B-V-5R57P6B The disk replacement was submitted wit…" at bounding box center [808, 261] width 1171 height 349
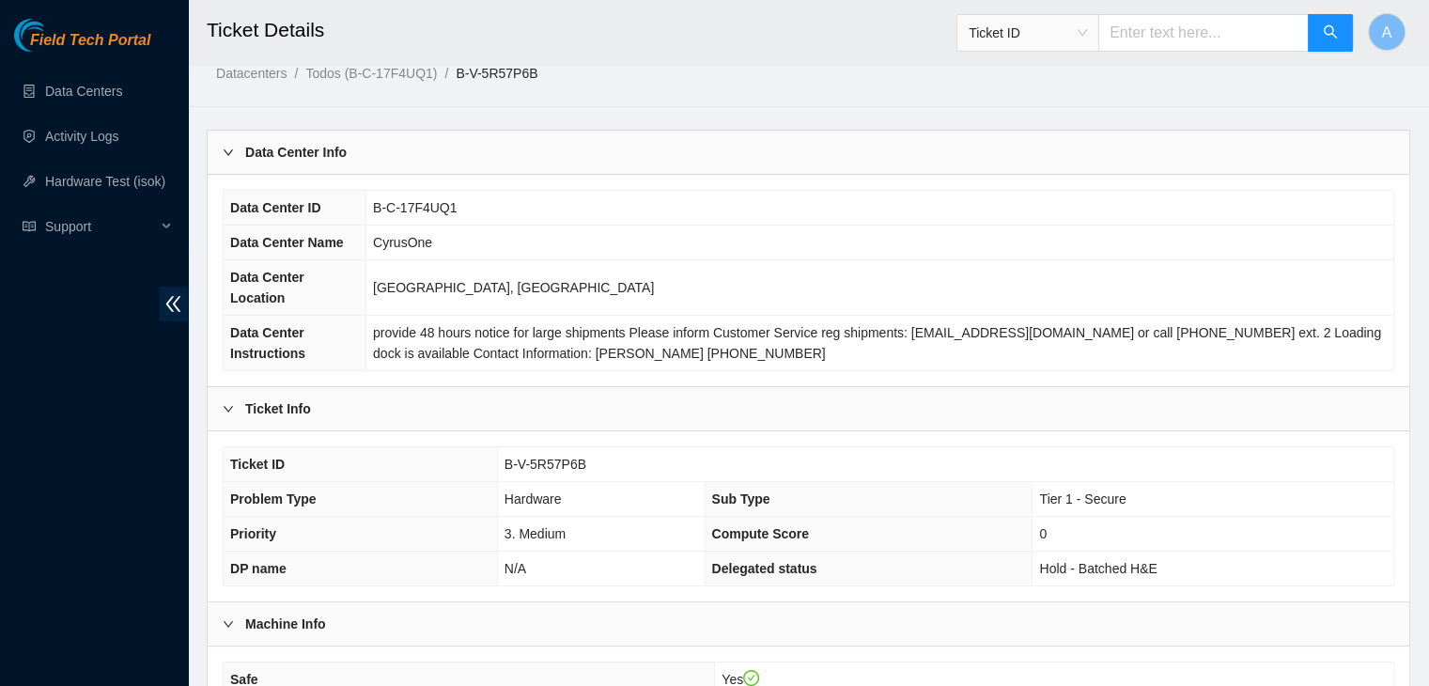
scroll to position [23, 0]
click at [560, 456] on span "B-V-5R57P6B" at bounding box center [545, 463] width 82 height 15
copy span "B-V-5R57P6B"
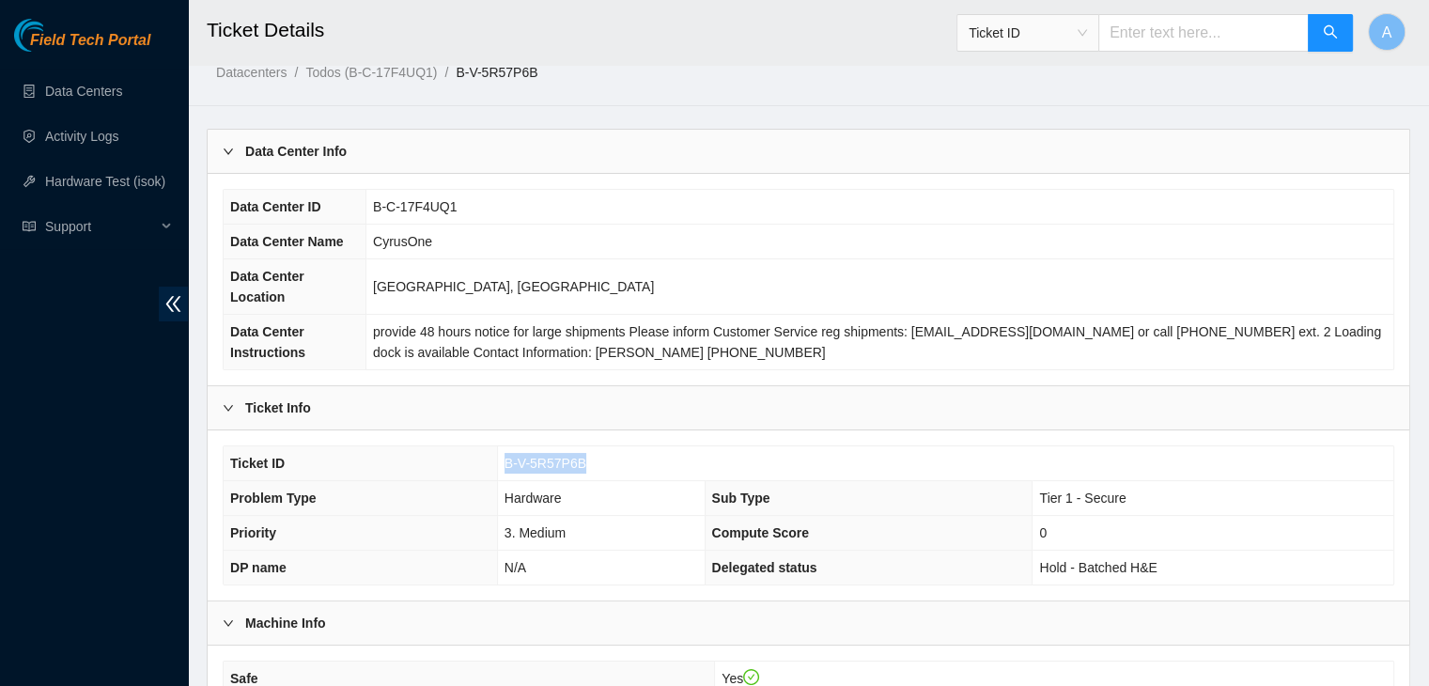
click at [560, 456] on span "B-V-5R57P6B" at bounding box center [545, 463] width 82 height 15
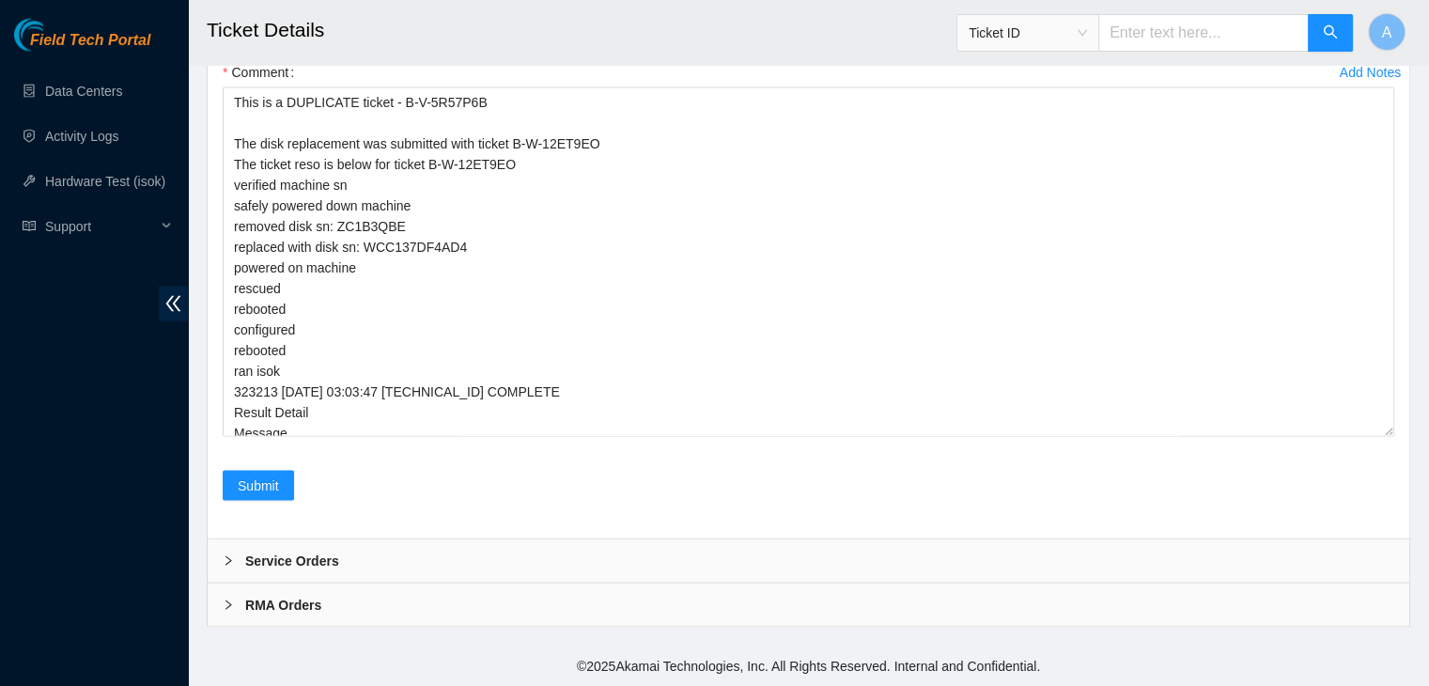
scroll to position [114, 0]
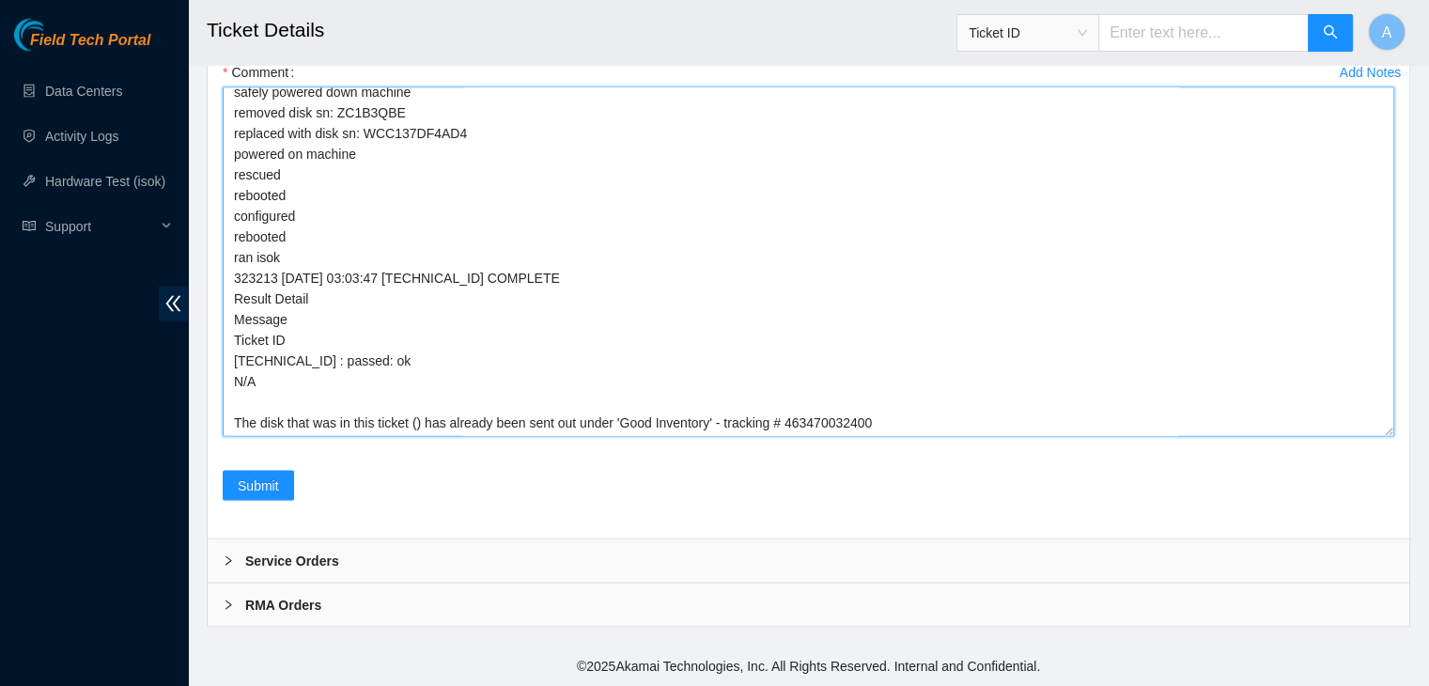
click at [413, 424] on textarea "This is a DUPLICATE ticket - B-V-5R57P6B The disk replacement was submitted wit…" at bounding box center [808, 261] width 1171 height 349
paste textarea "B-V-5R57P6B"
click at [682, 426] on textarea "This is a DUPLICATE ticket - B-V-5R57P6B The disk replacement was submitted wit…" at bounding box center [808, 261] width 1171 height 349
type textarea "This is a DUPLICATE ticket - B-V-5R57P6B The disk replacement was submitted wit…"
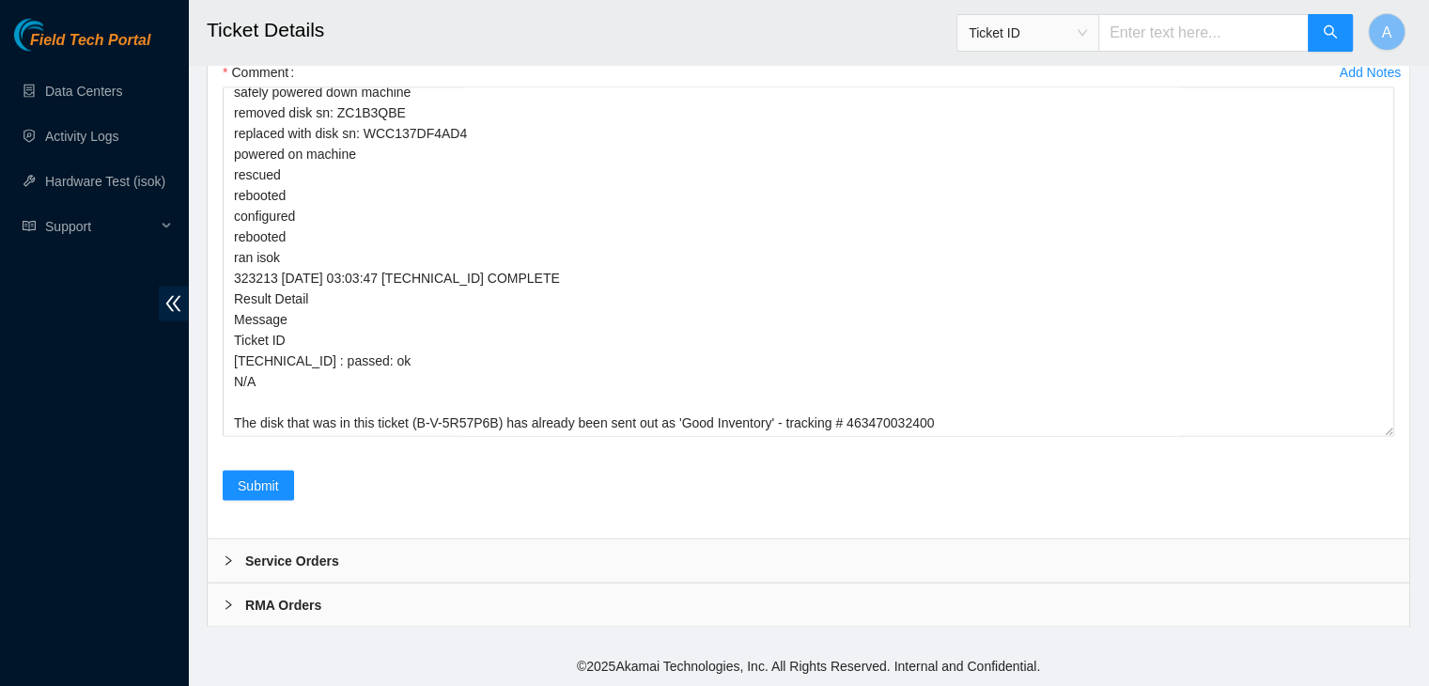
click at [579, 472] on div "Submit" at bounding box center [808, 497] width 1186 height 53
click at [251, 489] on span "Submit" at bounding box center [258, 485] width 41 height 21
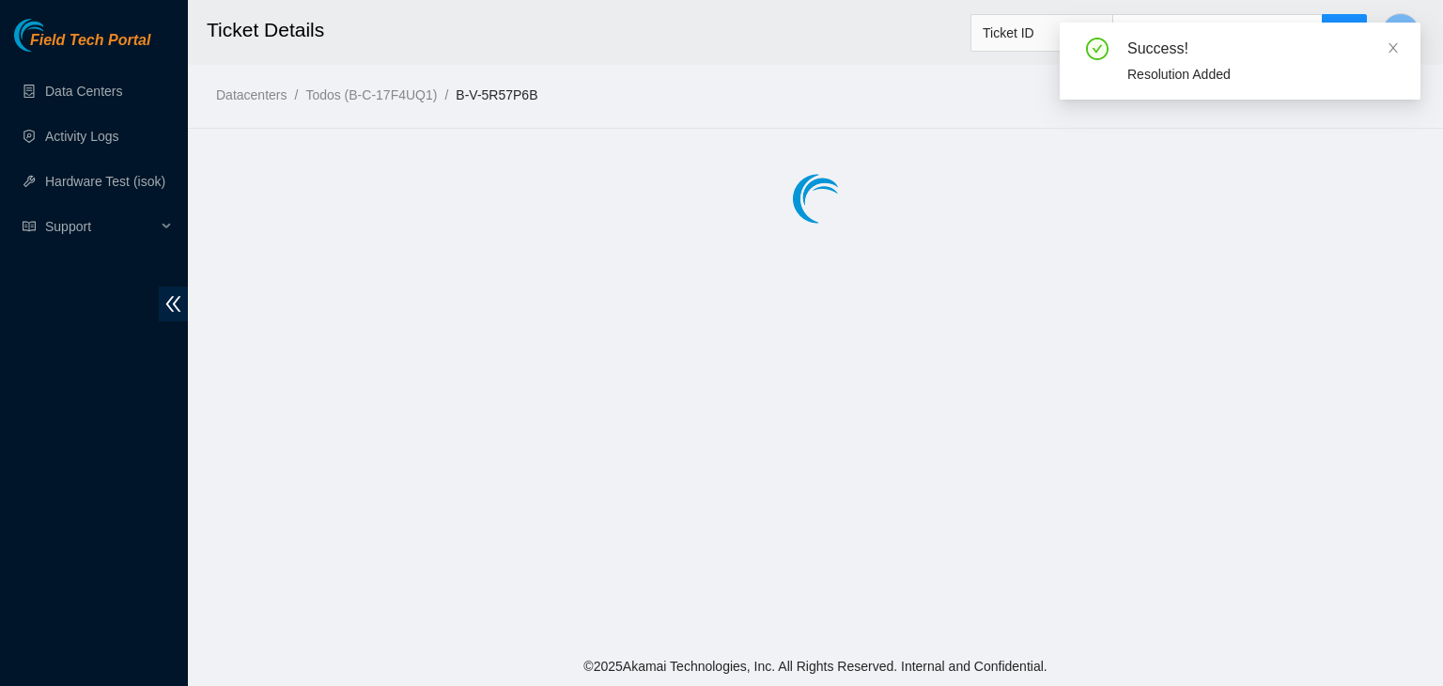
click at [1397, 54] on span at bounding box center [1392, 47] width 13 height 15
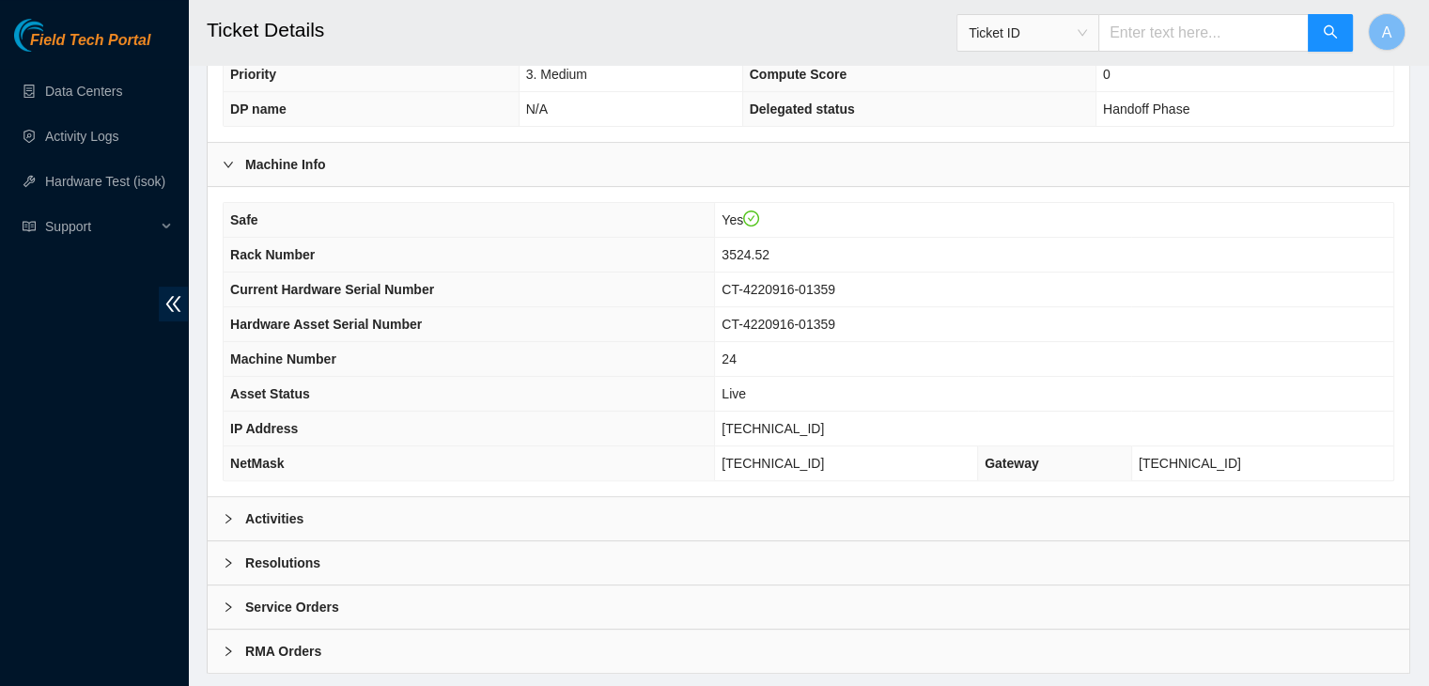
scroll to position [501, 0]
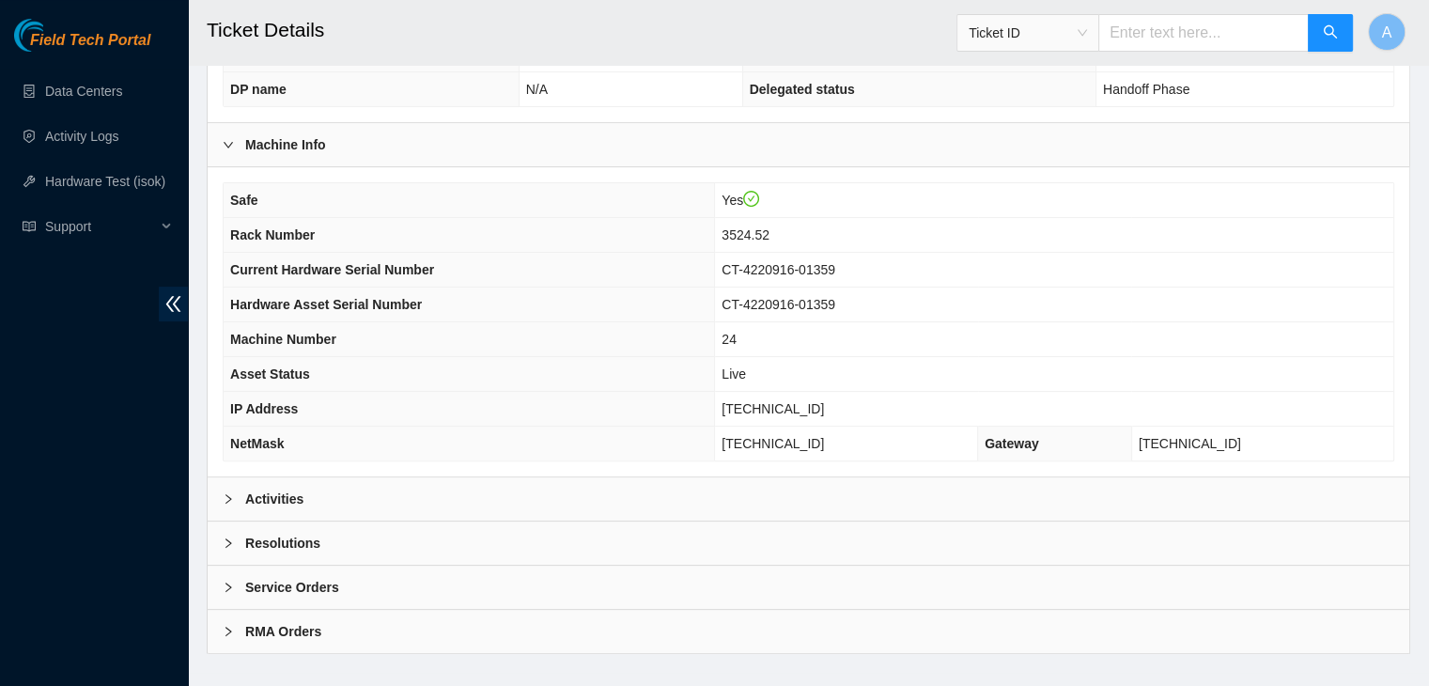
click at [642, 477] on div "Activities" at bounding box center [808, 498] width 1201 height 43
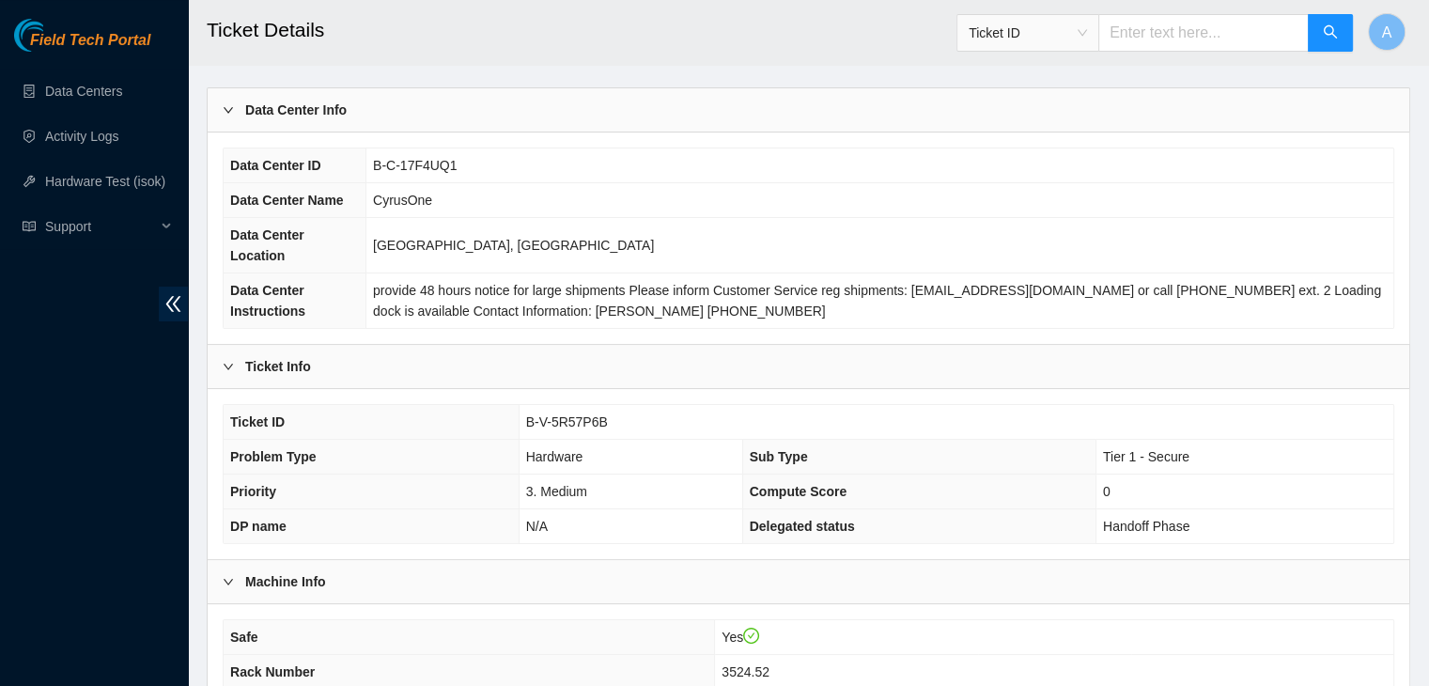
scroll to position [4, 0]
